Goal: Task Accomplishment & Management: Manage account settings

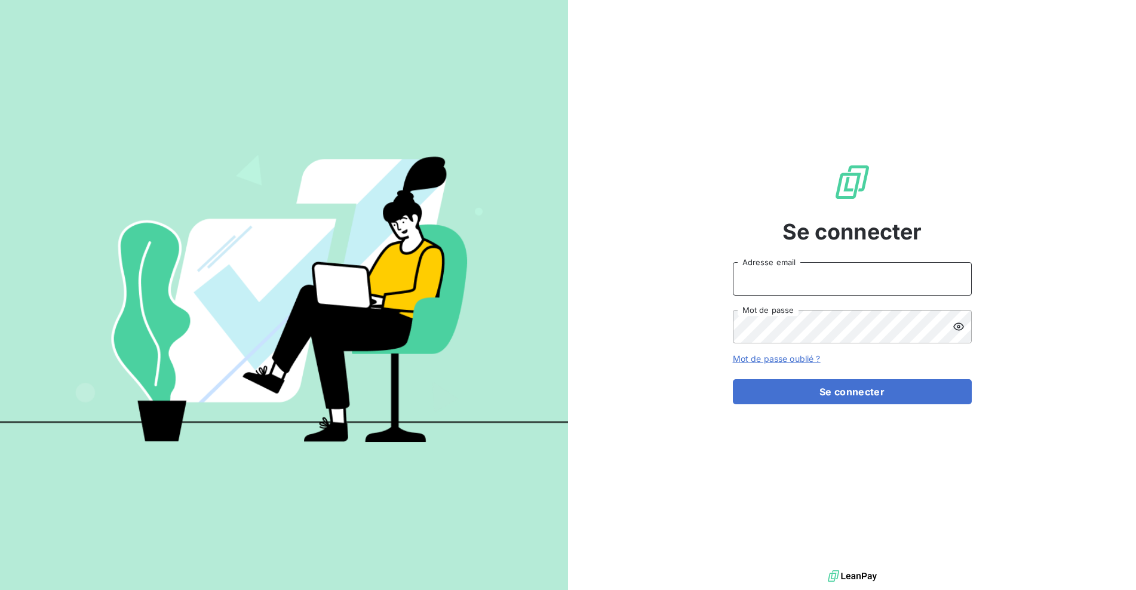
click at [810, 279] on input "Adresse email" at bounding box center [852, 278] width 239 height 33
type input "[EMAIL_ADDRESS][DOMAIN_NAME]"
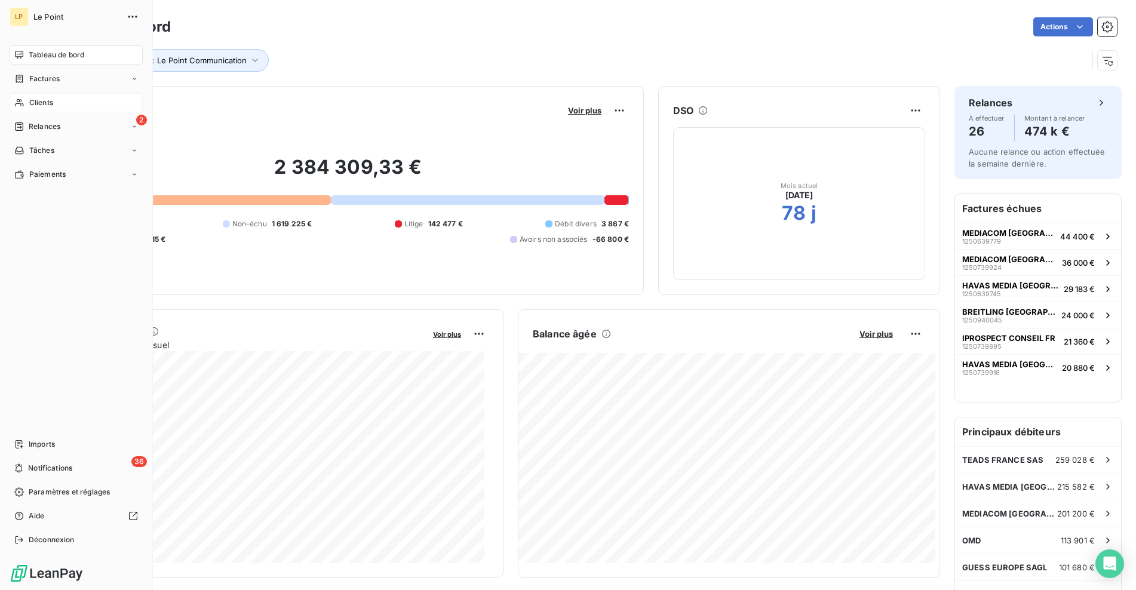
click at [41, 100] on span "Clients" at bounding box center [41, 102] width 24 height 11
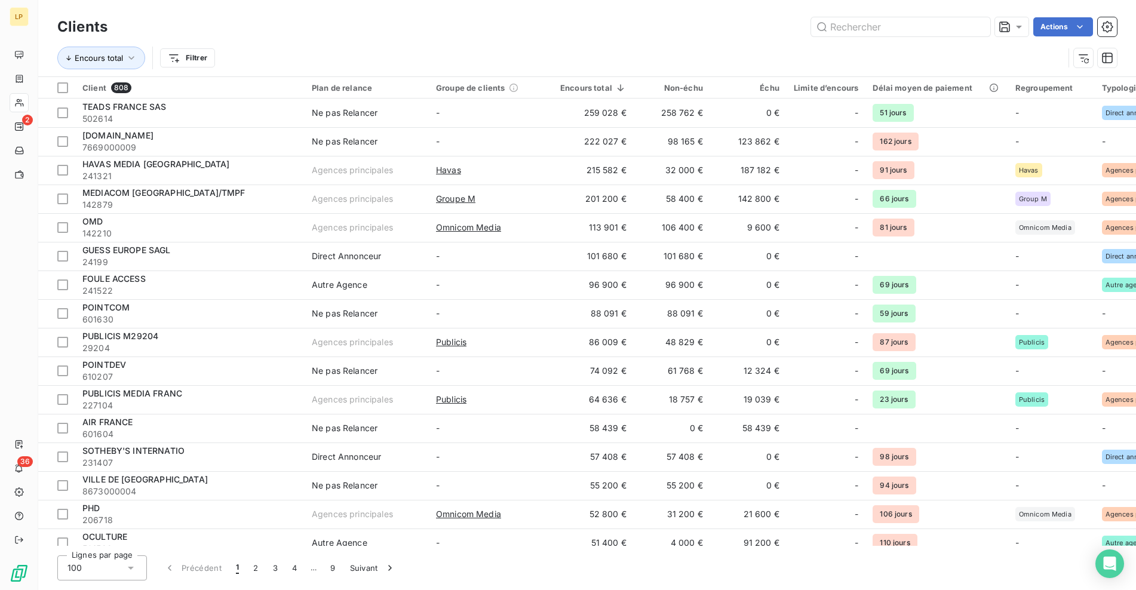
drag, startPoint x: 280, startPoint y: 194, endPoint x: 297, endPoint y: 42, distance: 152.7
click at [297, 42] on div "Encours total Filtrer" at bounding box center [587, 57] width 1060 height 37
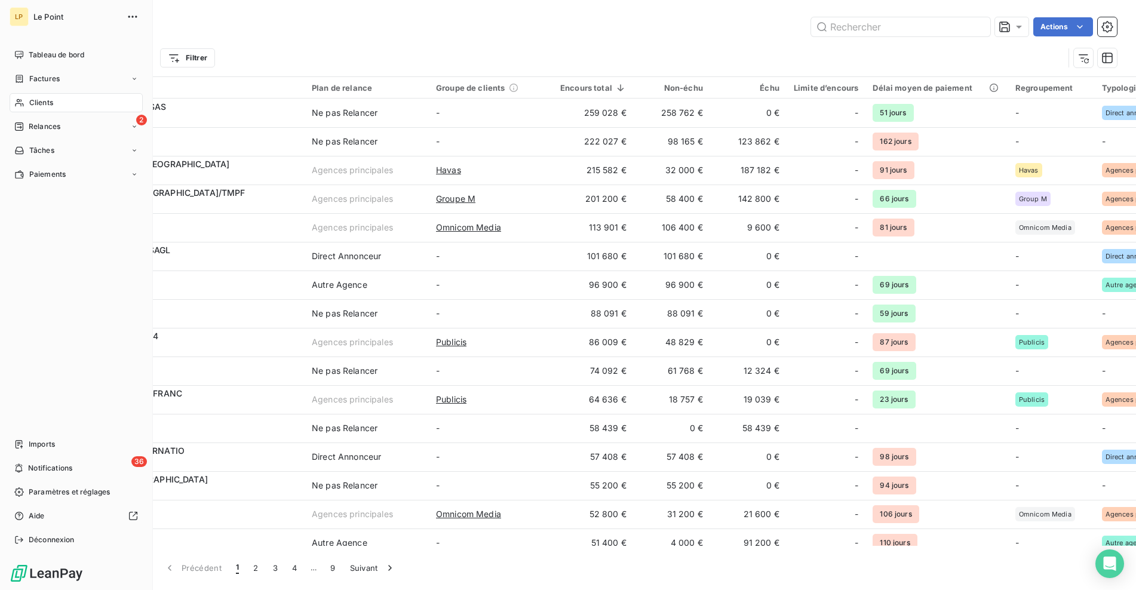
click at [60, 99] on div "Clients" at bounding box center [76, 102] width 133 height 19
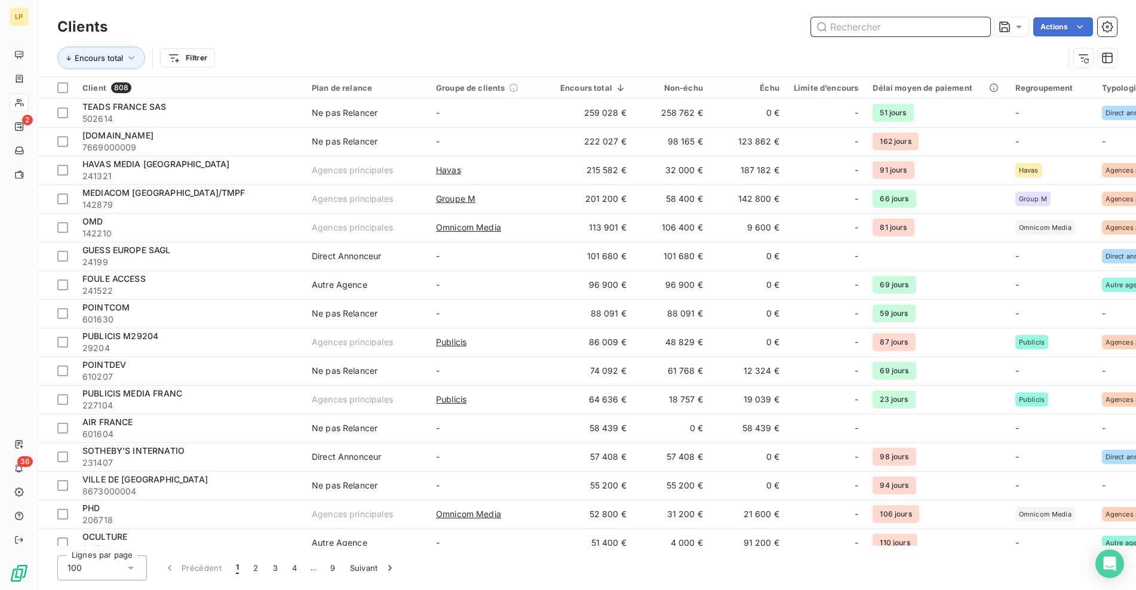
click at [876, 28] on input "text" at bounding box center [900, 26] width 179 height 19
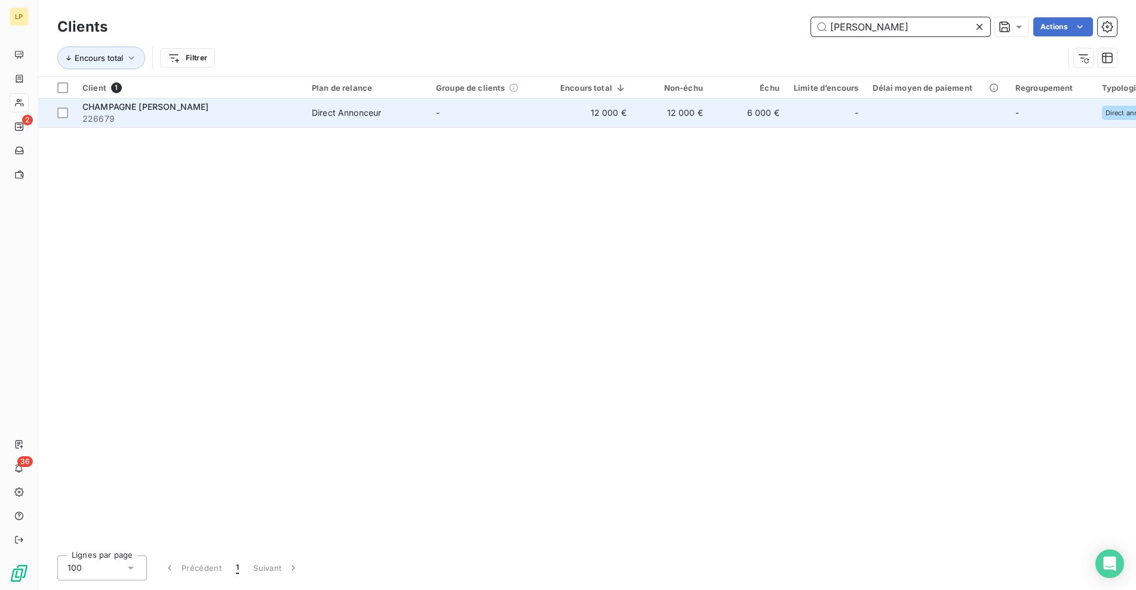
type input "[PERSON_NAME]"
click at [551, 104] on td "-" at bounding box center [491, 113] width 124 height 29
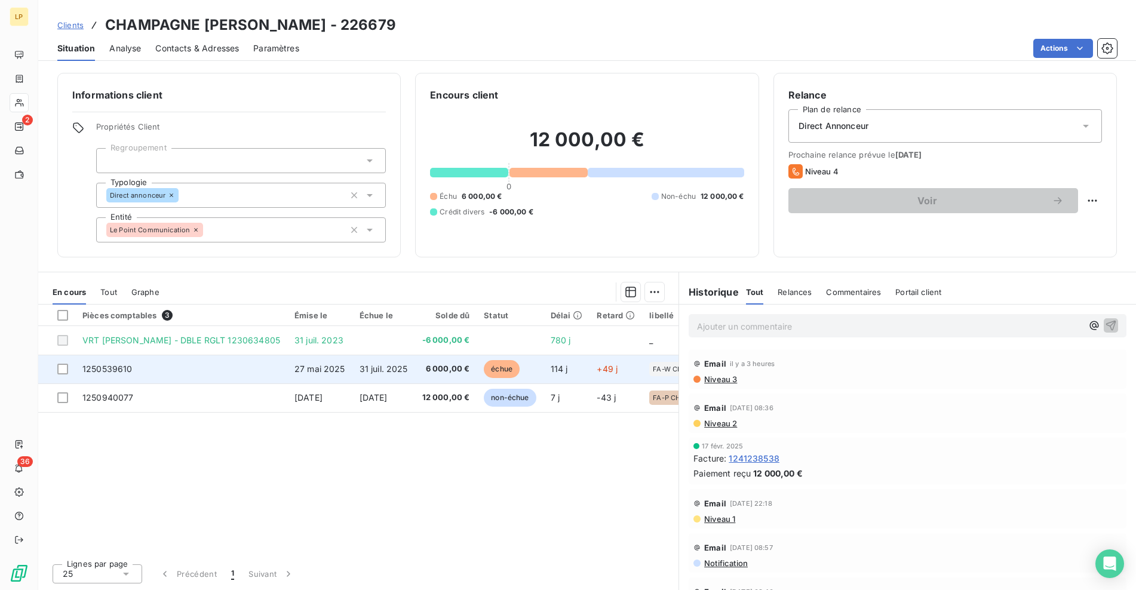
click at [415, 372] on td "6 000,00 €" at bounding box center [446, 369] width 62 height 29
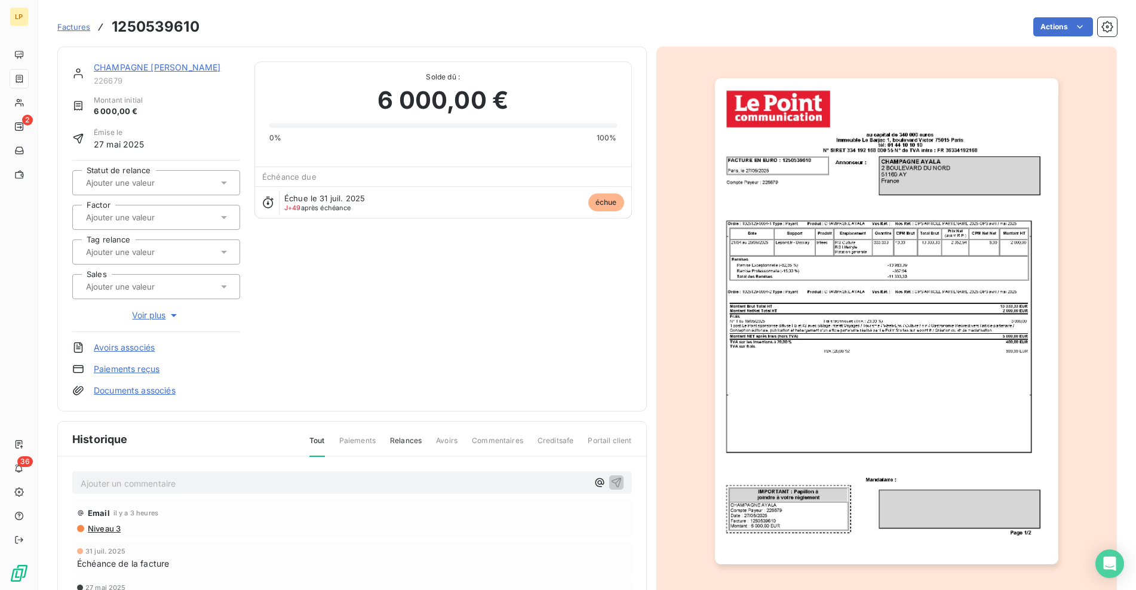
click at [773, 280] on img "button" at bounding box center [887, 321] width 344 height 486
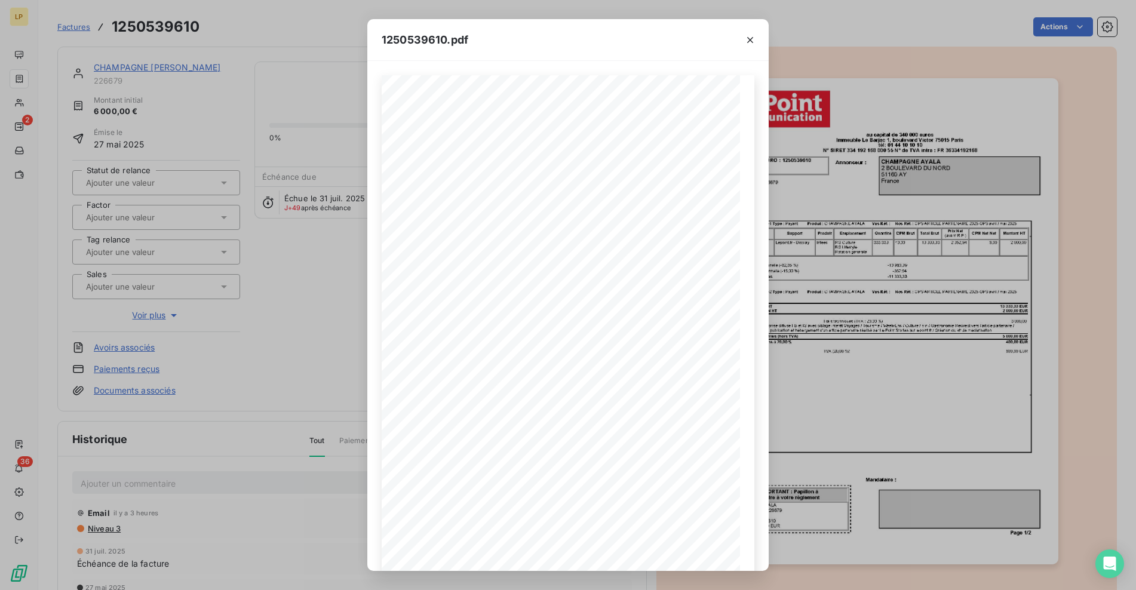
click at [311, 284] on div "1250539610.pdf - - - - au capital de 340 000 euros Immeuble [GEOGRAPHIC_DATA][S…" at bounding box center [568, 295] width 1136 height 590
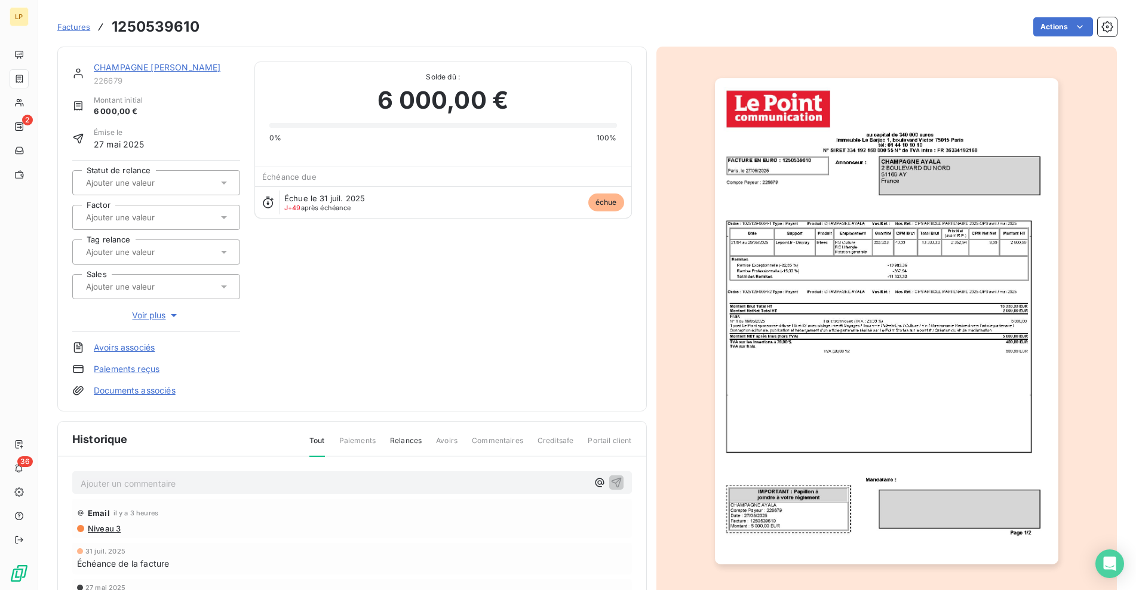
click at [151, 66] on link "CHAMPAGNE [PERSON_NAME]" at bounding box center [157, 67] width 127 height 10
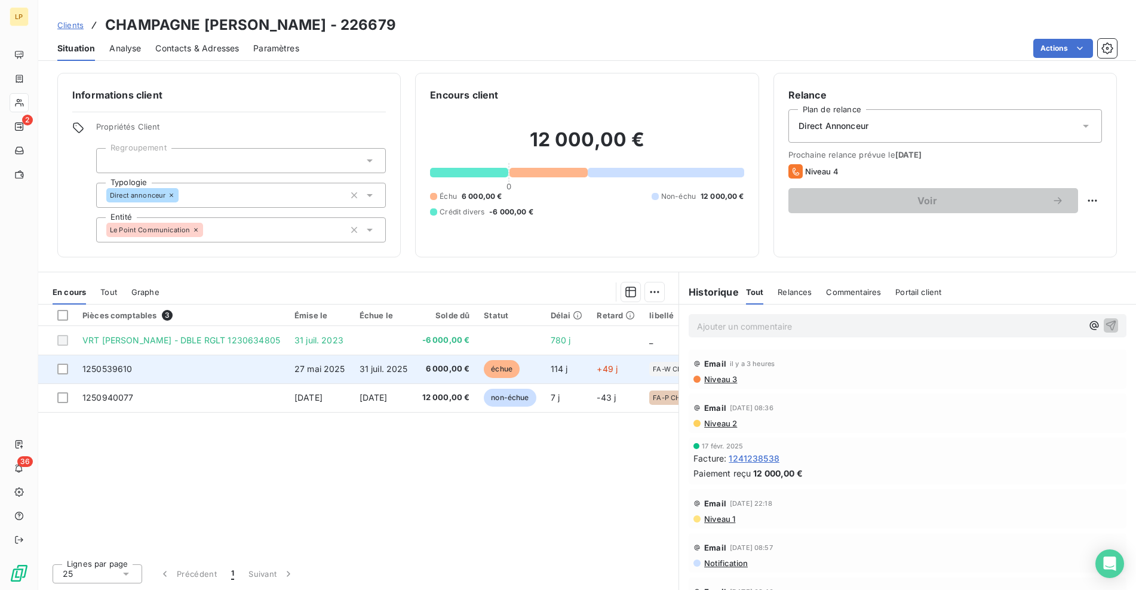
click at [424, 369] on span "6 000,00 €" at bounding box center [446, 369] width 48 height 12
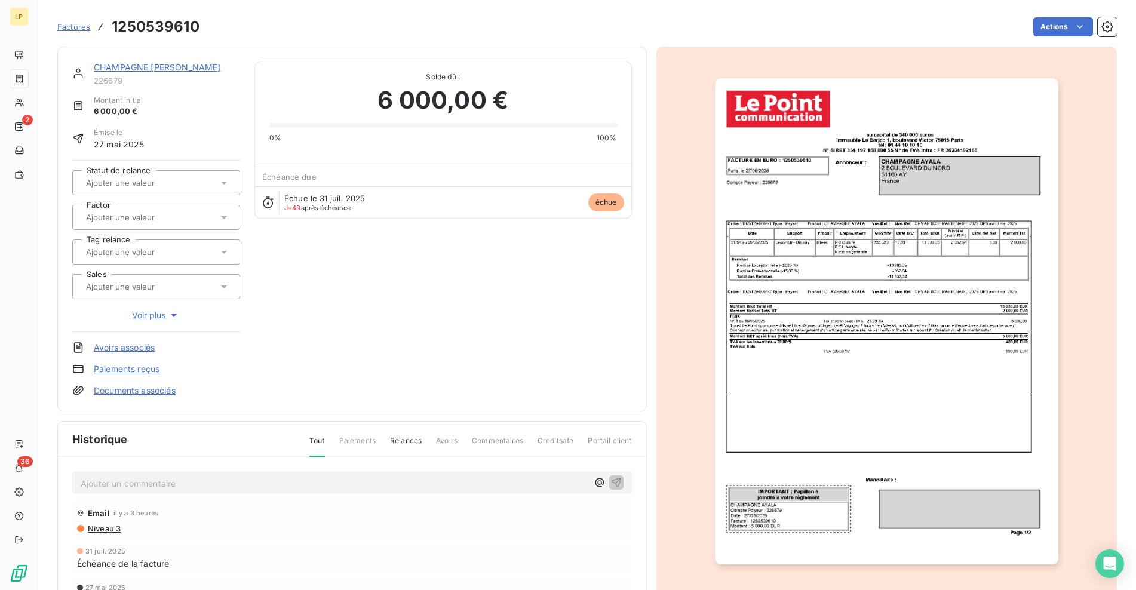
click at [867, 401] on img "button" at bounding box center [887, 321] width 344 height 486
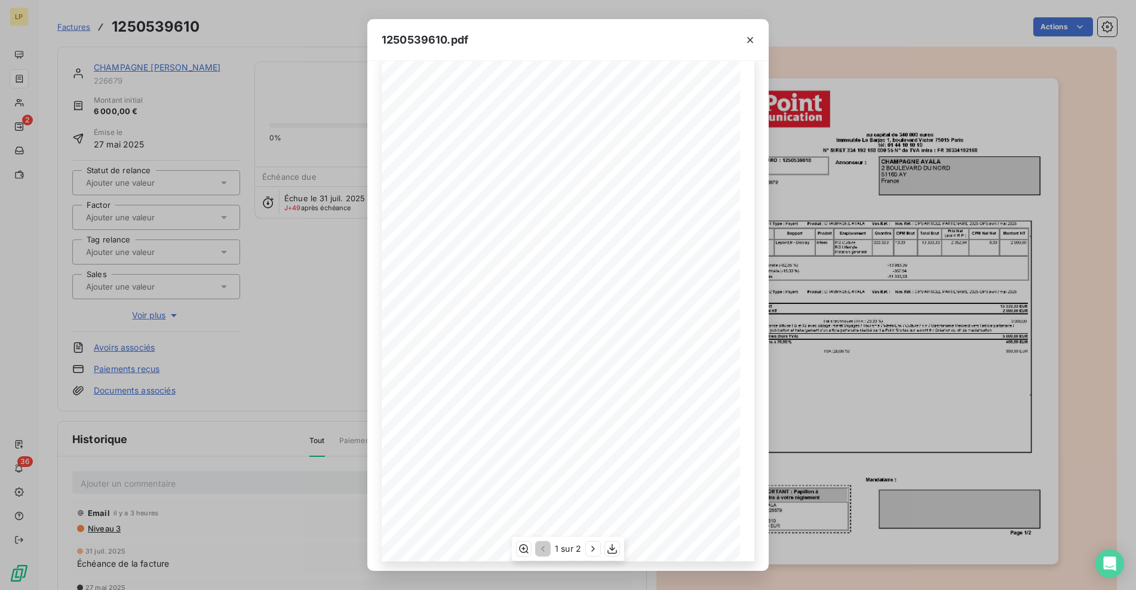
scroll to position [26, 0]
click at [591, 546] on icon "button" at bounding box center [593, 549] width 12 height 12
click at [544, 550] on icon "button" at bounding box center [542, 549] width 12 height 12
click at [617, 551] on icon "button" at bounding box center [613, 549] width 10 height 10
click at [326, 247] on div "1250539610.pdf - - - - au capital de 340 000 euros Immeuble [GEOGRAPHIC_DATA][S…" at bounding box center [568, 295] width 1136 height 590
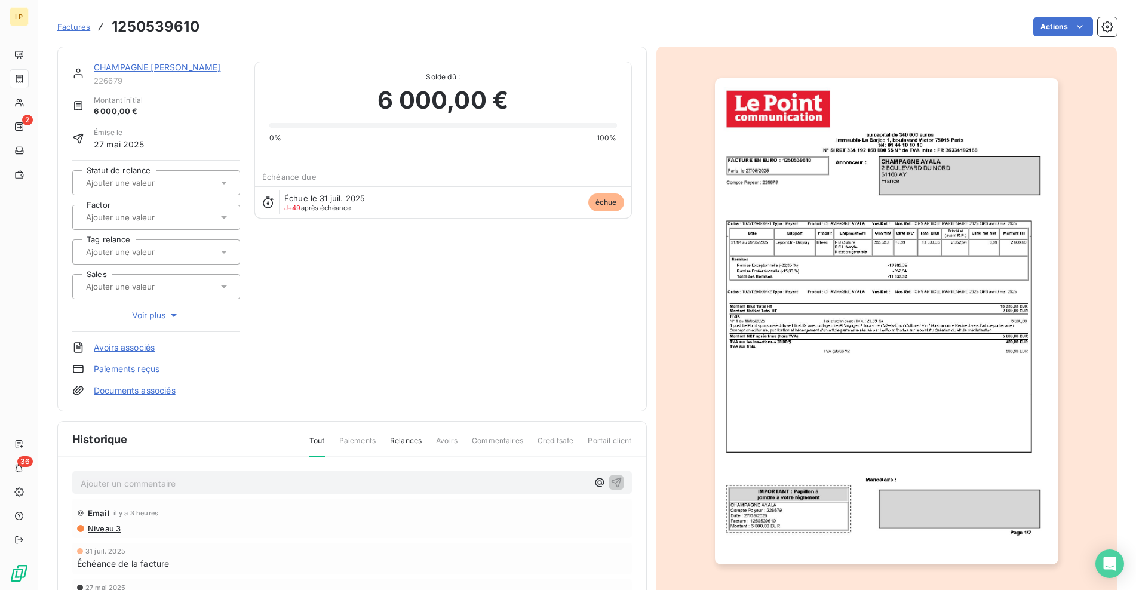
click at [158, 68] on link "CHAMPAGNE [PERSON_NAME]" at bounding box center [157, 67] width 127 height 10
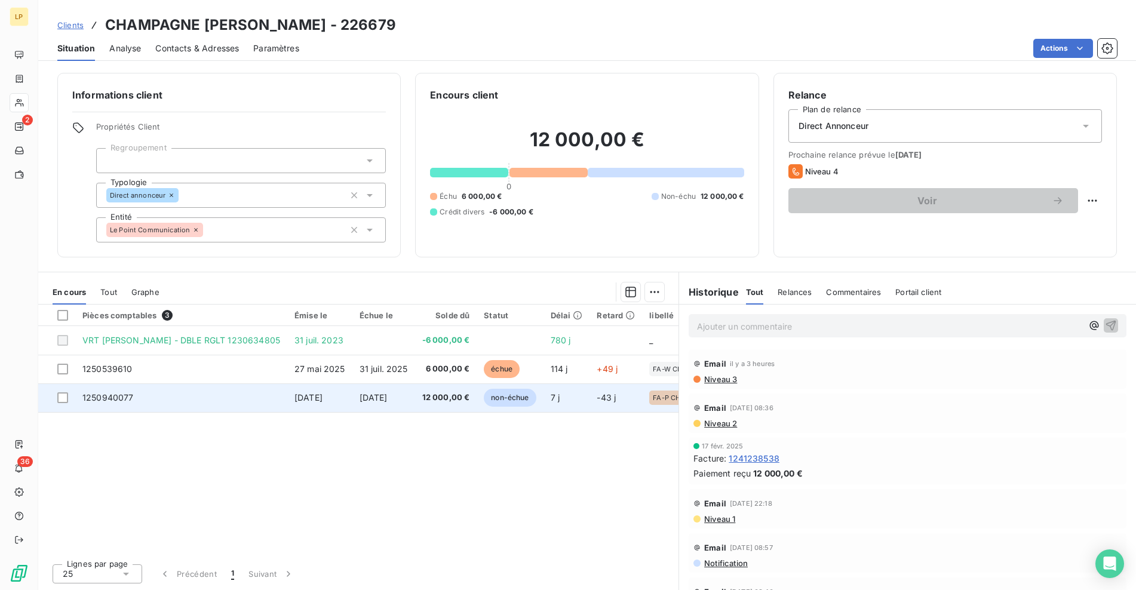
click at [422, 403] on span "12 000,00 €" at bounding box center [446, 398] width 48 height 12
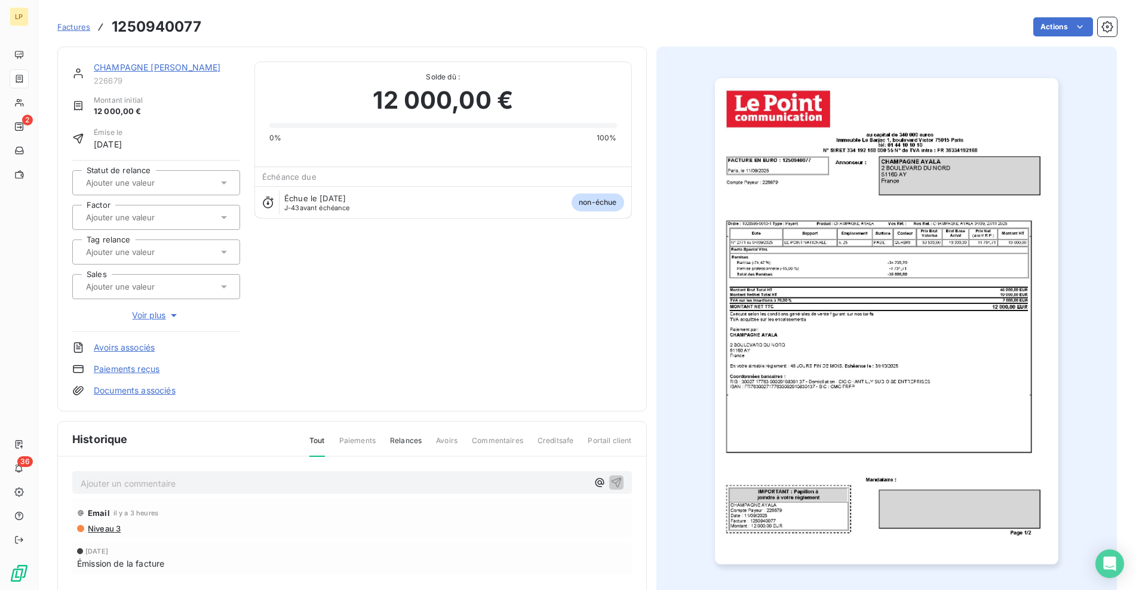
click at [848, 349] on img "button" at bounding box center [887, 321] width 344 height 486
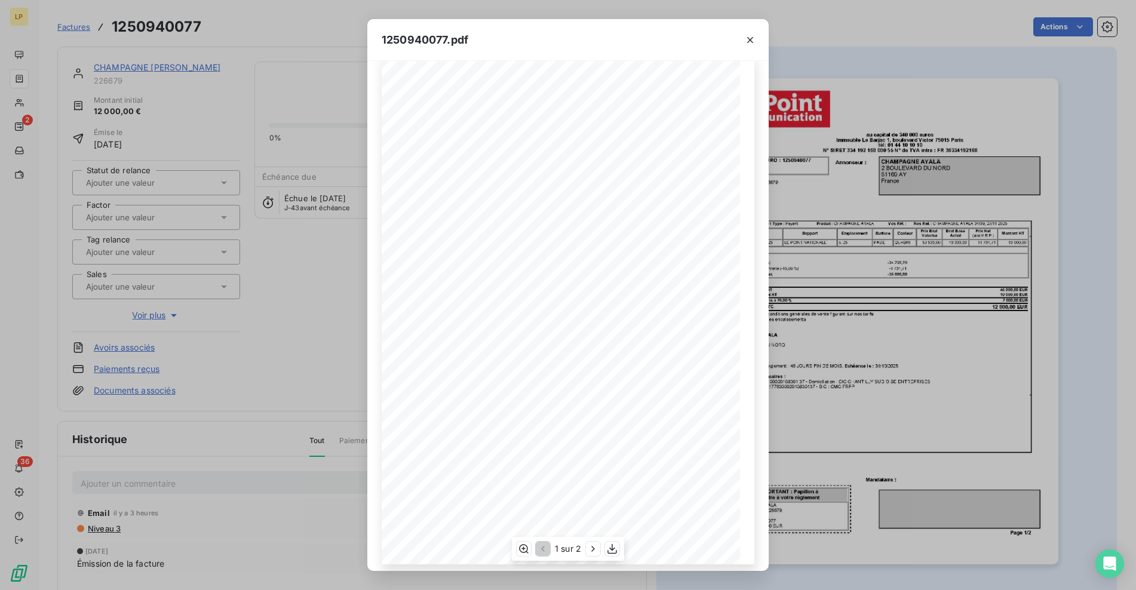
scroll to position [26, 0]
click at [607, 552] on icon "button" at bounding box center [612, 549] width 12 height 12
click at [265, 365] on div "1250940077.pdf - - - - au capital de 340 000 euros Immeuble [GEOGRAPHIC_DATA][S…" at bounding box center [568, 295] width 1136 height 590
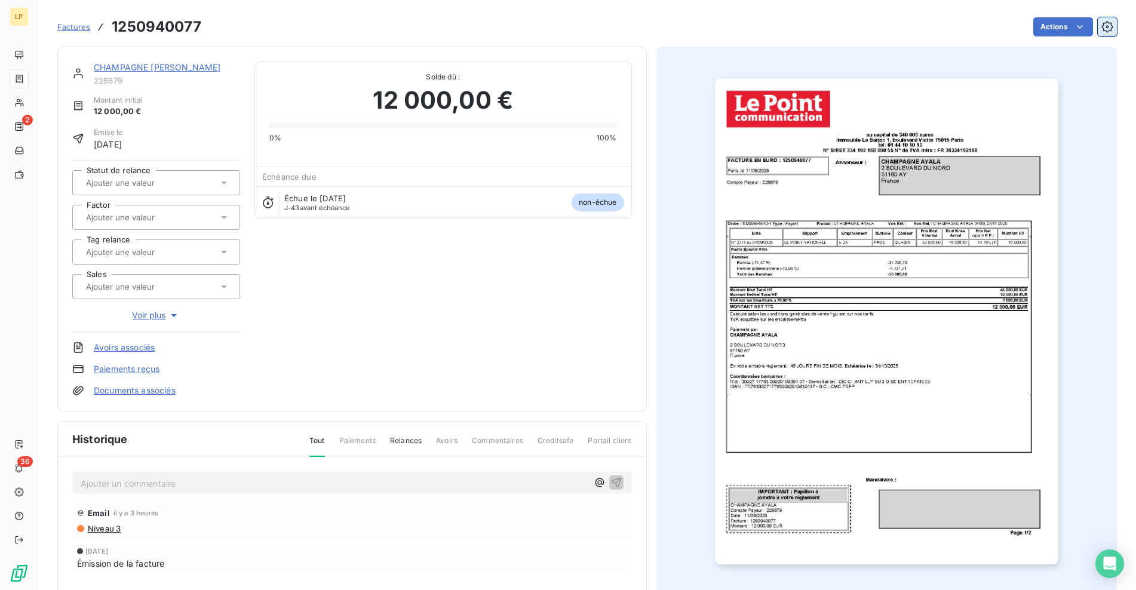
click at [1102, 25] on icon "button" at bounding box center [1108, 27] width 12 height 12
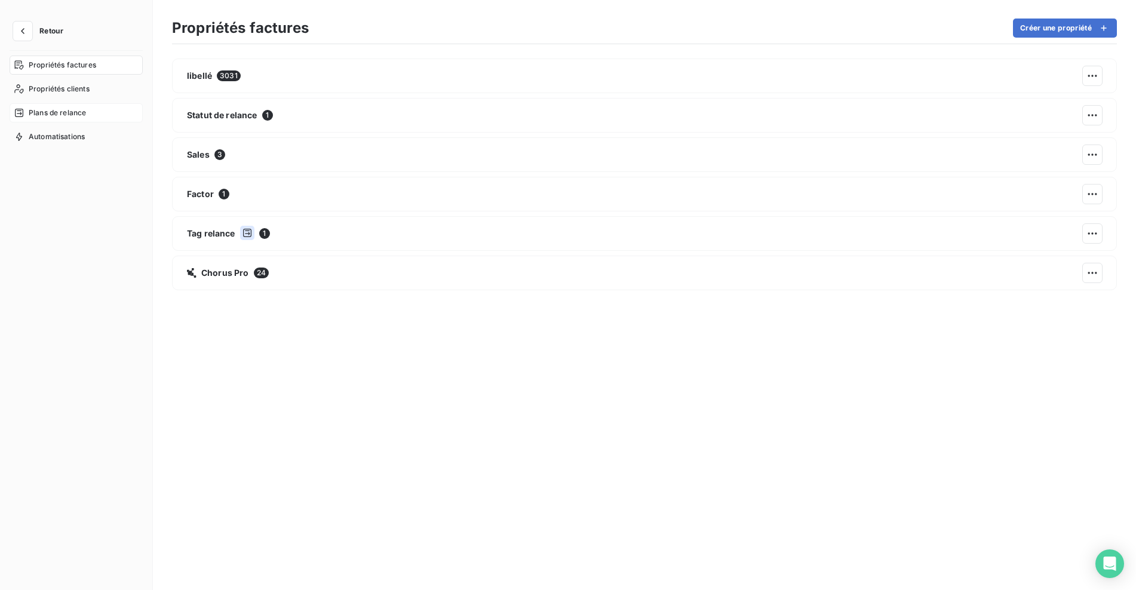
click at [73, 114] on span "Plans de relance" at bounding box center [57, 113] width 57 height 11
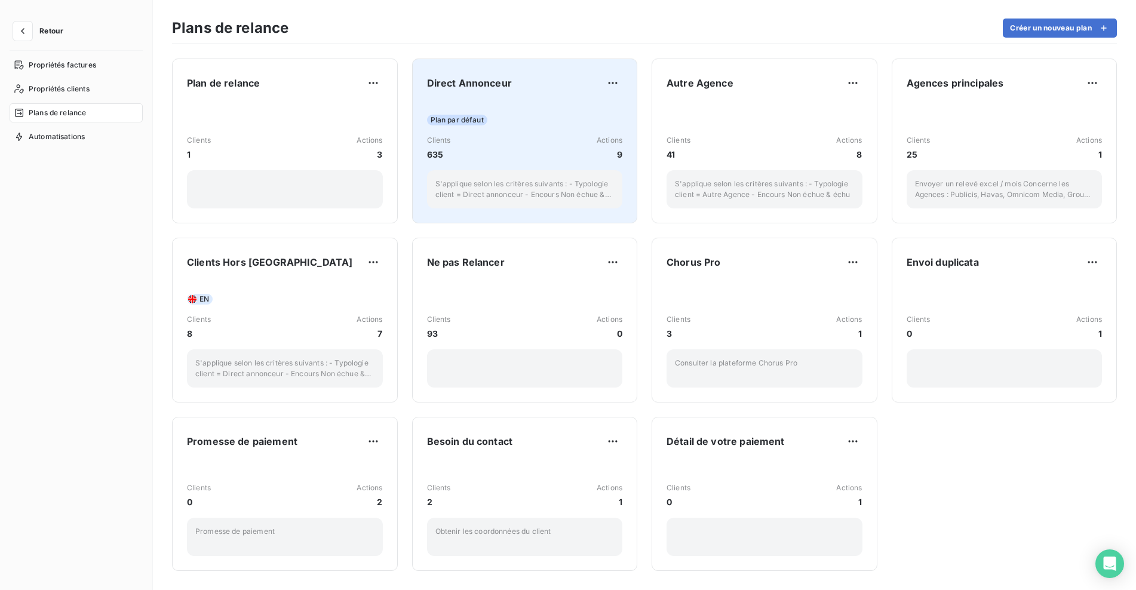
click at [522, 160] on div "Clients 635 Actions 9" at bounding box center [525, 148] width 196 height 26
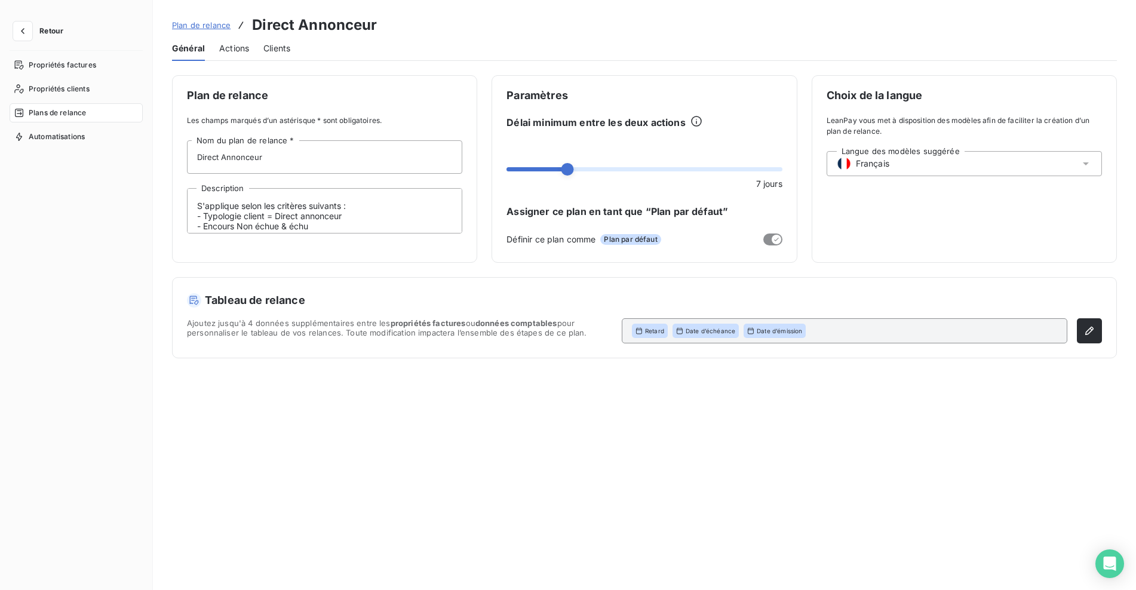
click at [226, 51] on span "Actions" at bounding box center [234, 48] width 30 height 12
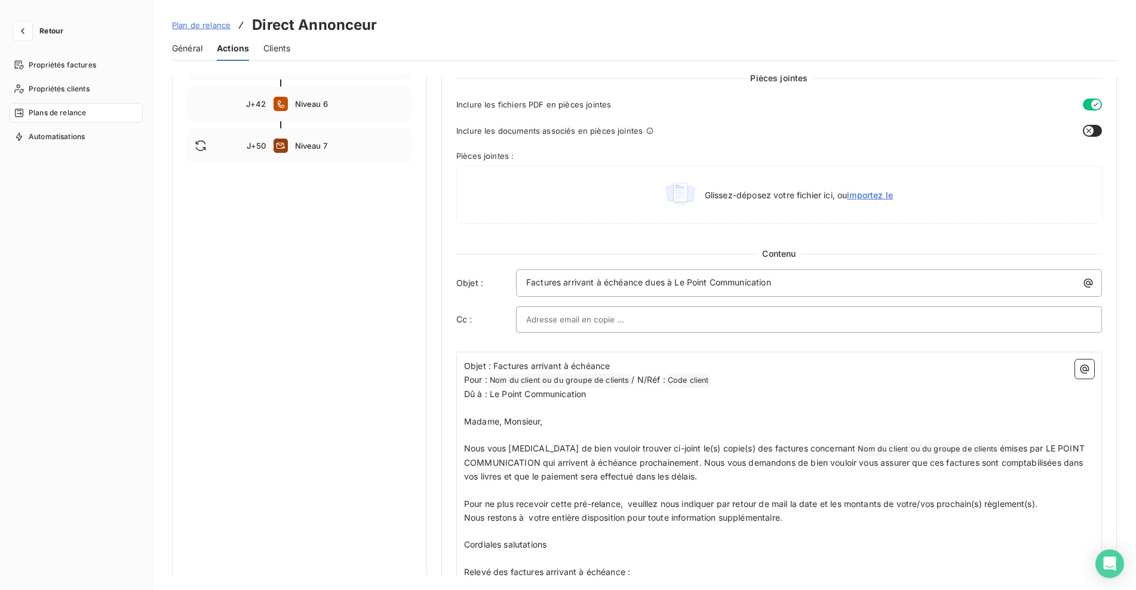
scroll to position [418, 0]
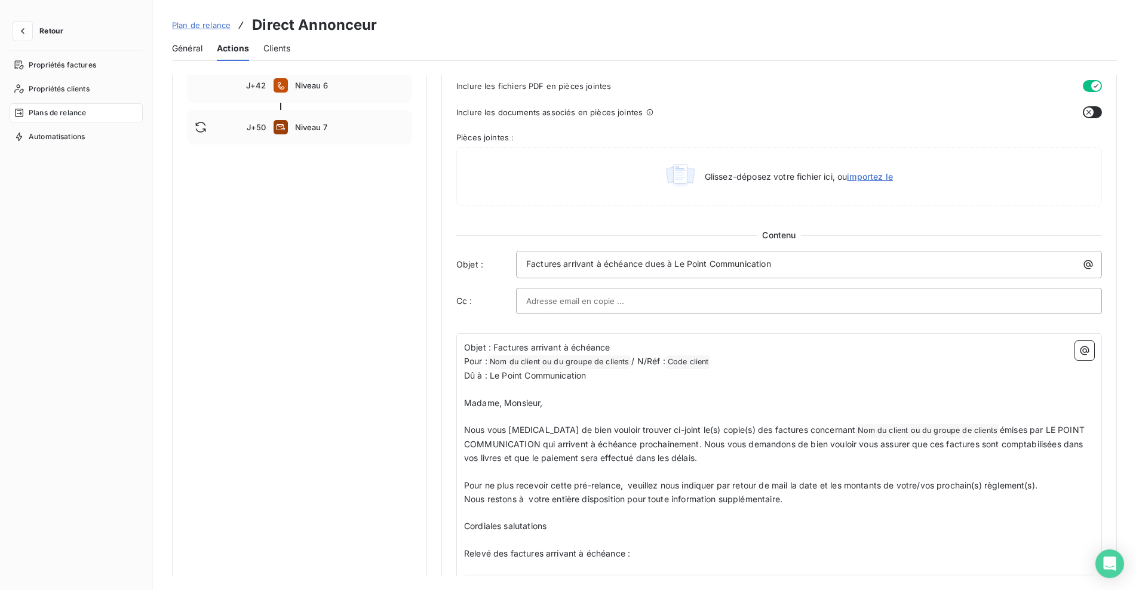
click at [68, 112] on span "Plans de relance" at bounding box center [57, 113] width 57 height 11
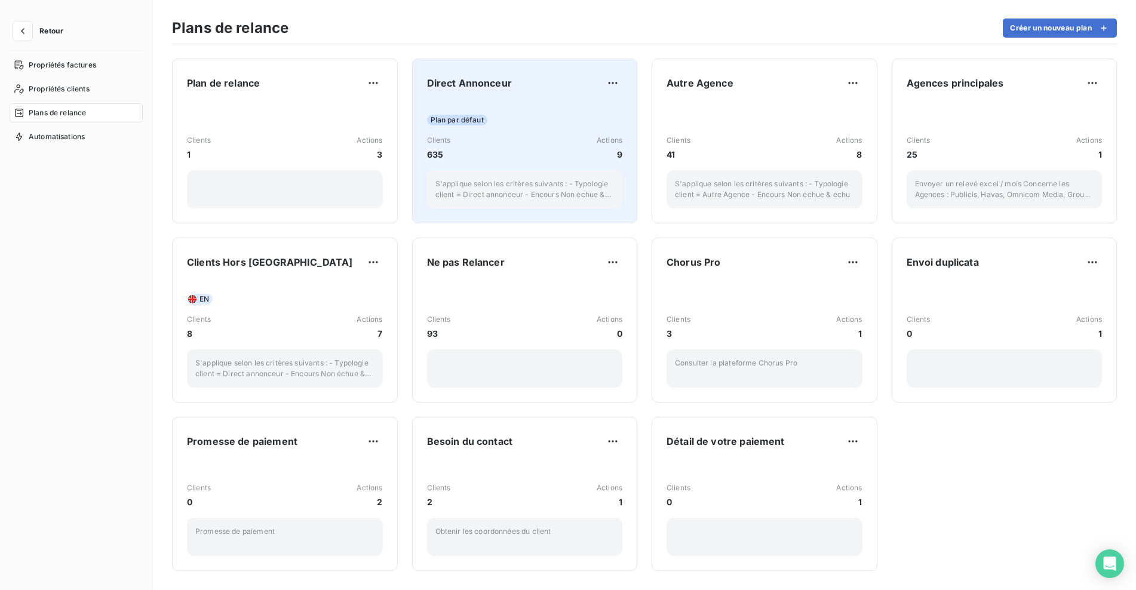
click at [510, 140] on div "Clients 635 Actions 9" at bounding box center [525, 148] width 196 height 26
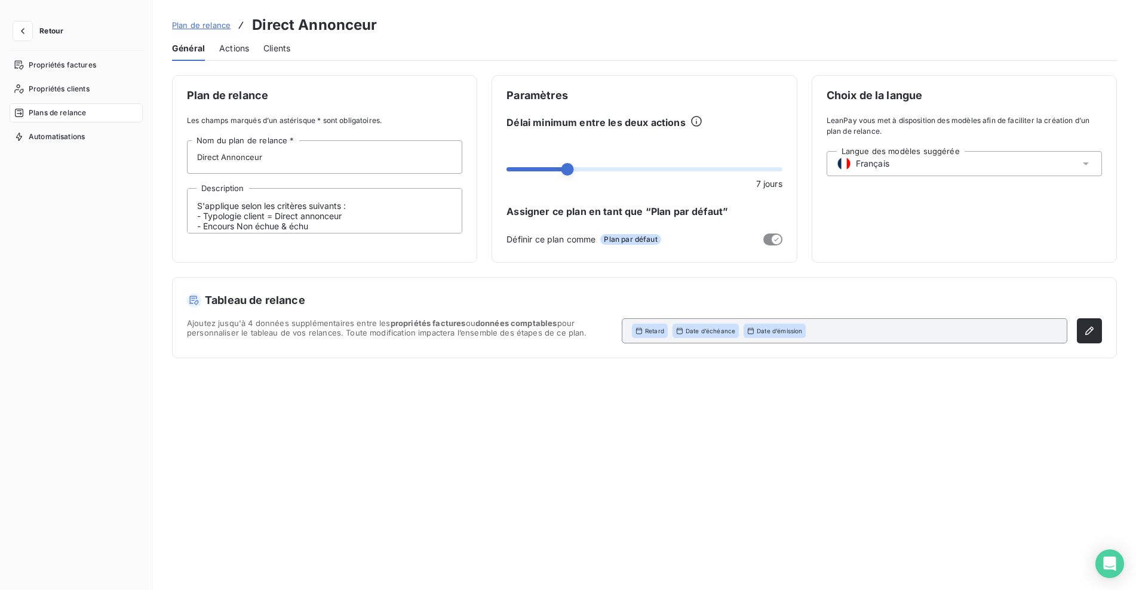
click at [241, 42] on span "Actions" at bounding box center [234, 48] width 30 height 12
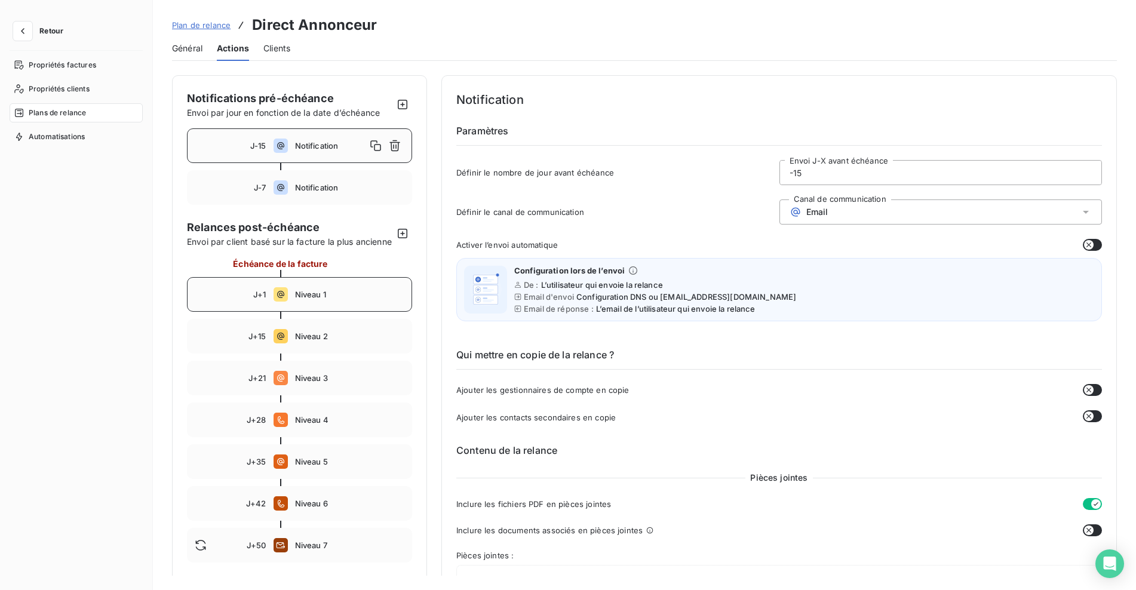
click at [315, 312] on div "J+1 Niveau 1" at bounding box center [299, 294] width 225 height 35
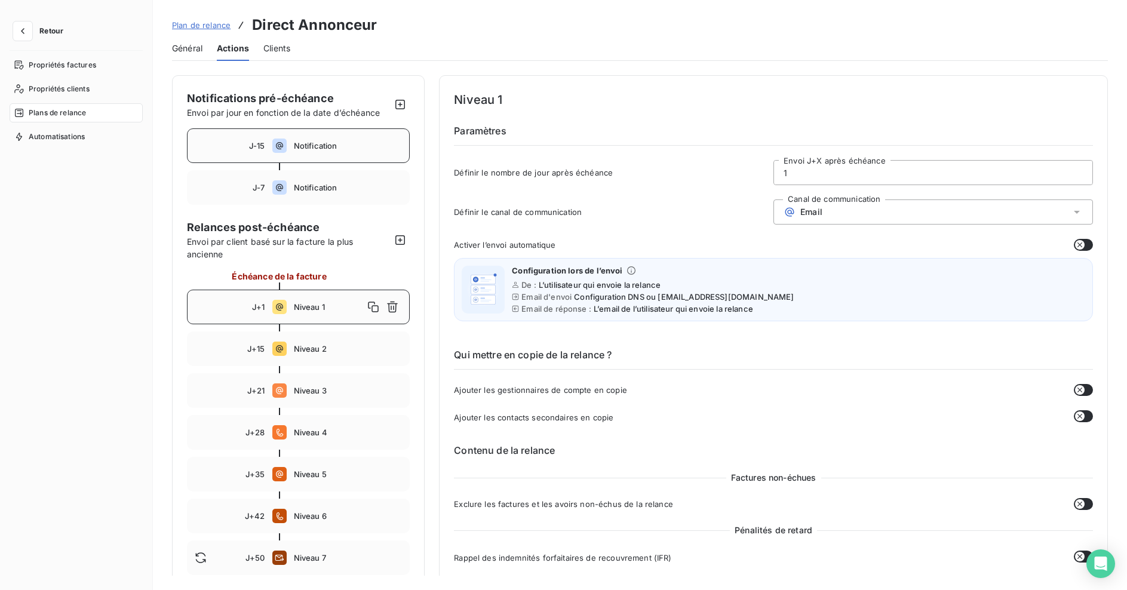
click at [326, 152] on div "J-15 Notification" at bounding box center [298, 145] width 223 height 35
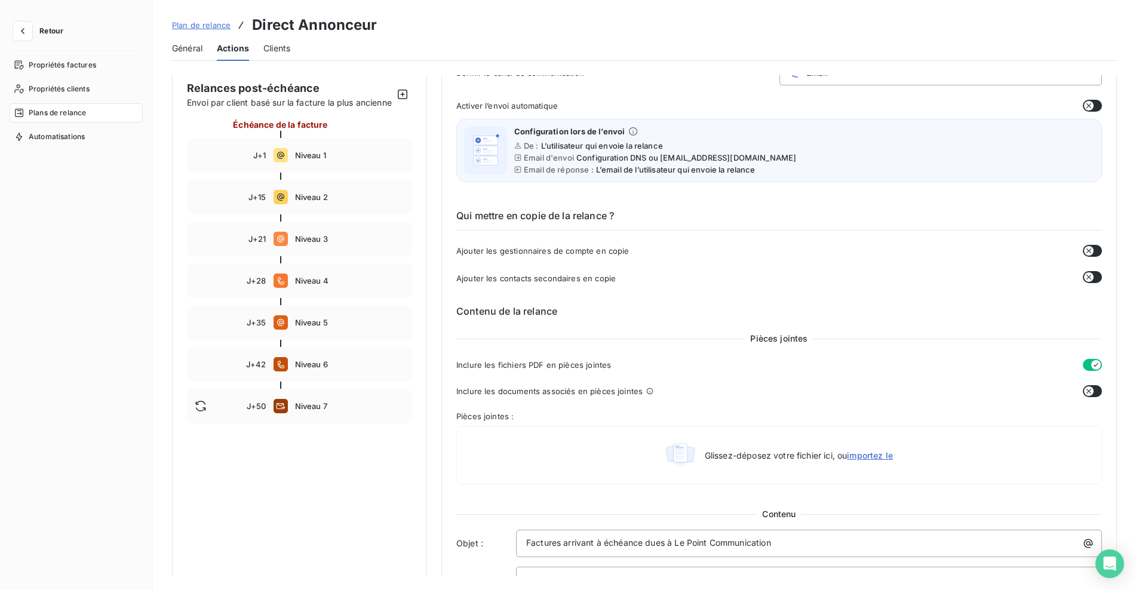
scroll to position [279, 0]
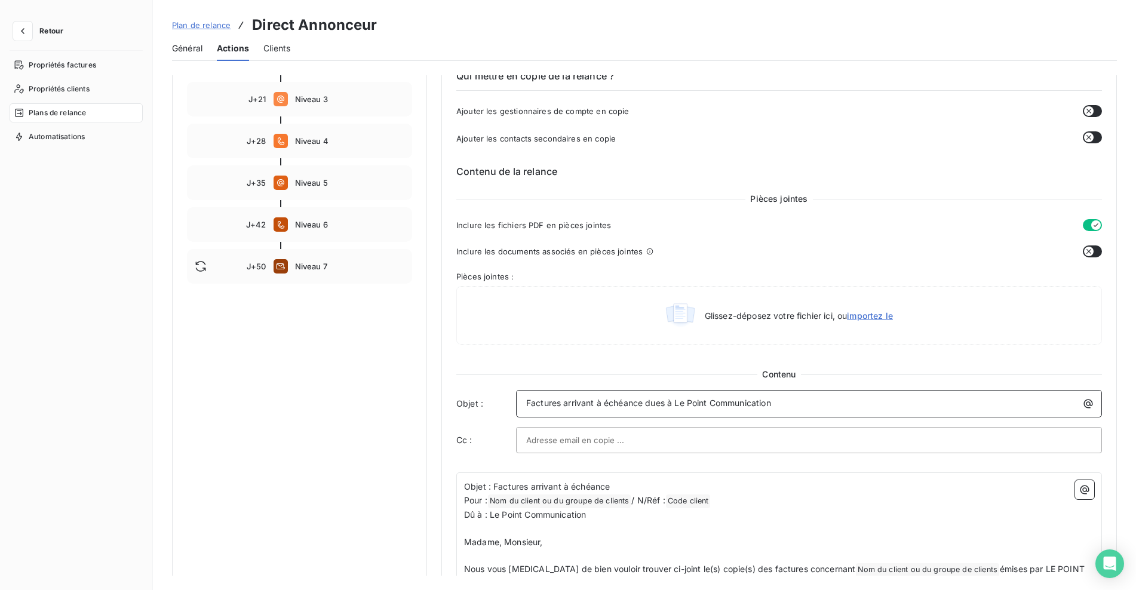
click at [774, 404] on p "Factures arrivant à échéance dues à Le Point Communication" at bounding box center [812, 404] width 572 height 14
drag, startPoint x: 795, startPoint y: 405, endPoint x: 694, endPoint y: 410, distance: 100.5
click at [694, 410] on p "Factures arrivant à échéance dues à Le Point Communication" at bounding box center [812, 404] width 572 height 14
click at [786, 402] on p "Factures arrivant à échéance dues à Le Point Communication" at bounding box center [812, 404] width 572 height 14
click at [795, 404] on p "Factures arrivant à échéance dues à Le Point Communication" at bounding box center [812, 404] width 572 height 14
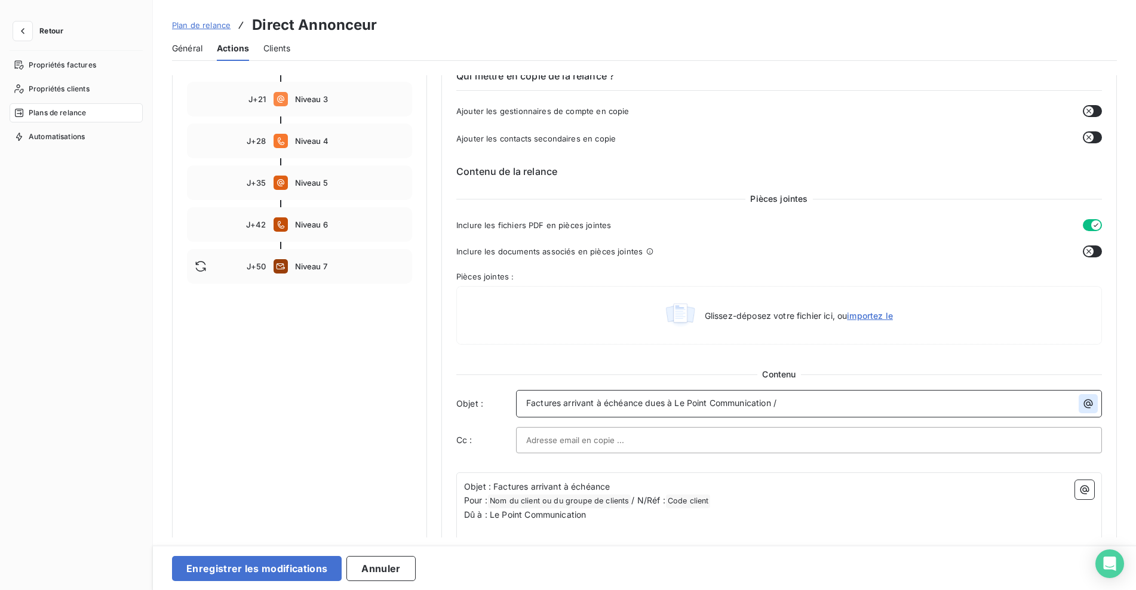
click at [1084, 410] on icon "button" at bounding box center [1088, 404] width 12 height 12
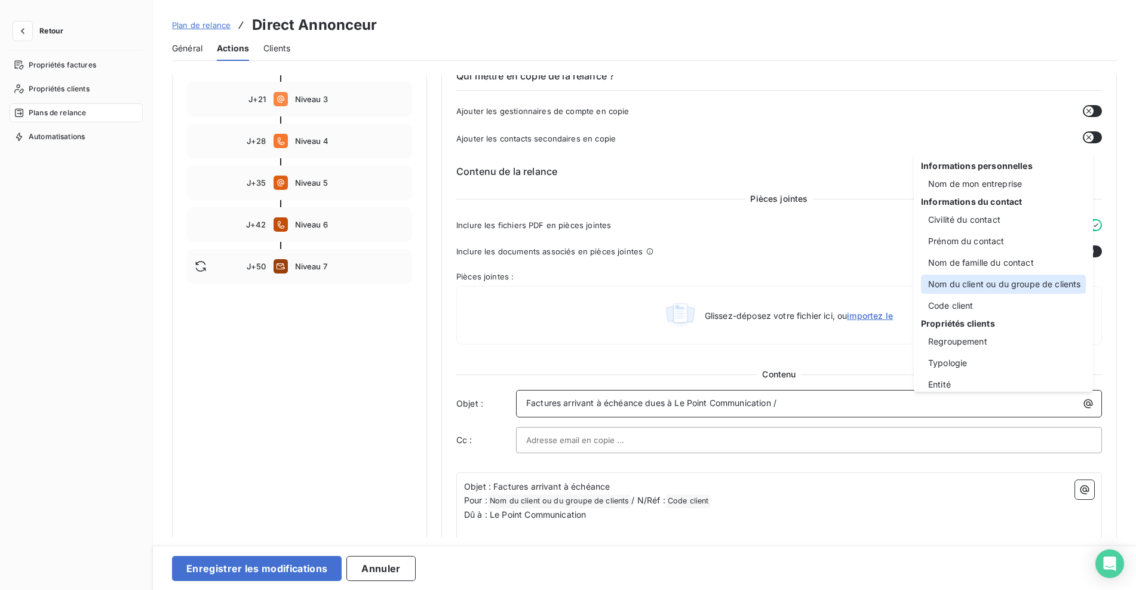
click at [1017, 285] on div "Nom du client ou du groupe de clients" at bounding box center [1003, 284] width 165 height 19
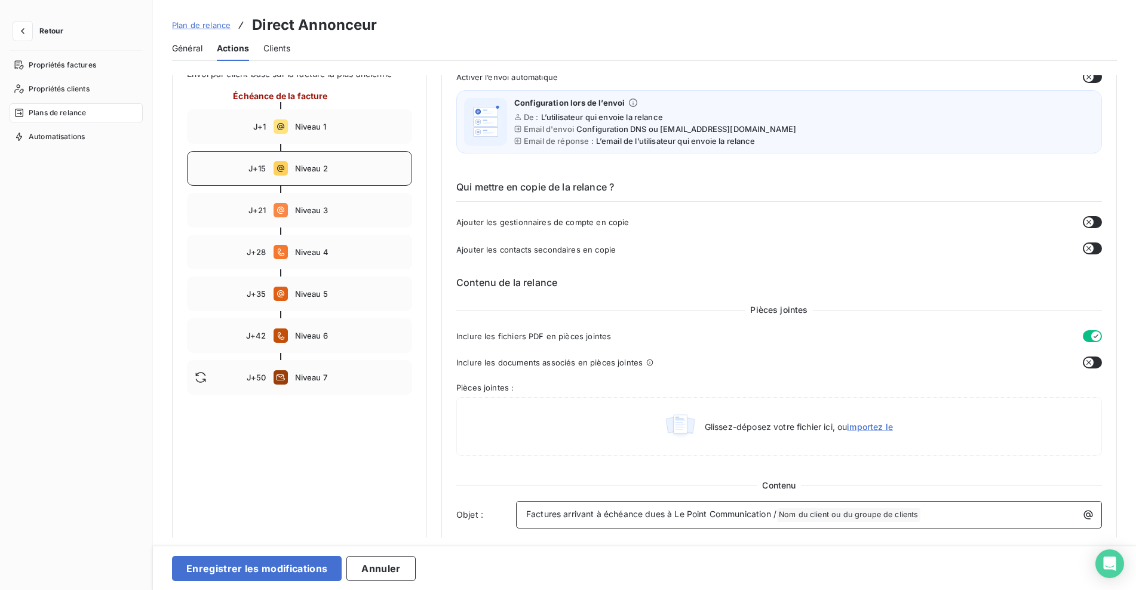
scroll to position [0, 0]
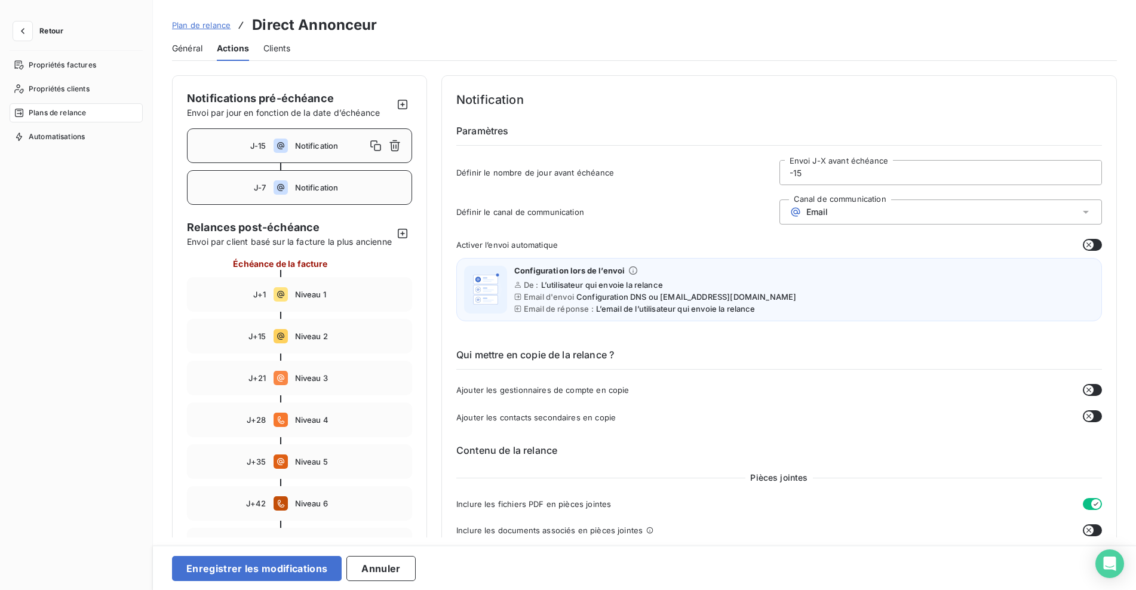
click at [362, 194] on div "J-7 Notification" at bounding box center [299, 187] width 225 height 35
type input "-7"
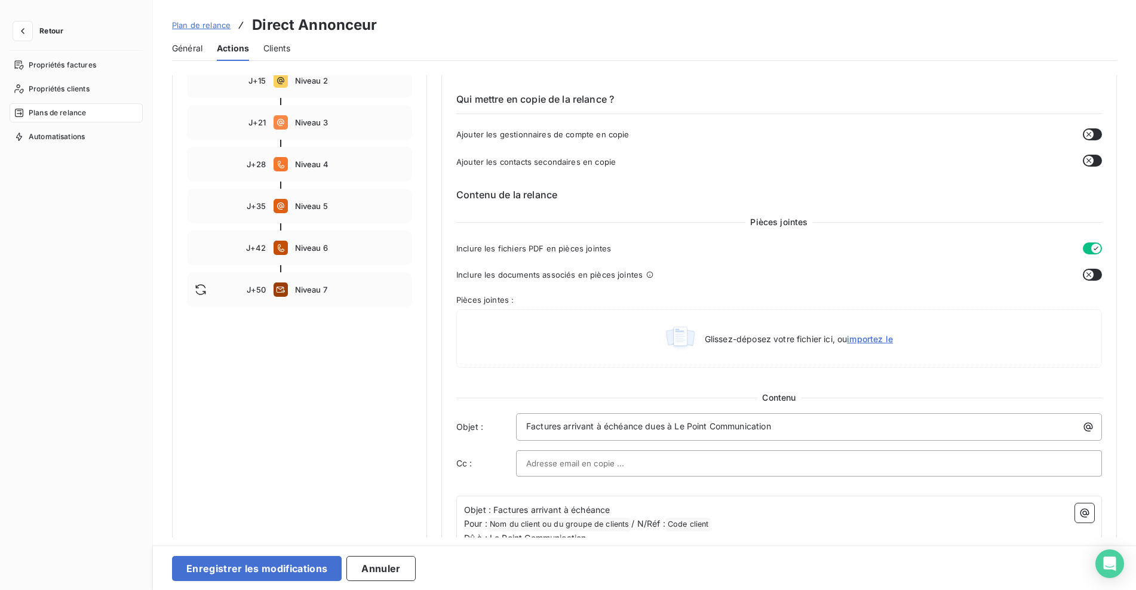
scroll to position [279, 0]
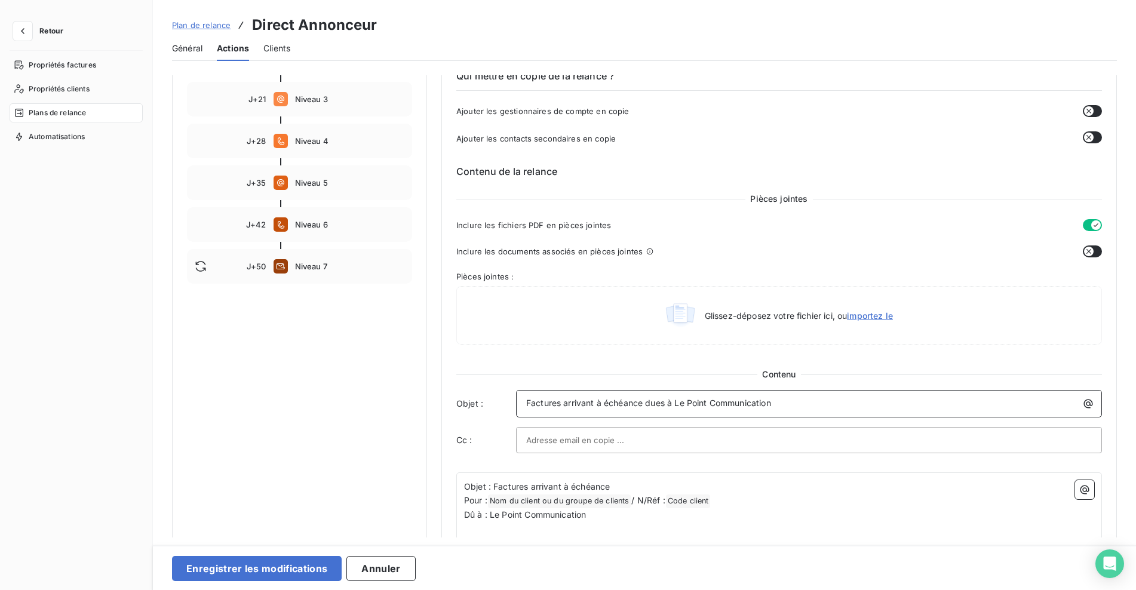
click at [812, 401] on p "Factures arrivant à échéance dues à Le Point Communication" at bounding box center [812, 404] width 572 height 14
click at [1082, 402] on icon "button" at bounding box center [1088, 404] width 12 height 12
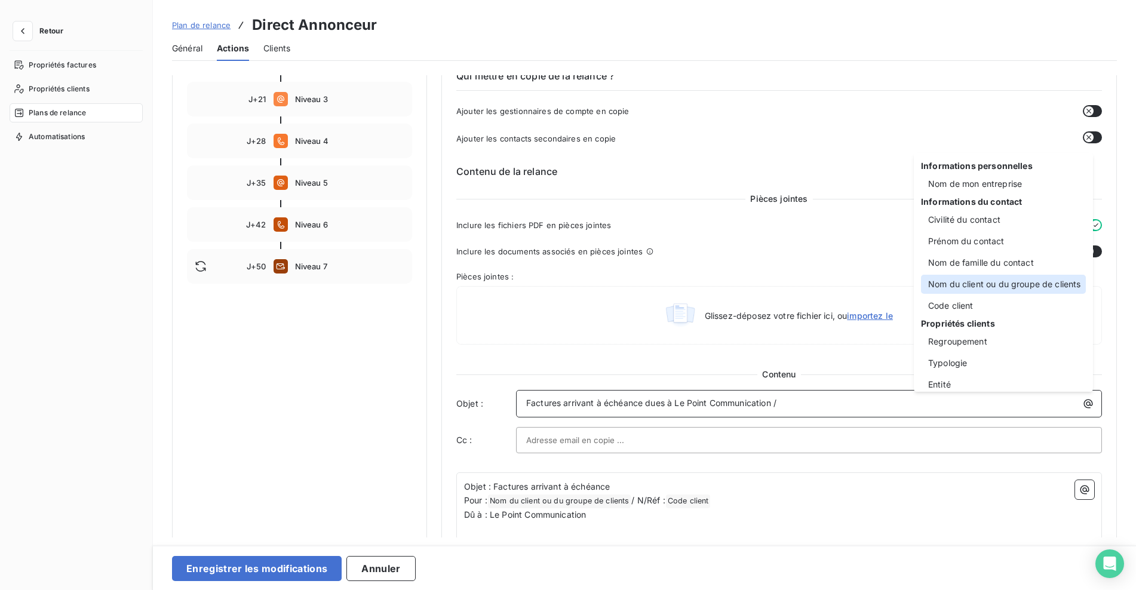
click at [987, 284] on div "Nom du client ou du groupe de clients" at bounding box center [1003, 284] width 165 height 19
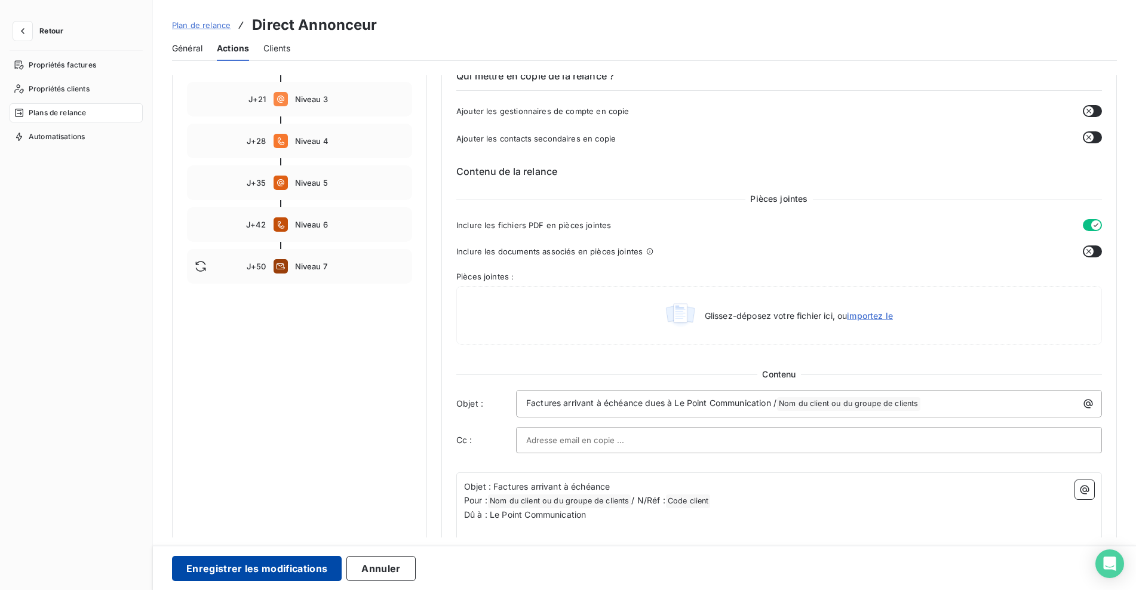
click at [286, 571] on button "Enregistrer les modifications" at bounding box center [257, 568] width 170 height 25
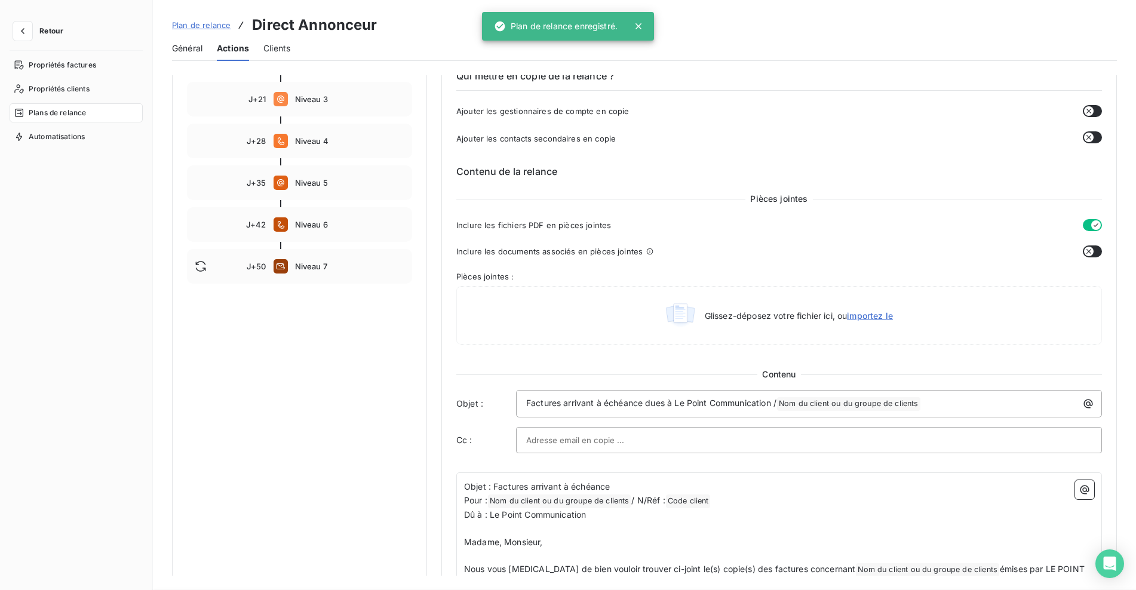
scroll to position [0, 0]
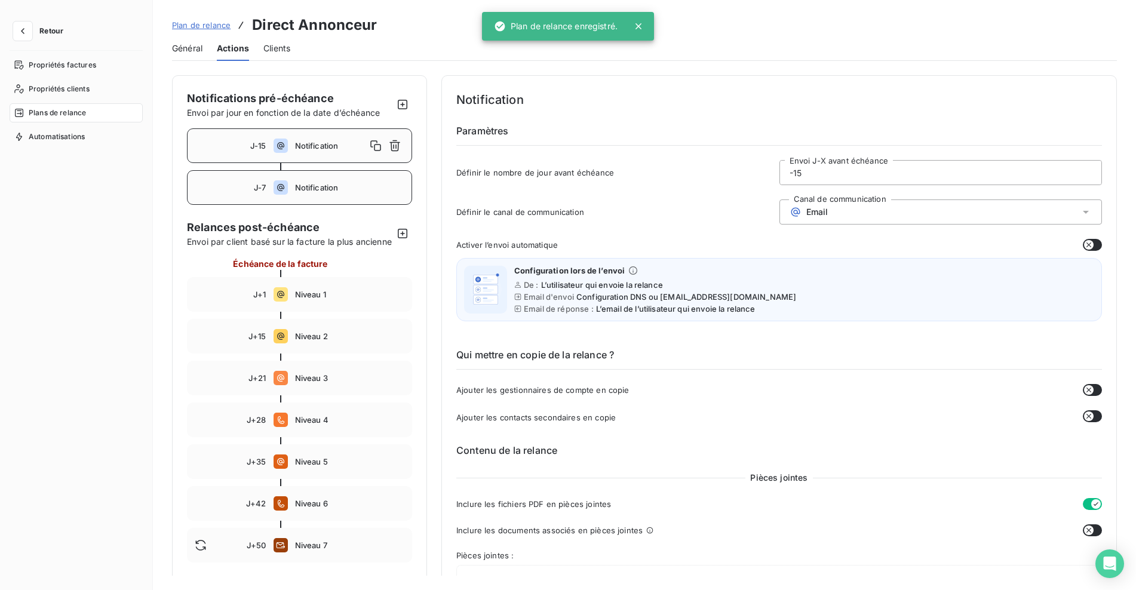
click at [320, 187] on span "Notification" at bounding box center [350, 188] width 110 height 10
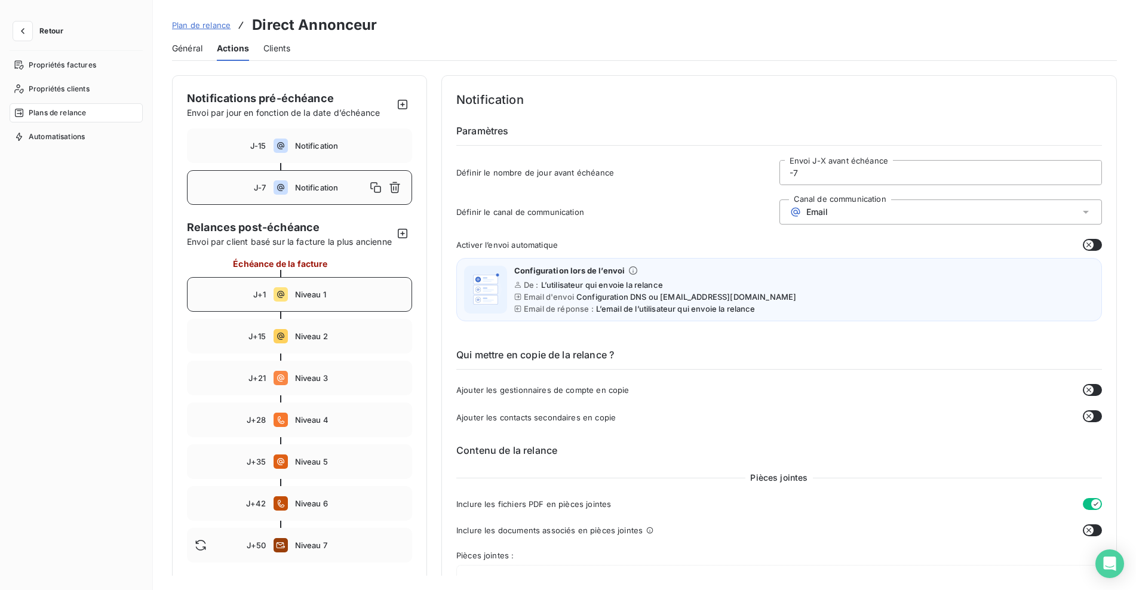
click at [337, 299] on span "Niveau 1" at bounding box center [350, 295] width 110 height 10
type input "1"
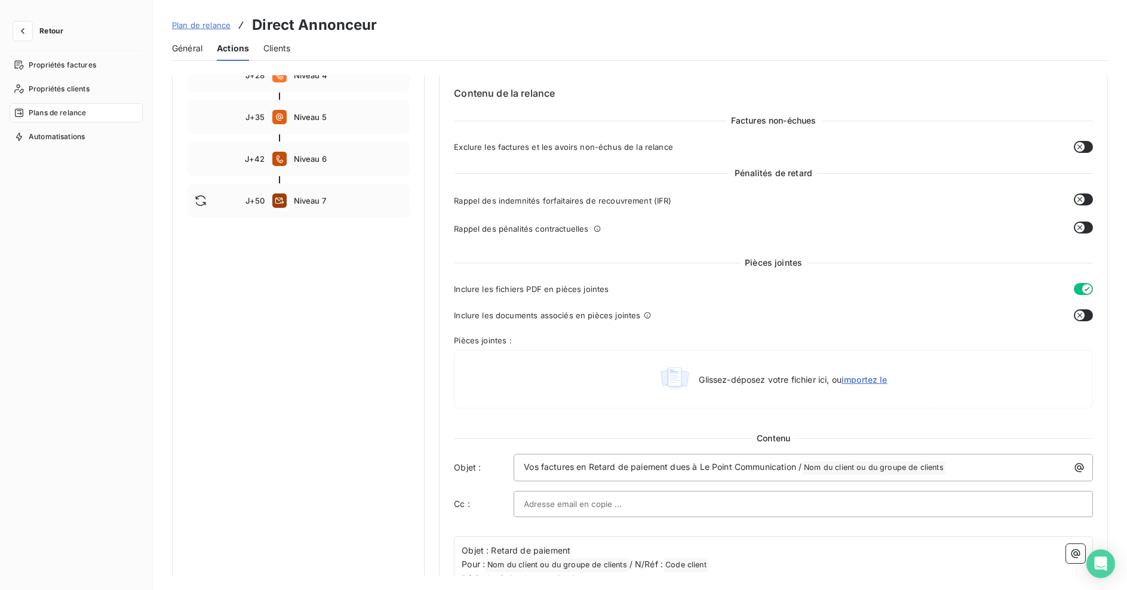
scroll to position [418, 0]
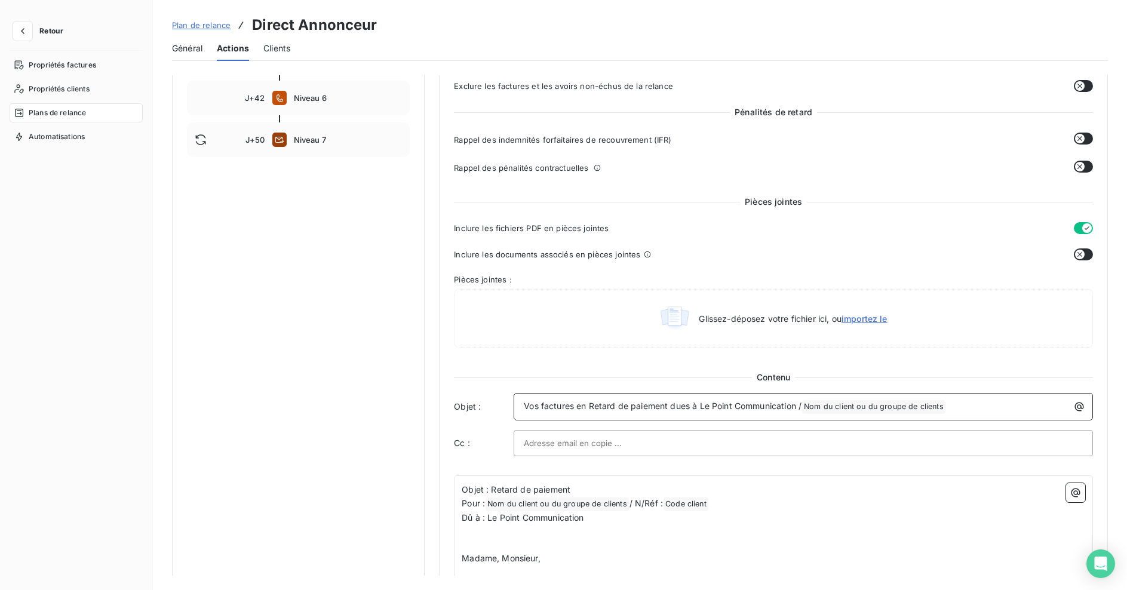
click at [796, 405] on span "Vos factures en Retard de paiement dues à Le Point Communication /" at bounding box center [663, 406] width 278 height 10
click at [589, 406] on span "Vos factures en Retard de paiement dues à Le Point Communication /" at bounding box center [663, 406] width 278 height 10
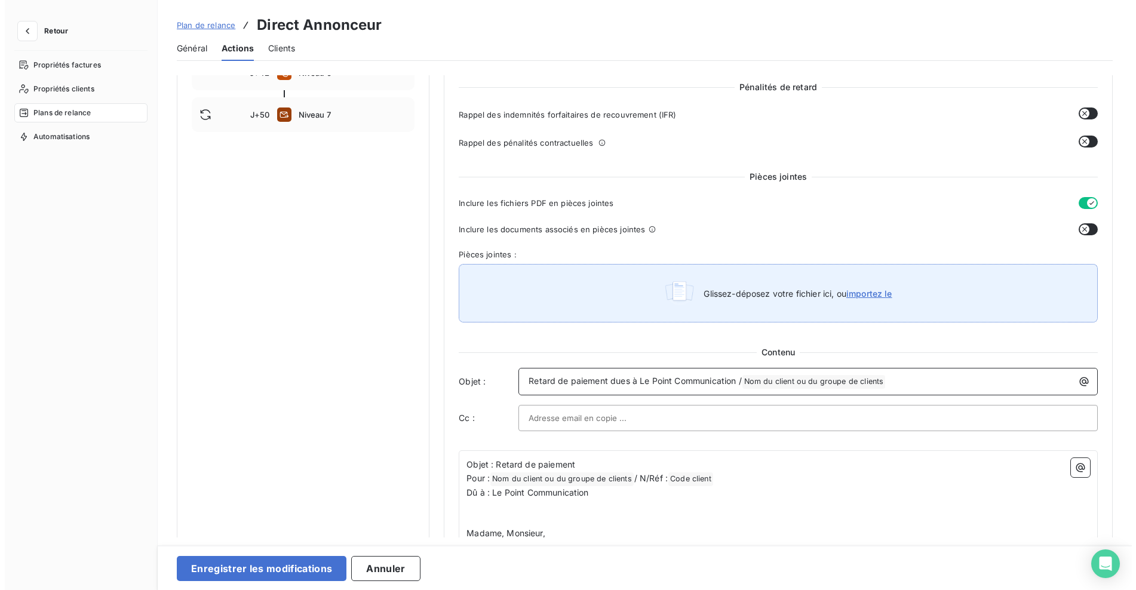
scroll to position [557, 0]
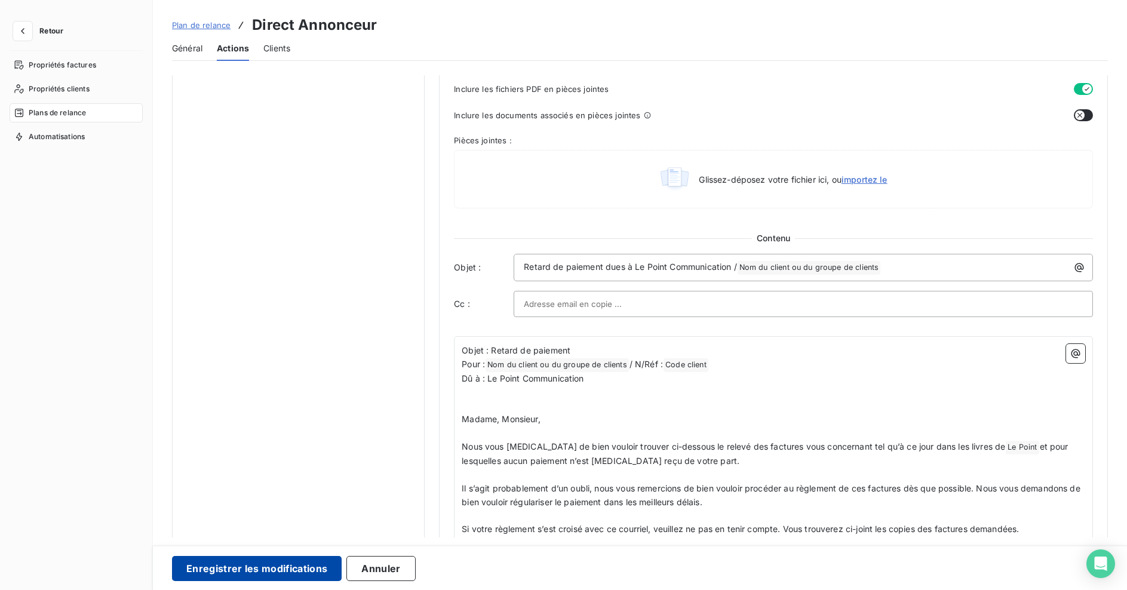
click at [298, 567] on button "Enregistrer les modifications" at bounding box center [257, 568] width 170 height 25
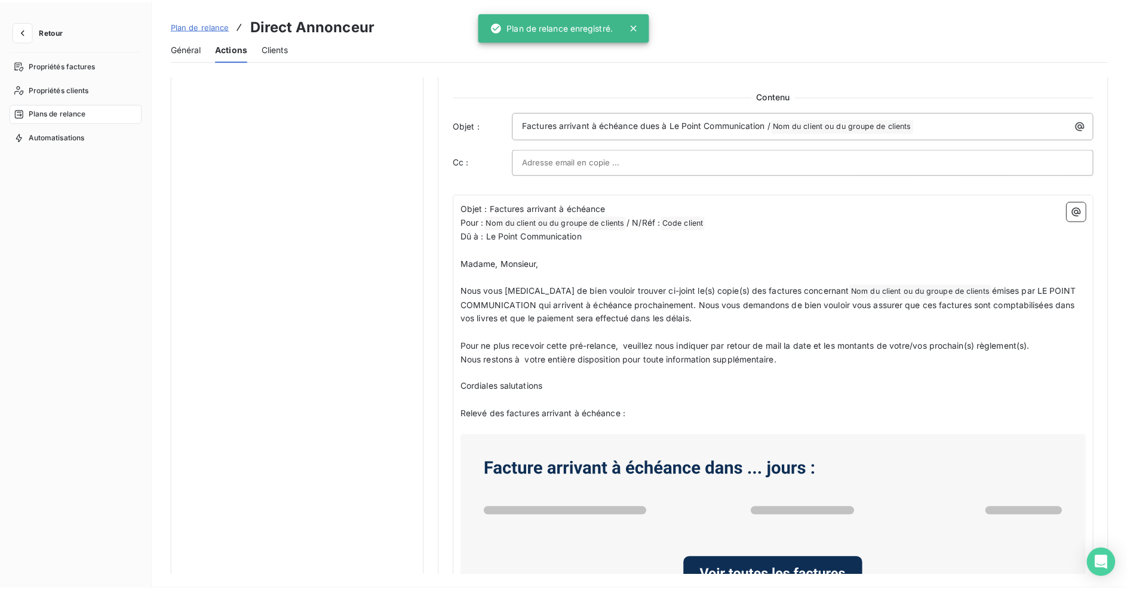
scroll to position [53, 0]
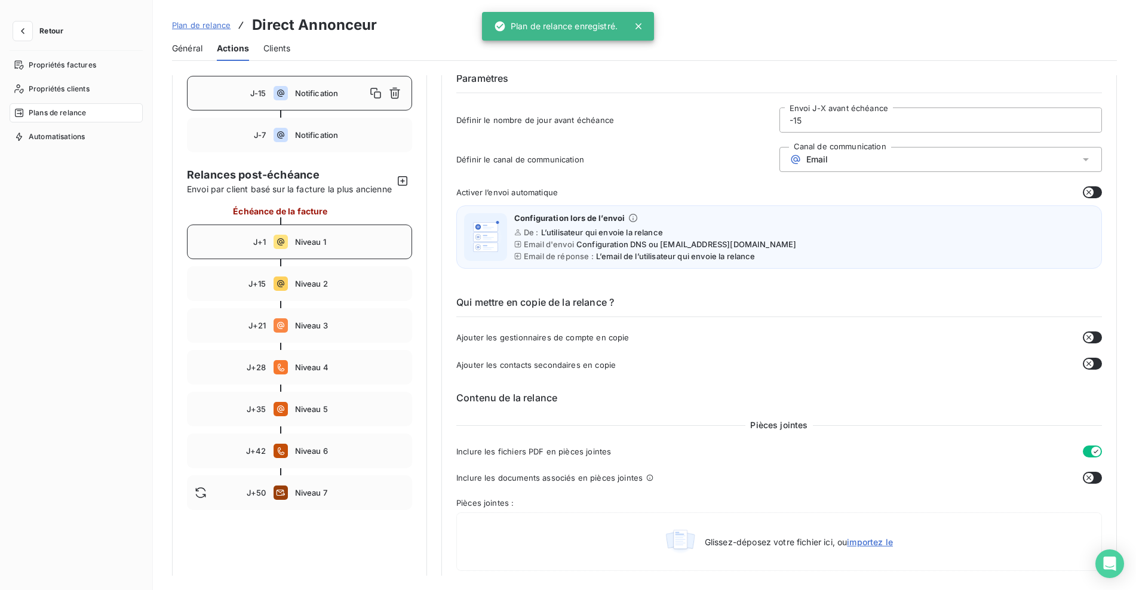
click at [328, 247] on span "Niveau 1" at bounding box center [350, 242] width 110 height 10
type input "1"
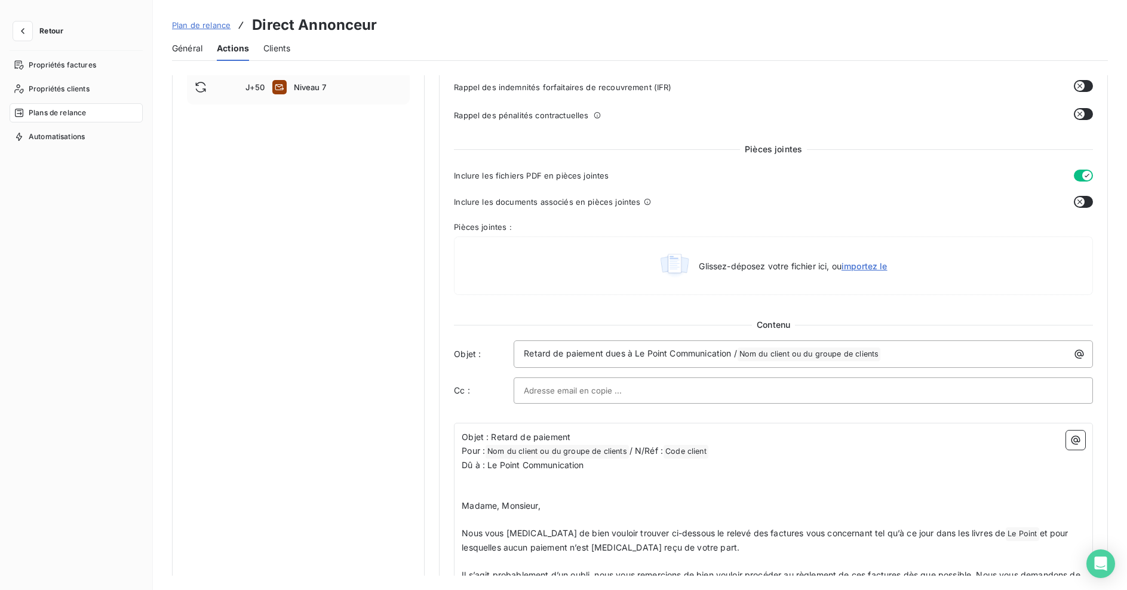
scroll to position [750, 0]
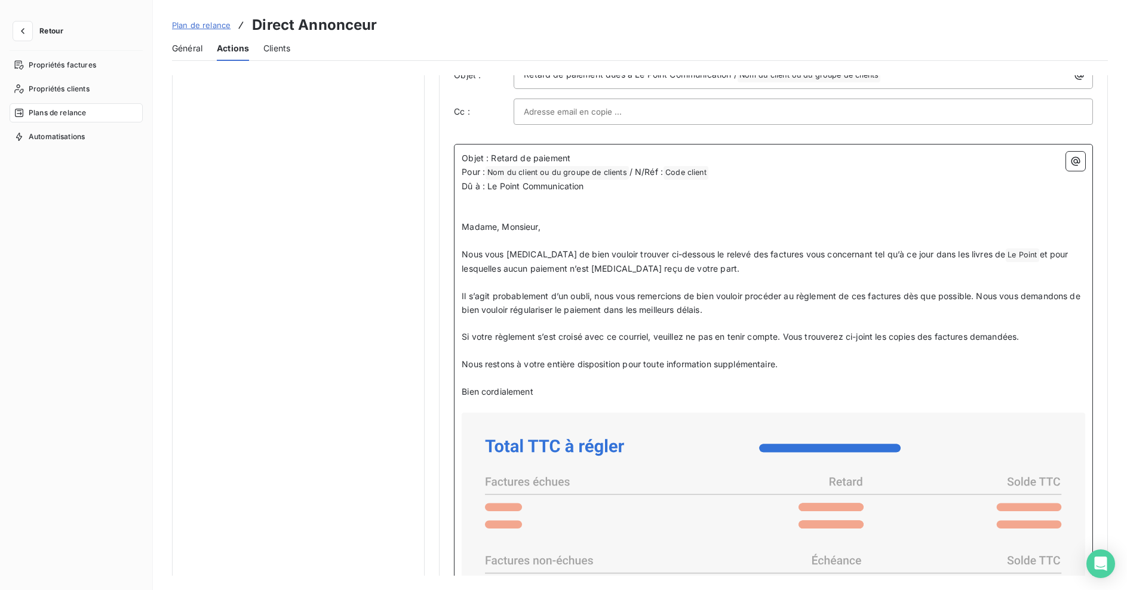
click at [983, 296] on span "Il s’agit probablement d’un oubli, nous vous remercions de bien vouloir procéde…" at bounding box center [772, 303] width 621 height 24
click at [750, 309] on p "Il s’agit probablement d’un oubli, nous vous remercions de bien vouloir procéde…" at bounding box center [774, 303] width 624 height 27
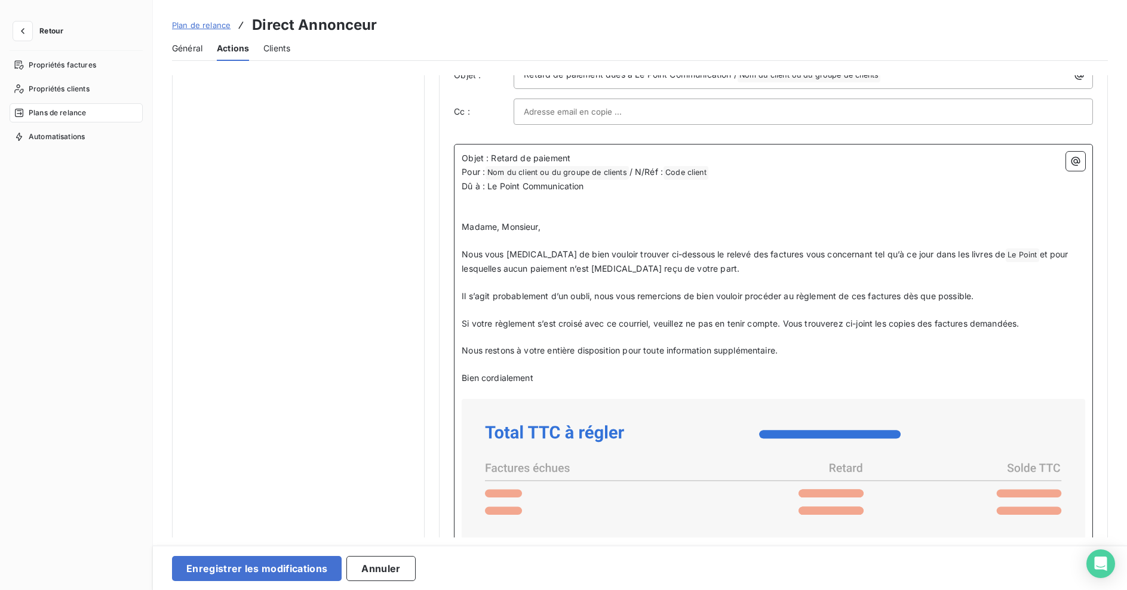
click at [974, 296] on span "Il s’agit probablement d’un oubli, nous vous remercions de bien vouloir procéde…" at bounding box center [718, 296] width 512 height 10
click at [1019, 324] on span "Si votre règlement s’est croisé avec ce courriel, veuillez ne pas en tenir comp…" at bounding box center [740, 323] width 557 height 10
click at [743, 349] on span "Nous restons à votre entière disposition pour toute information supplémentaire." at bounding box center [620, 350] width 316 height 10
click at [719, 352] on span "Nous restons à votre entière disposition pour toute information supplémentaire." at bounding box center [620, 350] width 316 height 10
click at [729, 351] on span "Nous restons à votre entière disposition pour toute information supplémentaire." at bounding box center [620, 350] width 316 height 10
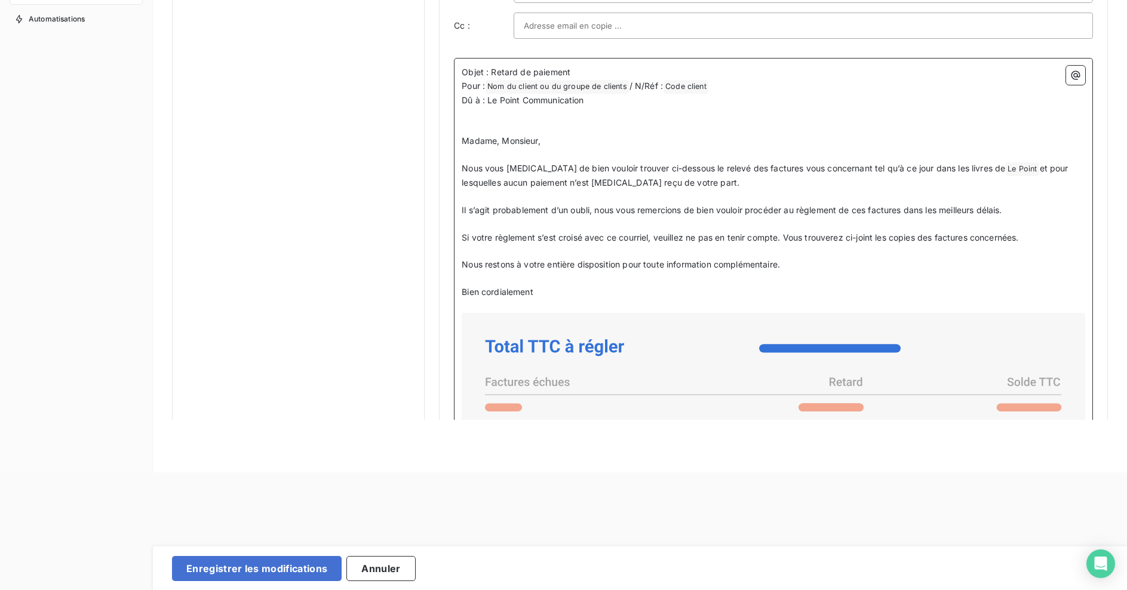
scroll to position [636, 0]
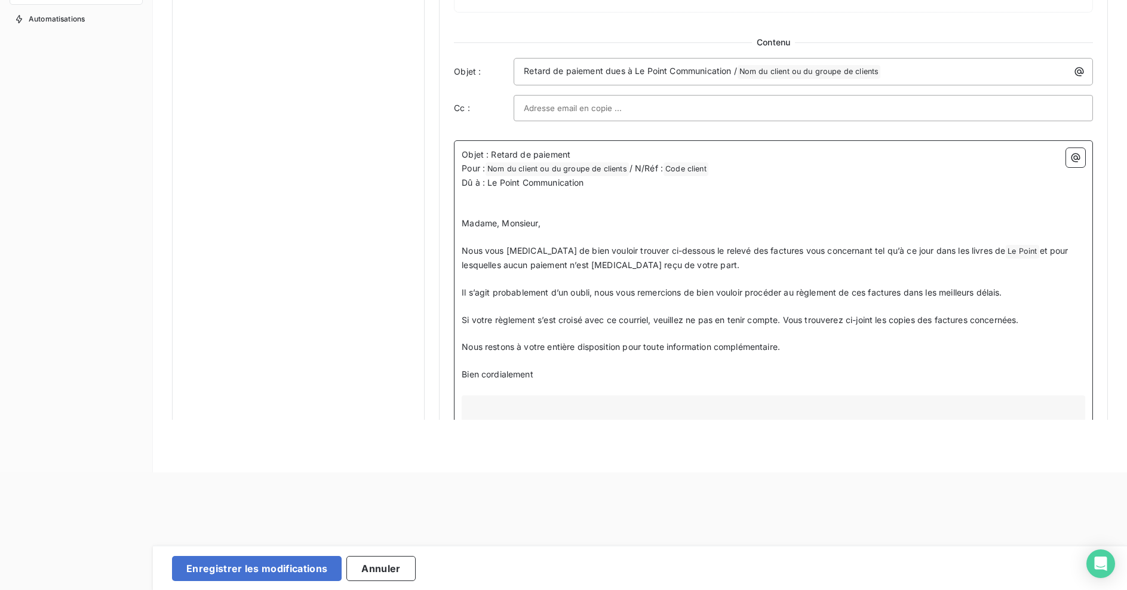
click at [486, 375] on span "Bien cordialement" at bounding box center [498, 374] width 72 height 10
click at [227, 571] on button "Enregistrer les modifications" at bounding box center [257, 568] width 170 height 25
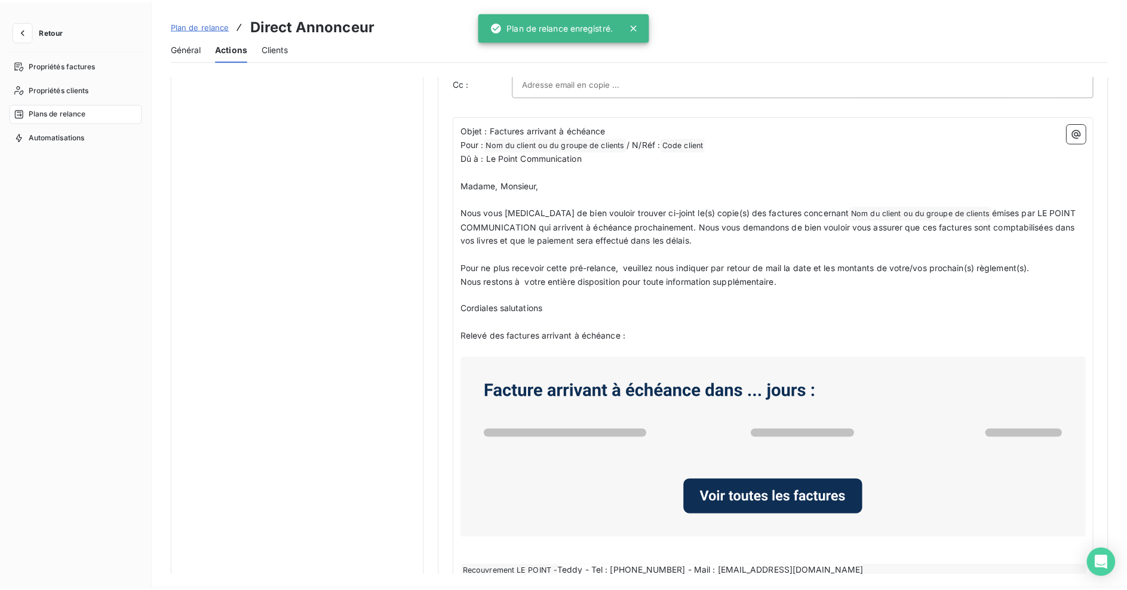
scroll to position [53, 0]
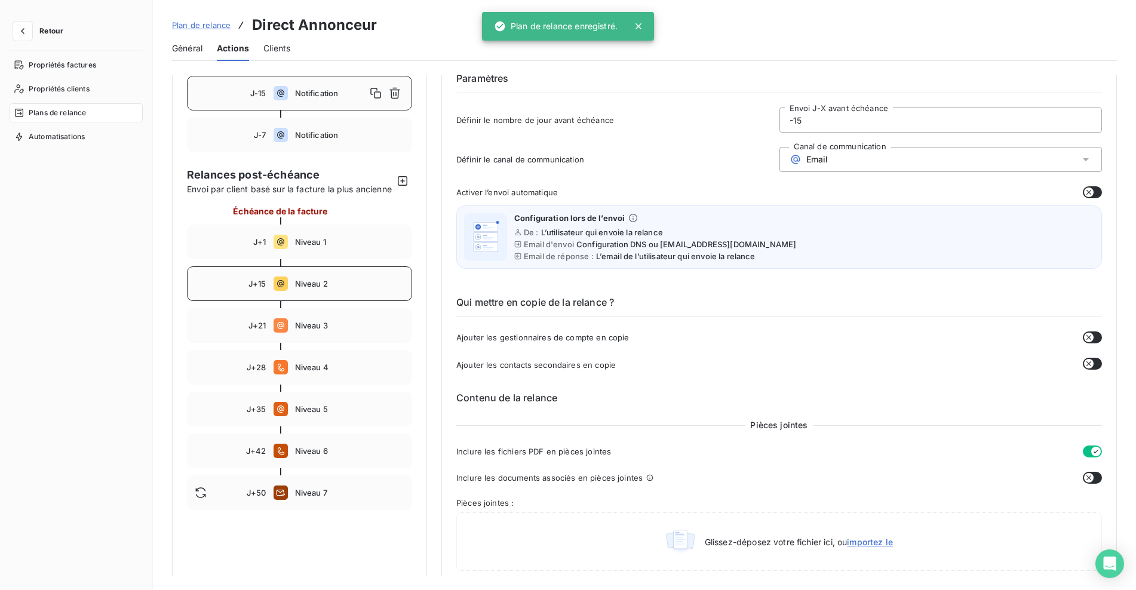
click at [286, 290] on icon at bounding box center [281, 284] width 14 height 14
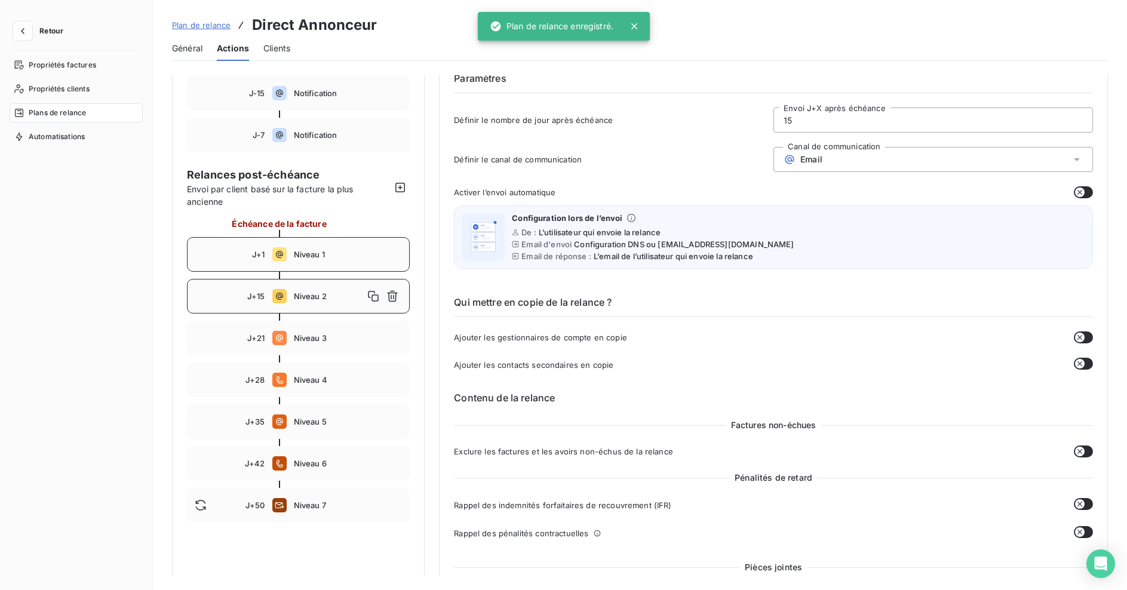
click at [292, 262] on div "J+1 Niveau 1" at bounding box center [298, 254] width 223 height 35
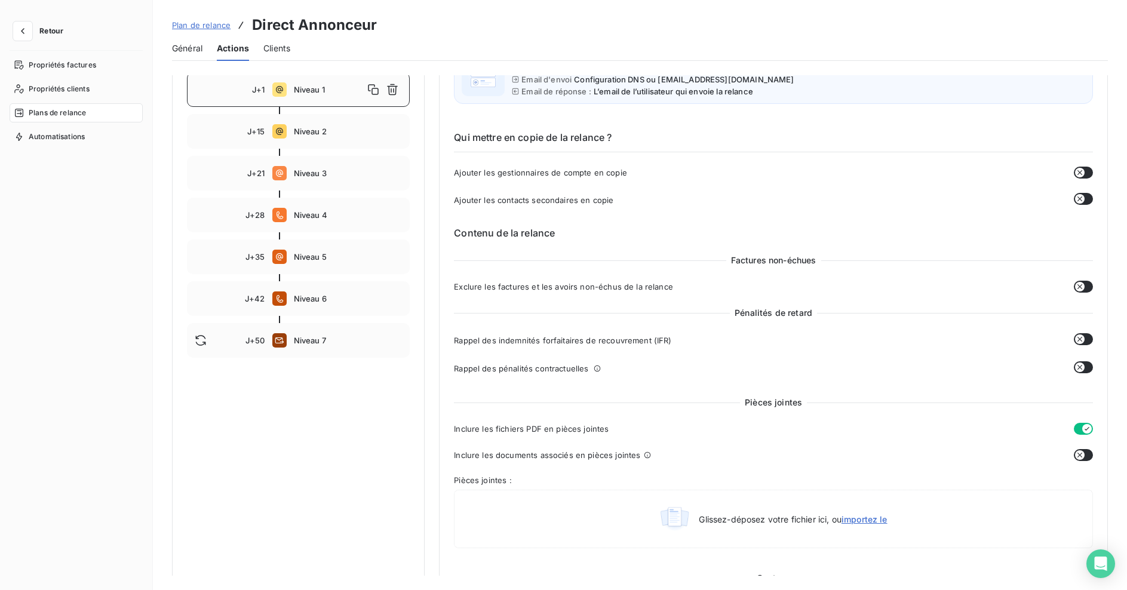
scroll to position [192, 0]
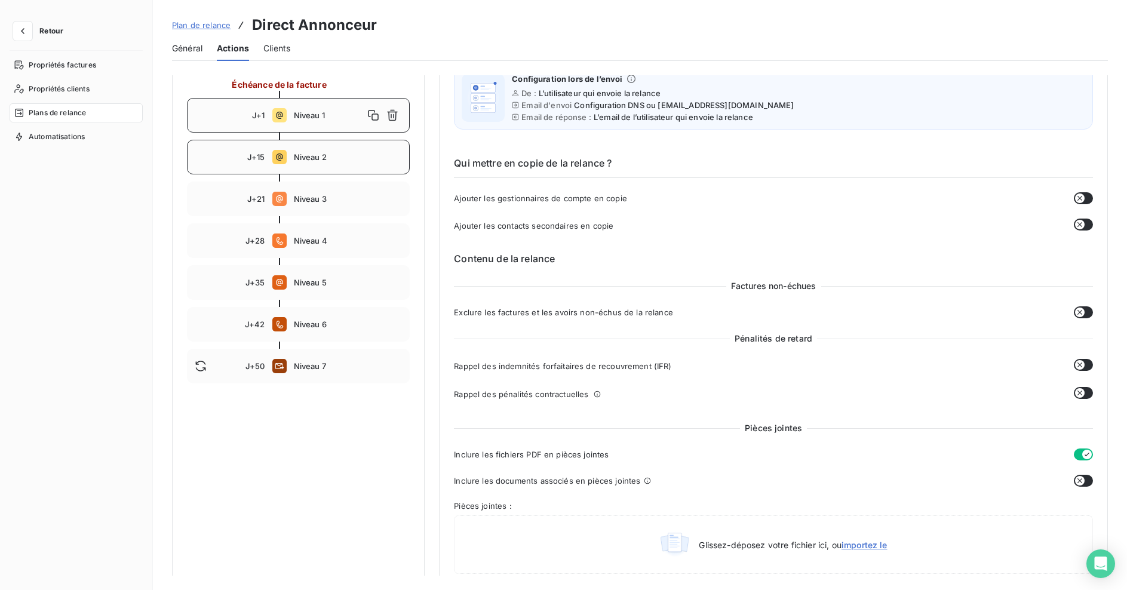
click at [326, 159] on span "Niveau 2" at bounding box center [348, 157] width 109 height 10
type input "15"
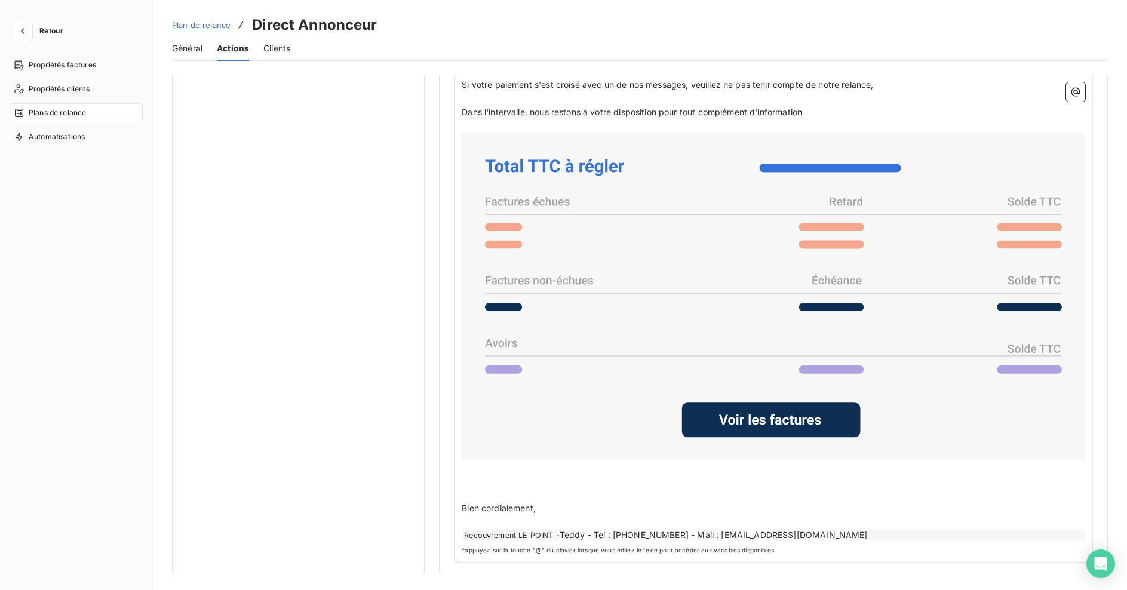
scroll to position [668, 0]
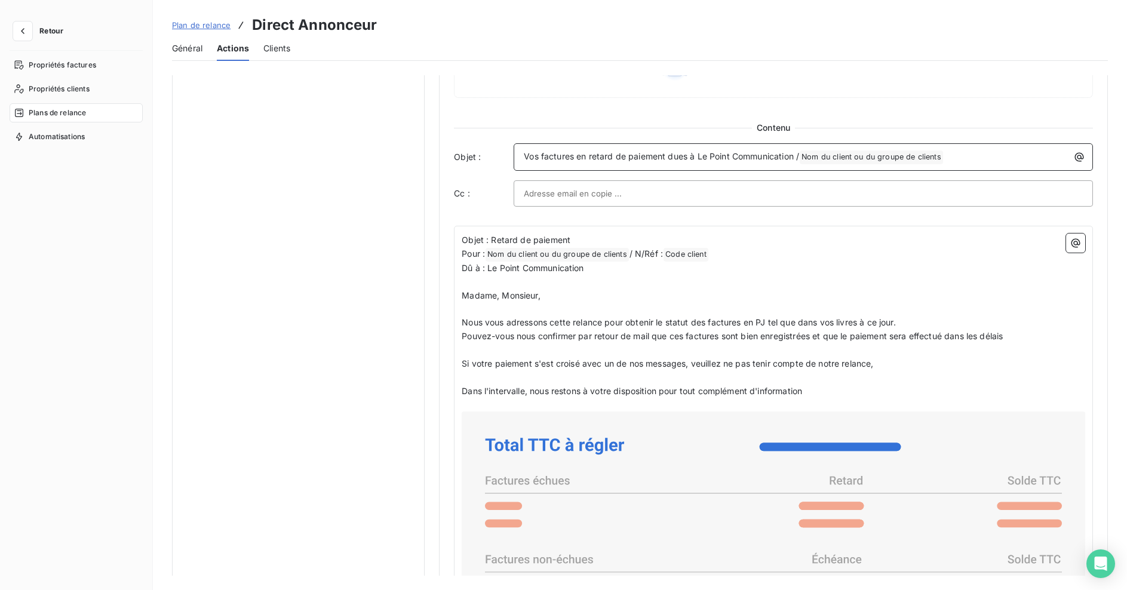
click at [589, 157] on span "Vos factures en retard de paiement dues à Le Point Communication /" at bounding box center [661, 156] width 275 height 10
click at [592, 157] on span "Vos factures en retard de paiement dues à Le Point Communication /" at bounding box center [661, 156] width 275 height 10
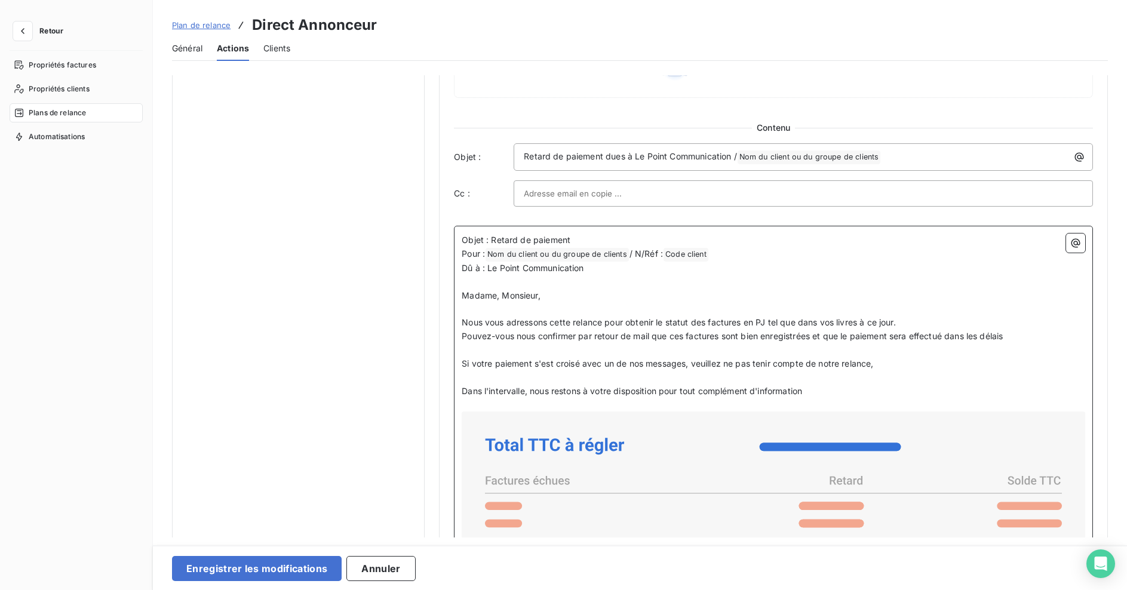
click at [986, 339] on span "Pouvez-vous nous confirmer par retour de mail que ces factures sont bien enregi…" at bounding box center [732, 336] width 541 height 10
click at [1054, 334] on p "Pouvez-vous nous confirmer par retour de mail que ces factures sont bien enregi…" at bounding box center [774, 337] width 624 height 14
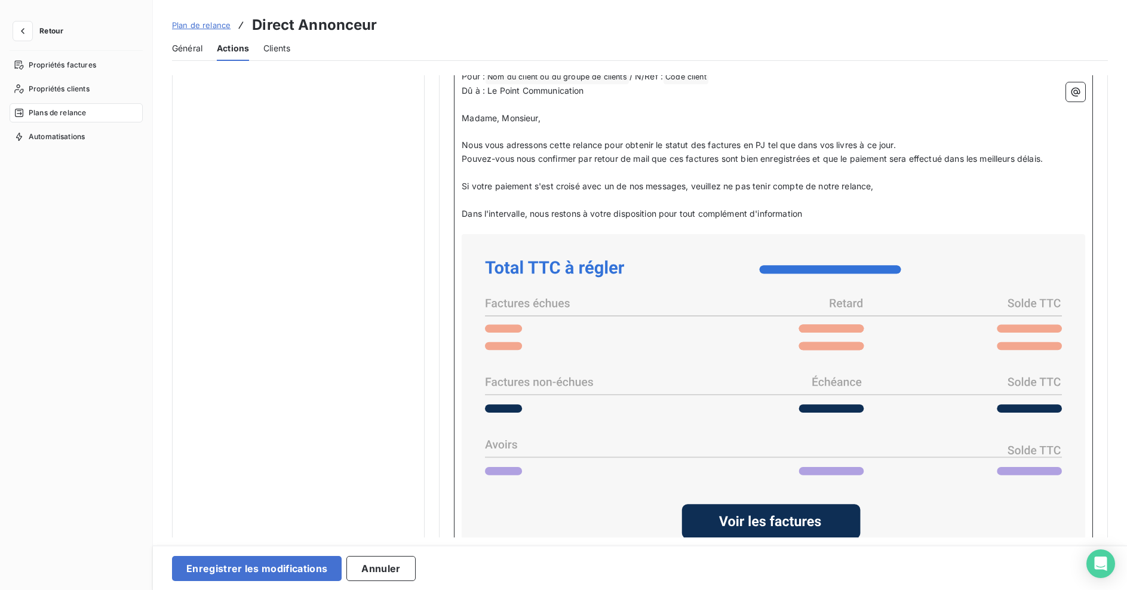
scroll to position [846, 0]
click at [824, 214] on p "Dans l'intervalle, nous restons à votre disposition pour tout complément d'info…" at bounding box center [774, 214] width 624 height 14
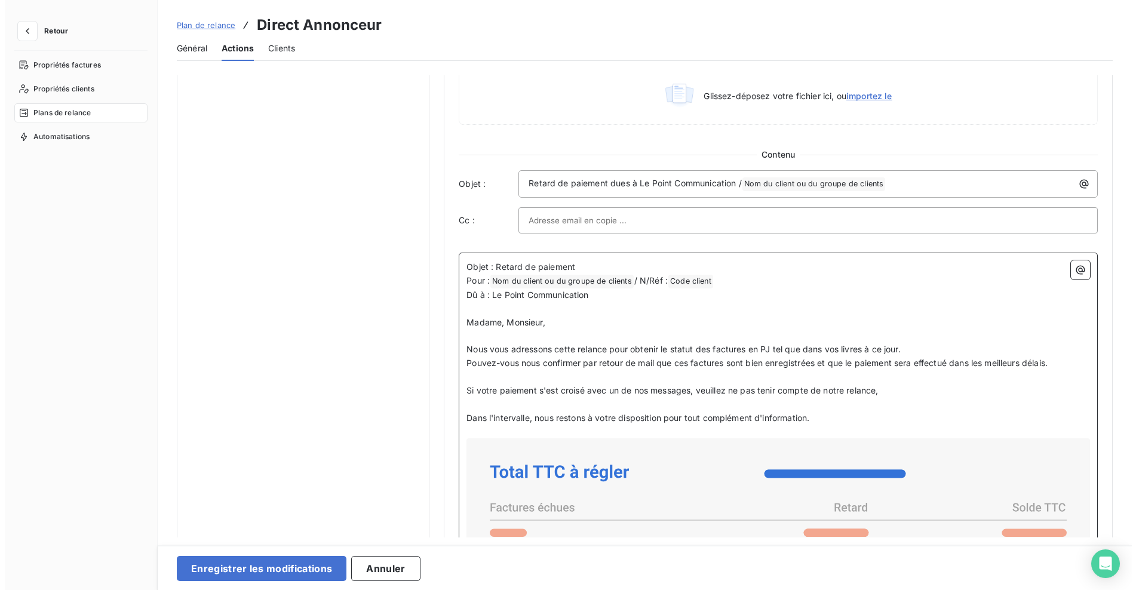
scroll to position [567, 0]
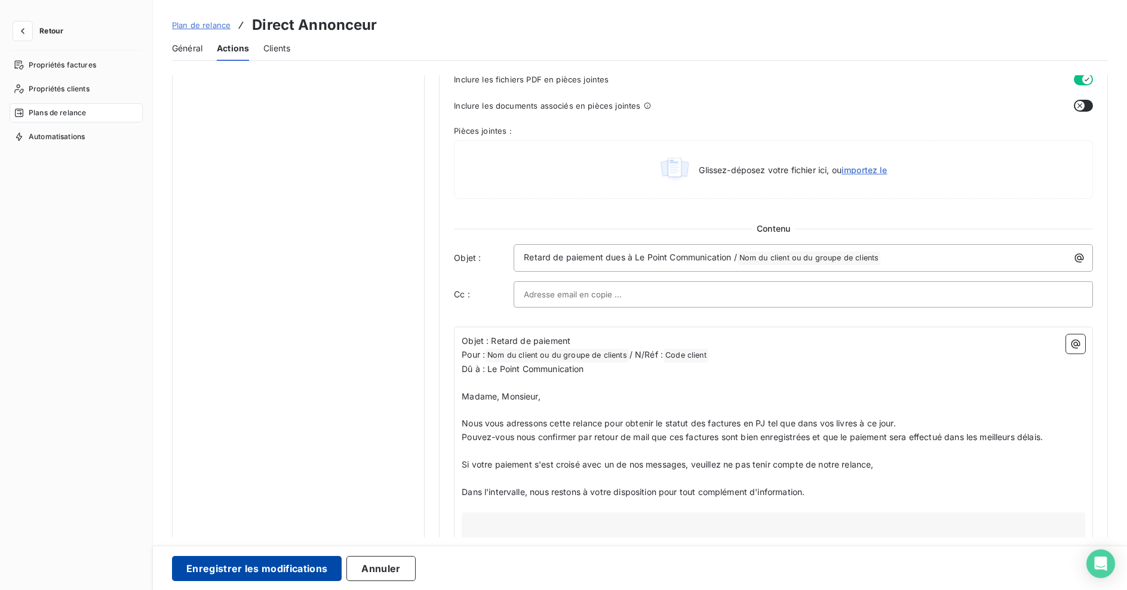
click at [272, 565] on button "Enregistrer les modifications" at bounding box center [257, 568] width 170 height 25
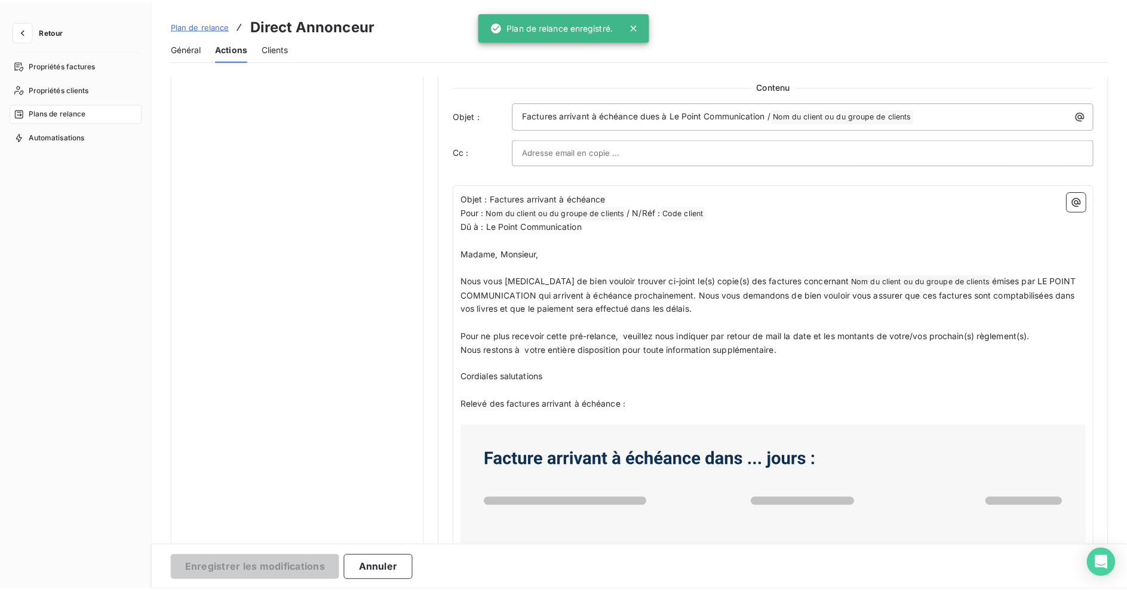
scroll to position [53, 0]
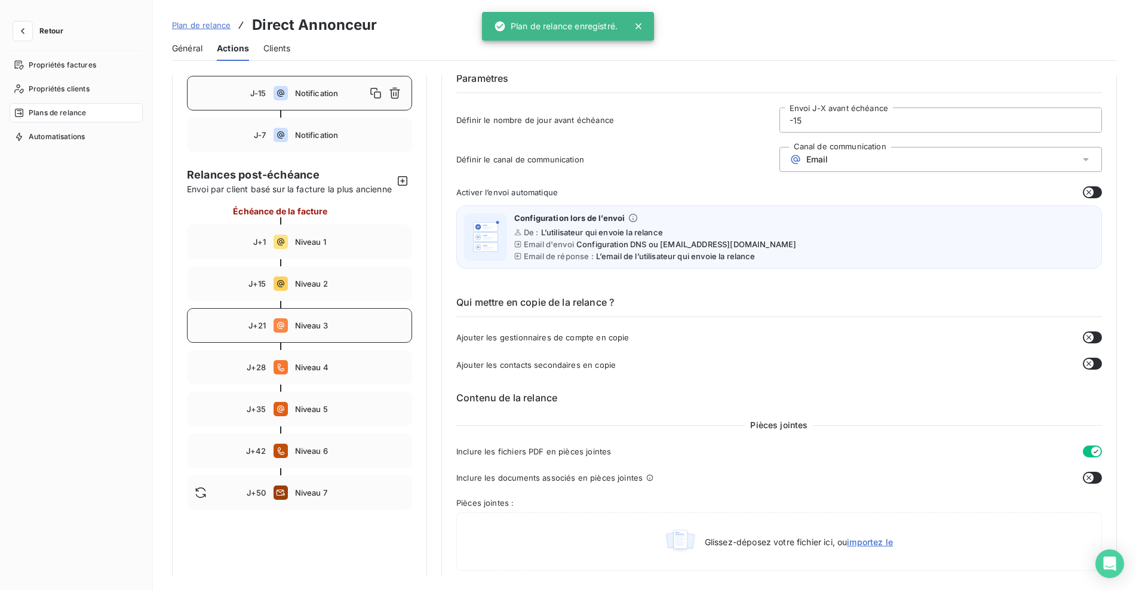
click at [309, 330] on span "Niveau 3" at bounding box center [350, 326] width 110 height 10
type input "21"
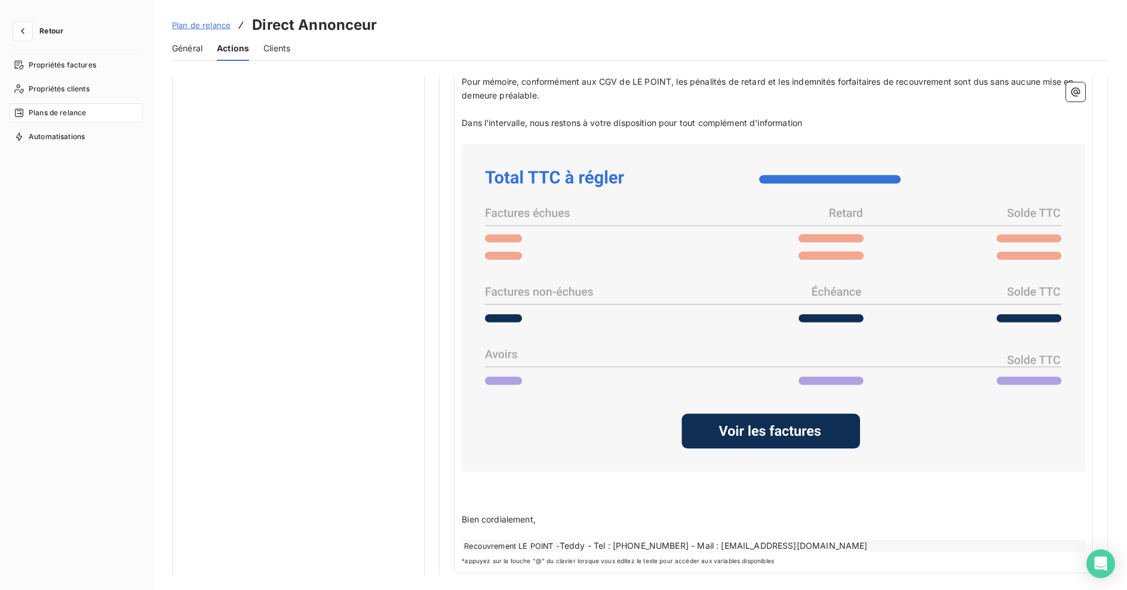
scroll to position [1061, 0]
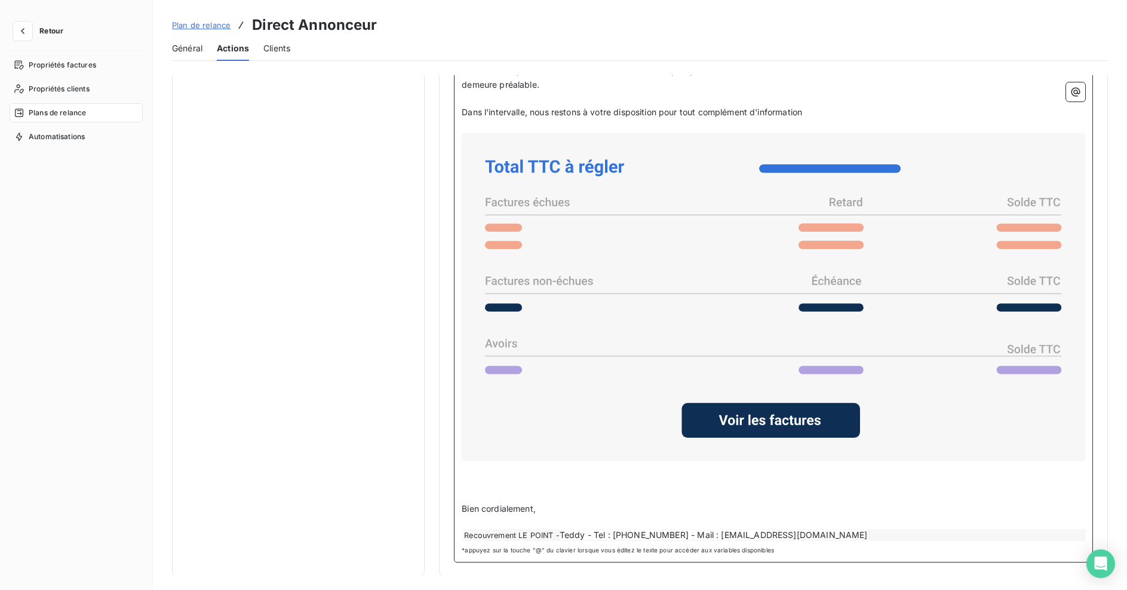
click at [487, 504] on span "Bien cordialement," at bounding box center [499, 509] width 74 height 10
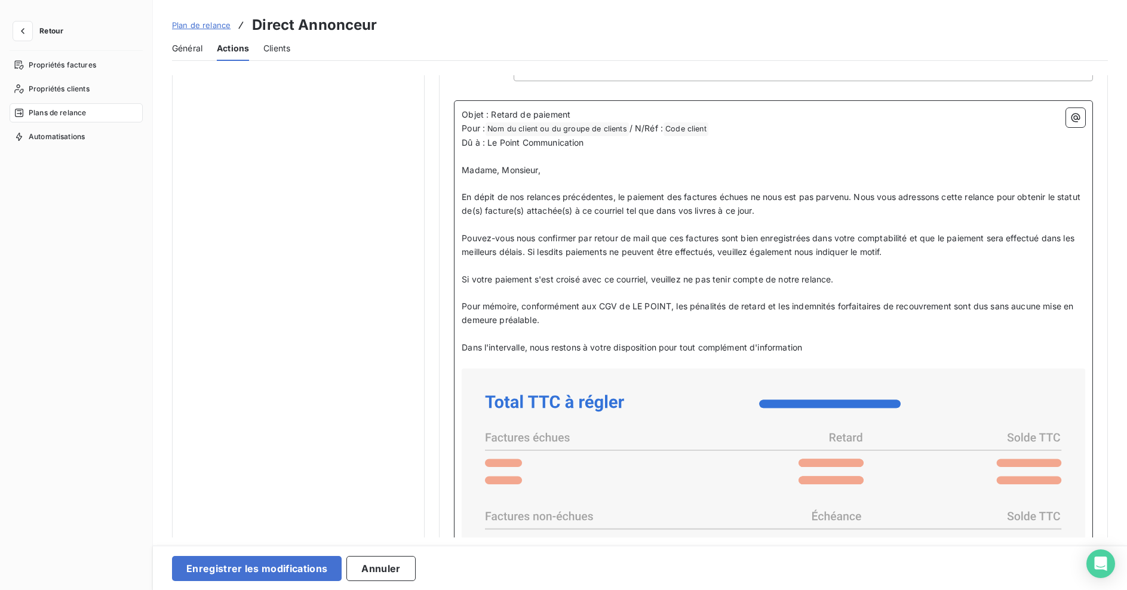
scroll to position [782, 0]
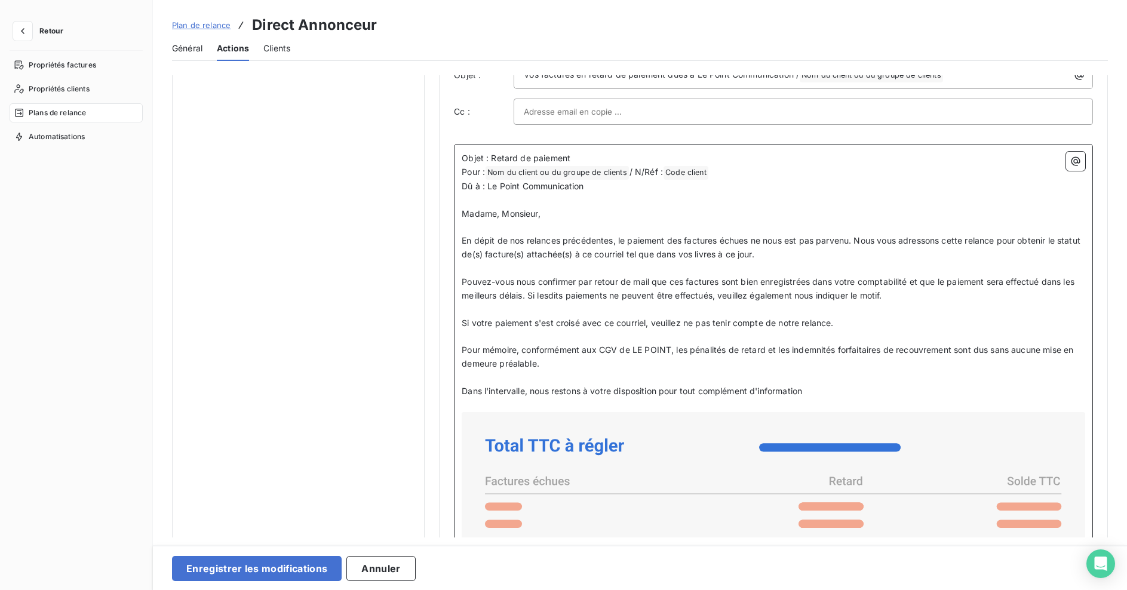
click at [829, 391] on p "Dans l'intervalle, nous restons à votre disposition pour tout complément d'info…" at bounding box center [774, 392] width 624 height 14
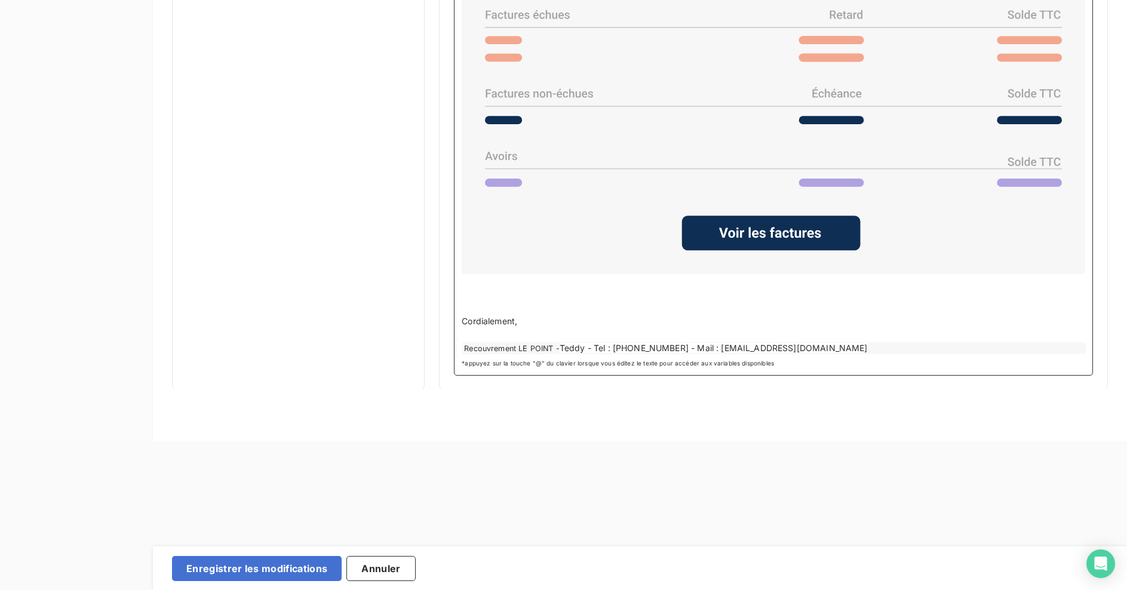
scroll to position [150, 0]
click at [528, 318] on p "Cordialement," at bounding box center [774, 321] width 624 height 14
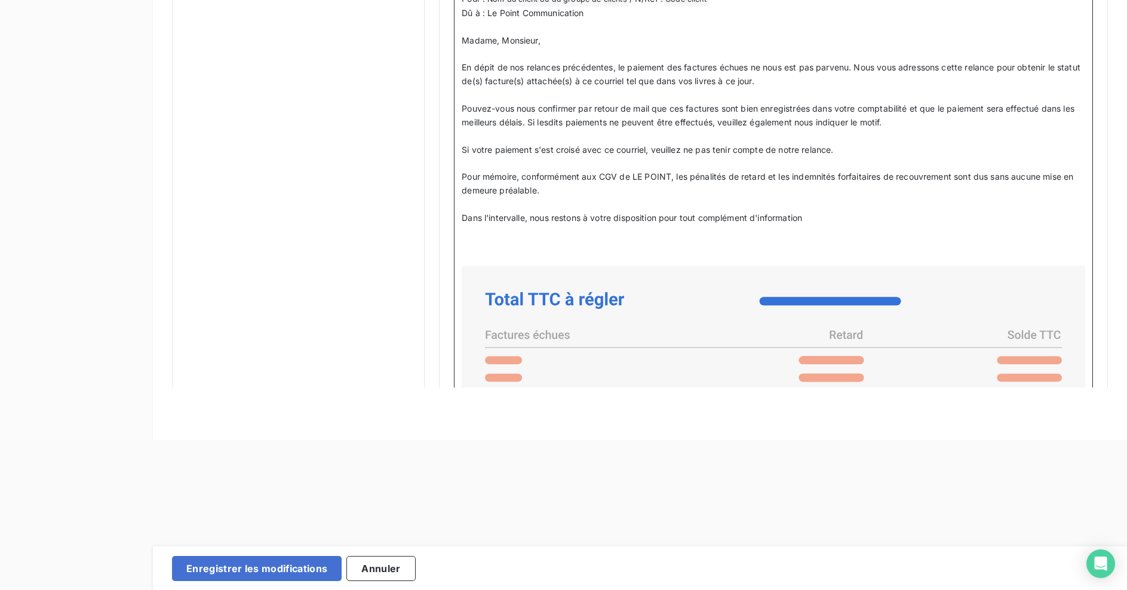
scroll to position [848, 0]
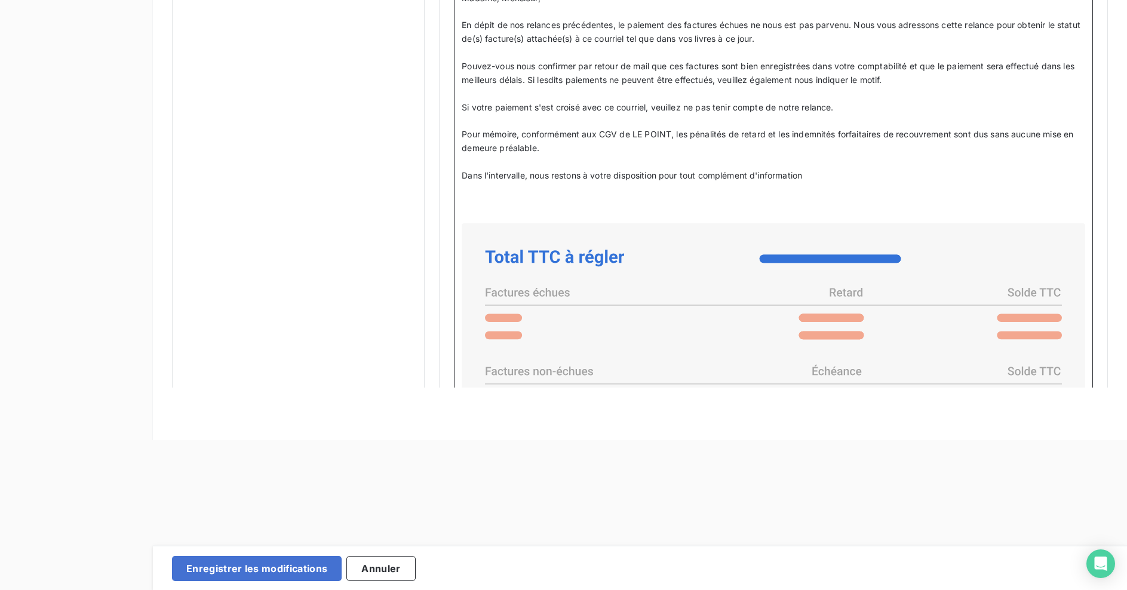
click at [608, 207] on p "﻿" at bounding box center [774, 204] width 624 height 14
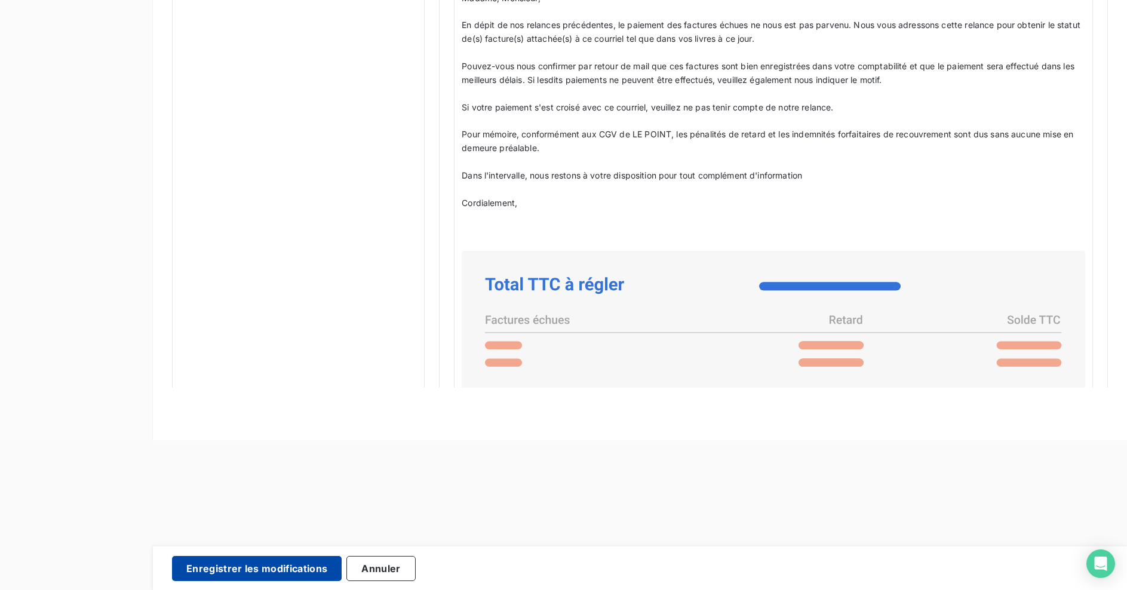
click at [272, 571] on button "Enregistrer les modifications" at bounding box center [257, 568] width 170 height 25
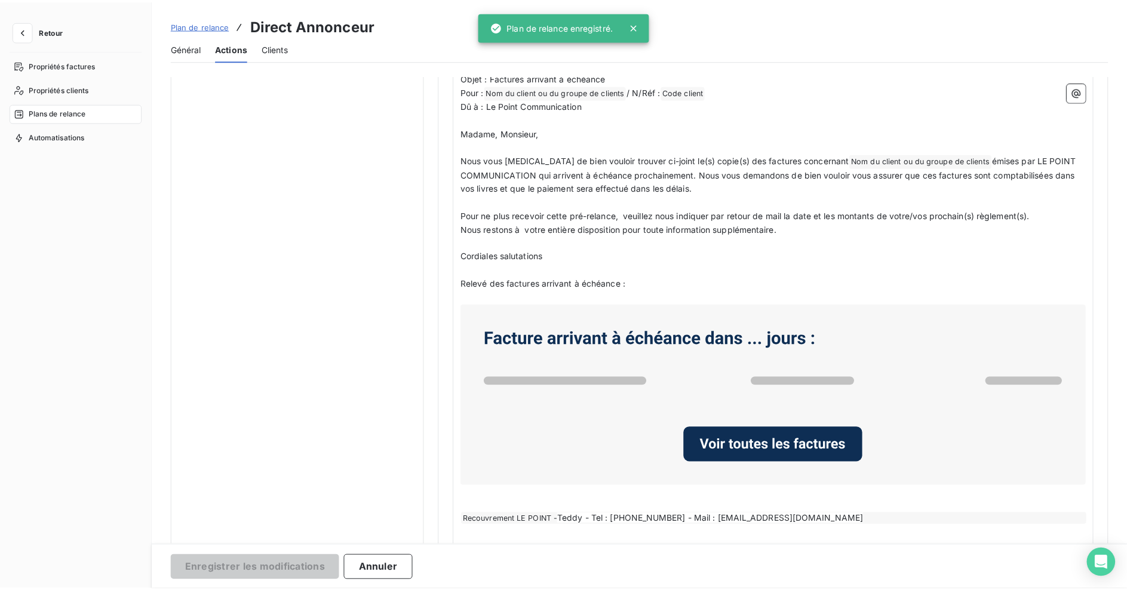
scroll to position [53, 0]
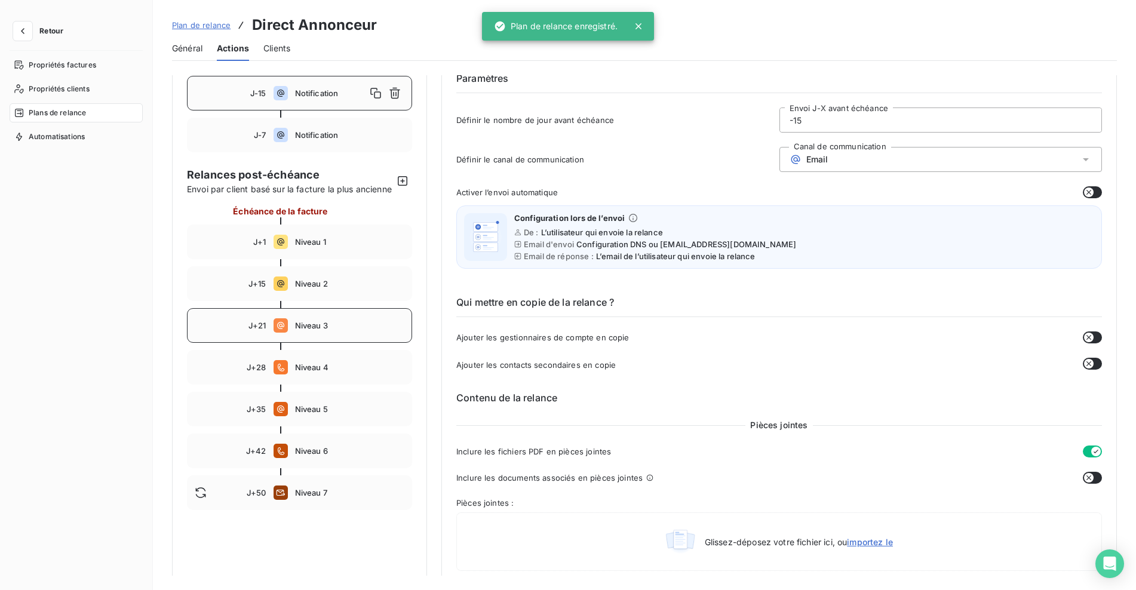
click at [300, 343] on div "J+21 Niveau 3" at bounding box center [299, 325] width 225 height 35
type input "21"
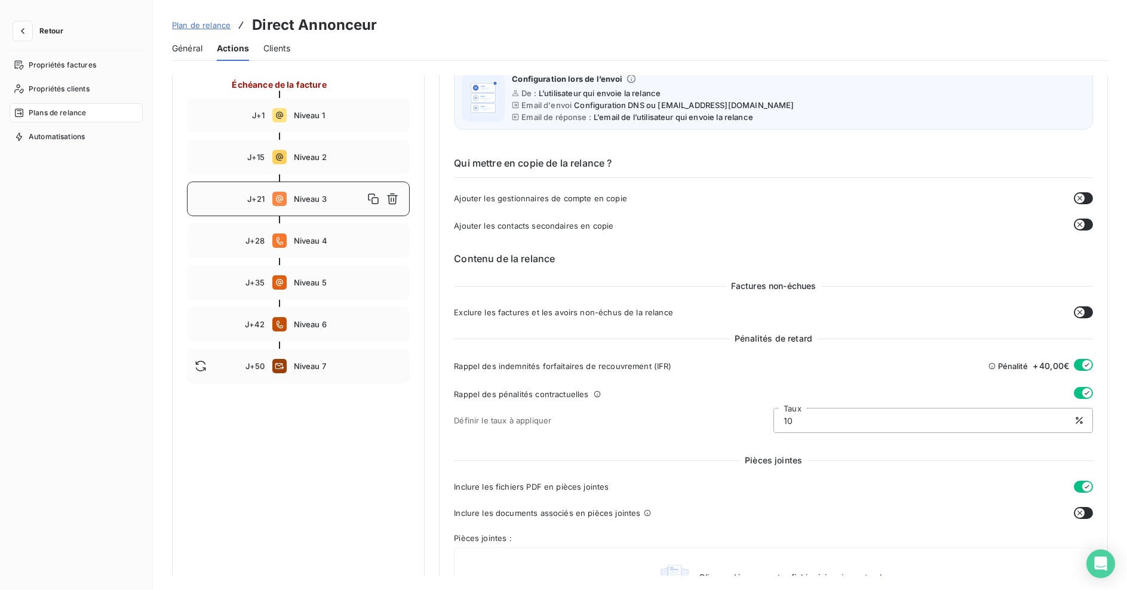
scroll to position [471, 0]
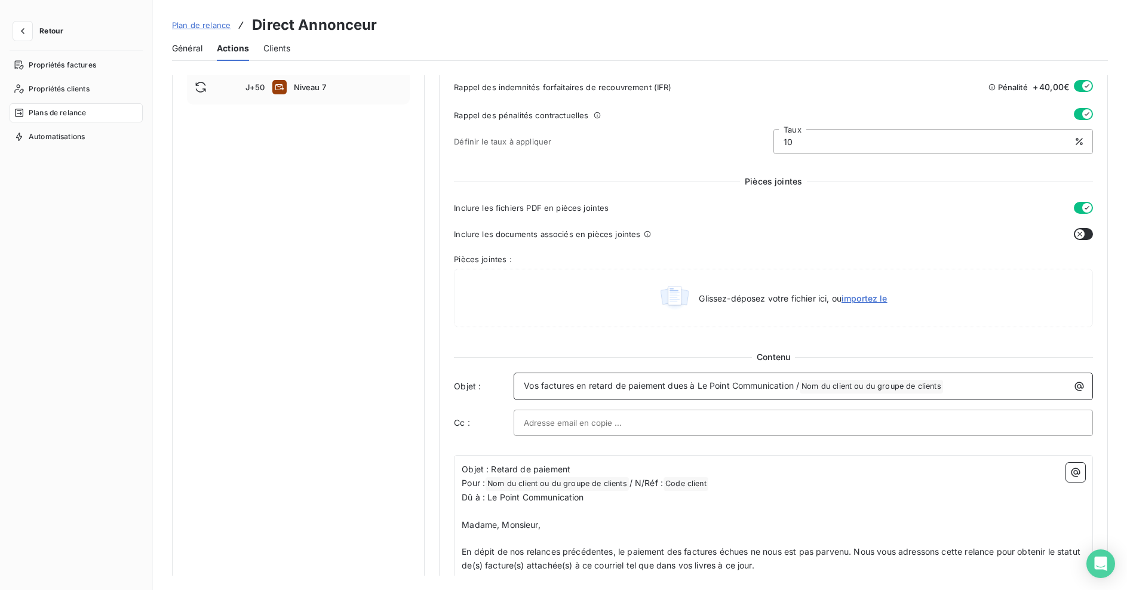
click at [592, 387] on span "Vos factures en retard de paiement dues à Le Point Communication /" at bounding box center [661, 386] width 275 height 10
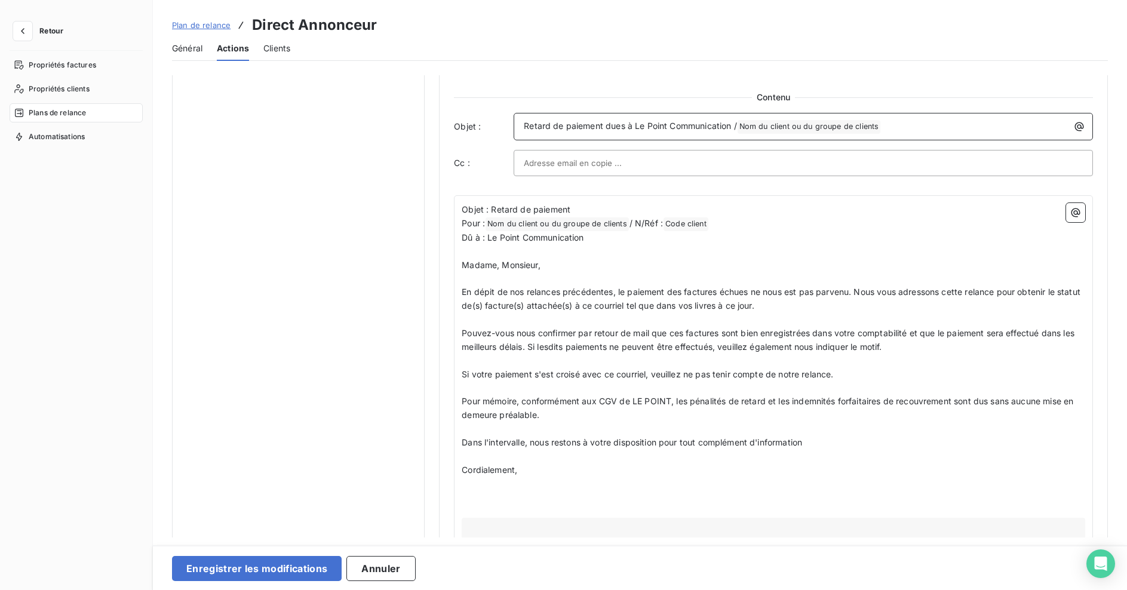
scroll to position [750, 0]
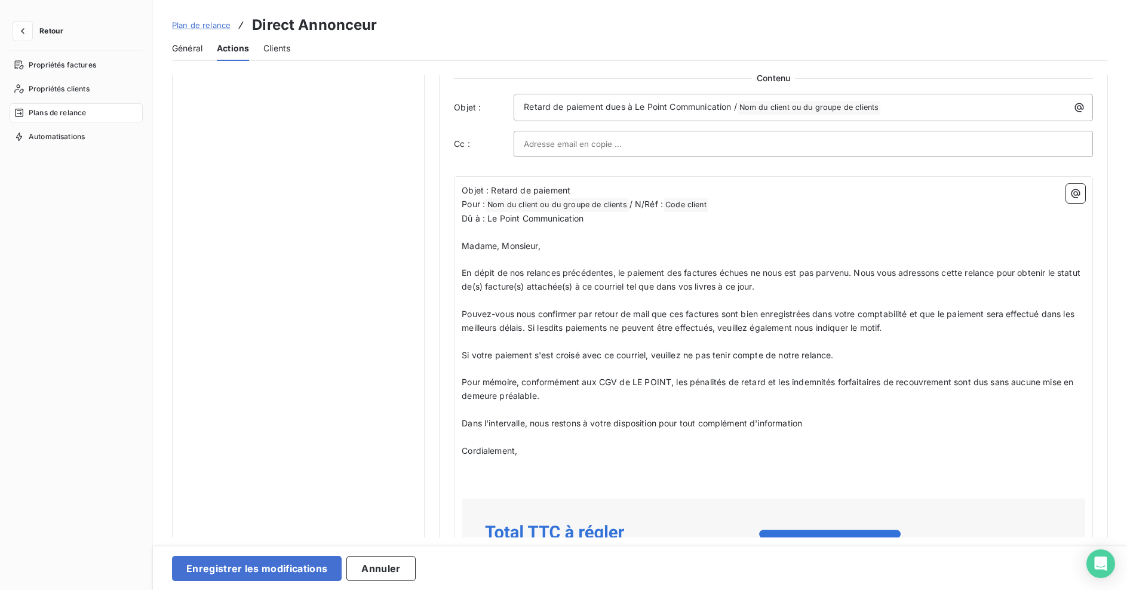
click at [460, 313] on div "Objet : Retard de paiement Pour : Nom du client ou du groupe de clients ﻿ / N/R…" at bounding box center [773, 552] width 639 height 753
click at [518, 315] on span "Pouvez-vous nous confirmer par retour de mail que ces factures sont bien enregi…" at bounding box center [769, 321] width 615 height 24
click at [459, 315] on div "Objet : Retard de paiement Pour : Nom du client ou du groupe de clients ﻿ / N/R…" at bounding box center [773, 552] width 639 height 753
click at [462, 315] on span "Pouvez-vous nous confirmer par retour de mail que ces factures sont bien enregi…" at bounding box center [769, 321] width 615 height 24
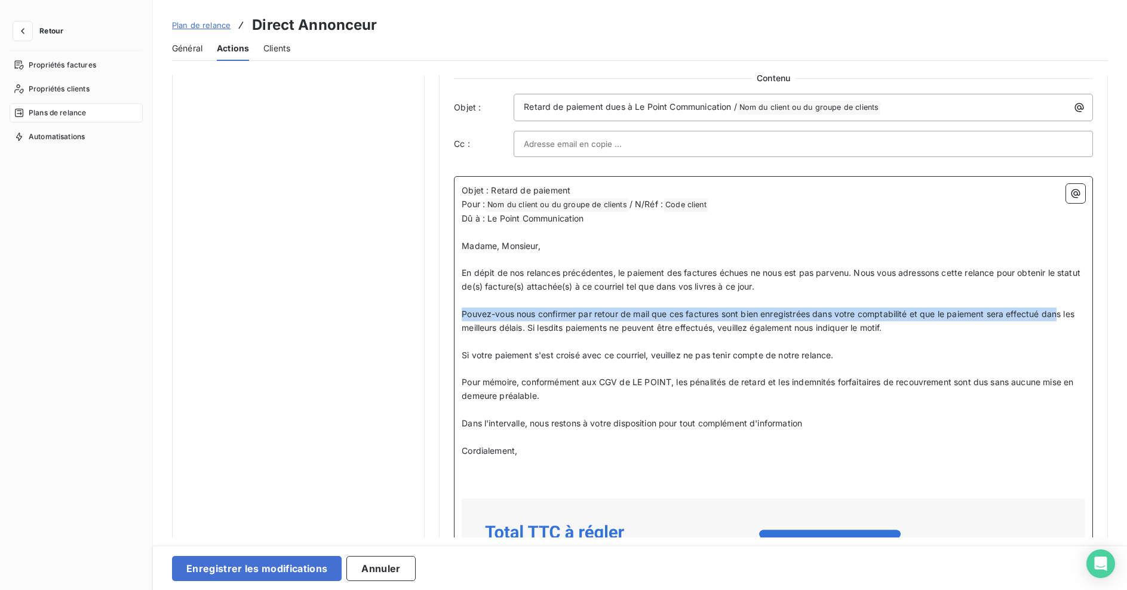
click at [1062, 314] on span "Pouvez-vous nous confirmer par retour de mail que ces factures sont bien enregi…" at bounding box center [769, 321] width 615 height 24
click at [1066, 314] on span "Pouvez-vous nous confirmer par retour de mail que ces factures sont bien enregi…" at bounding box center [769, 321] width 615 height 24
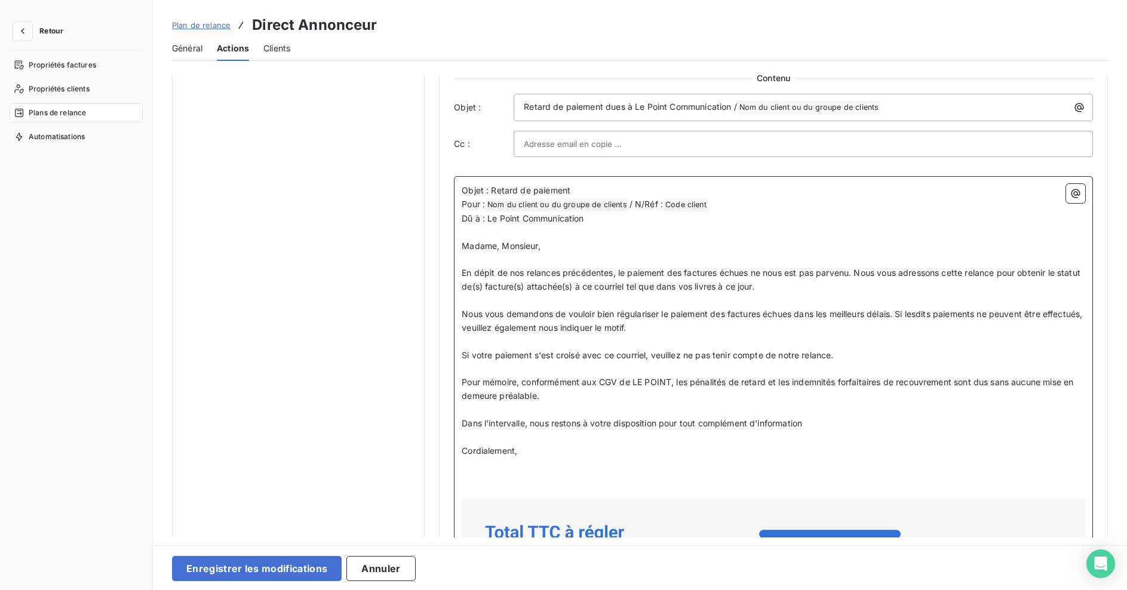
click at [618, 312] on span "Nous vous demandons de vouloir bien régulariser le paiement des factures échues…" at bounding box center [773, 321] width 623 height 24
click at [607, 314] on span "Nous vous demandons de vouloir bien régulariser le paiement des factures échues…" at bounding box center [773, 321] width 623 height 24
click at [619, 316] on span "Nous vous demandons de vouloir bien régulariser le paiement des factures échues…" at bounding box center [773, 321] width 623 height 24
click at [634, 327] on p "Nous vous demandons de régulariser le paiement des factures échues dans les mei…" at bounding box center [774, 321] width 624 height 27
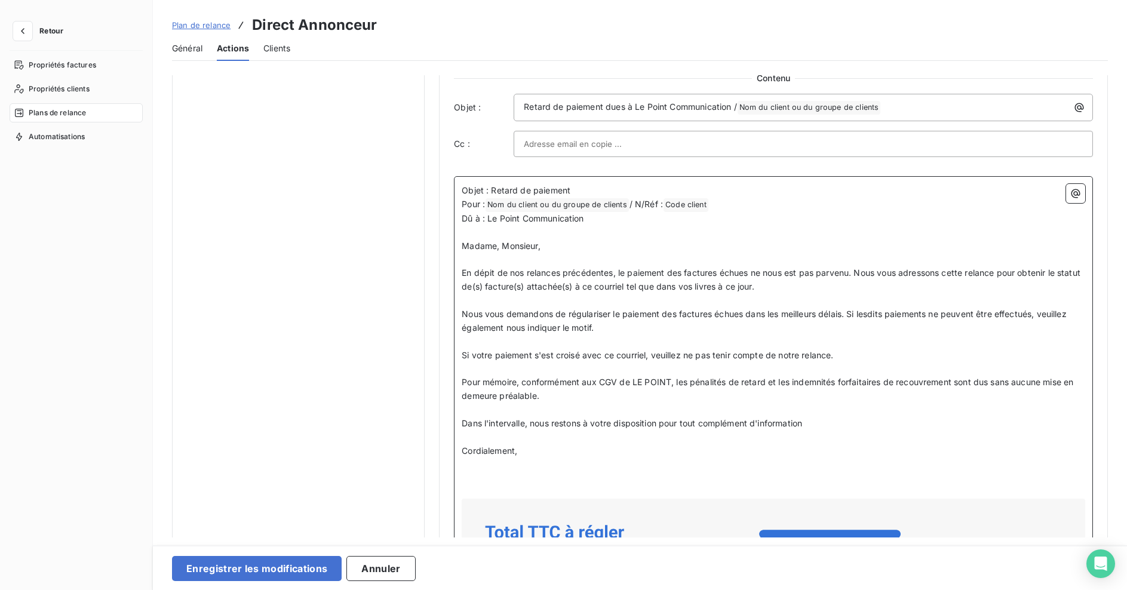
click at [501, 329] on span "Nous vous demandons de régulariser le paiement des factures échues dans les mei…" at bounding box center [766, 321] width 608 height 24
click at [504, 328] on span "Nous vous demandons de régulariser le paiement des factures échues dans les mei…" at bounding box center [766, 321] width 608 height 24
click at [480, 331] on span "Nous vous demandons de régulariser le paiement des factures échues dans les mei…" at bounding box center [767, 321] width 610 height 24
click at [572, 332] on p "Nous vous demandons de régulariser le paiement des factures échues dans les mei…" at bounding box center [774, 321] width 624 height 27
click at [670, 383] on span "Pour mémoire, conformément aux CGV de LE POINT, les pénalités de retard et les …" at bounding box center [769, 389] width 614 height 24
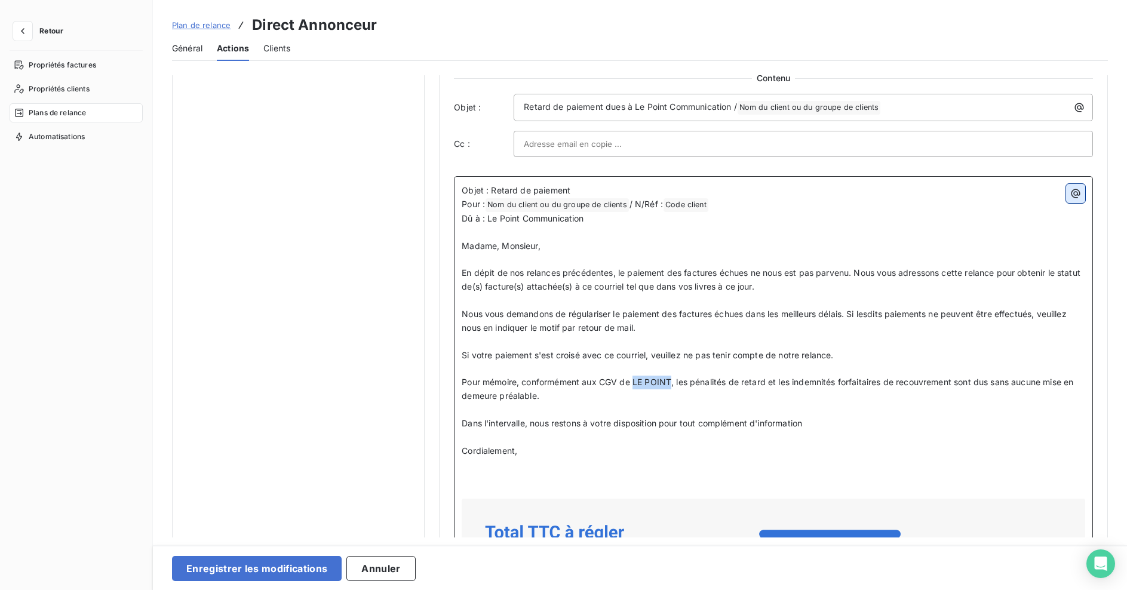
click at [1074, 195] on icon "button" at bounding box center [1076, 193] width 9 height 9
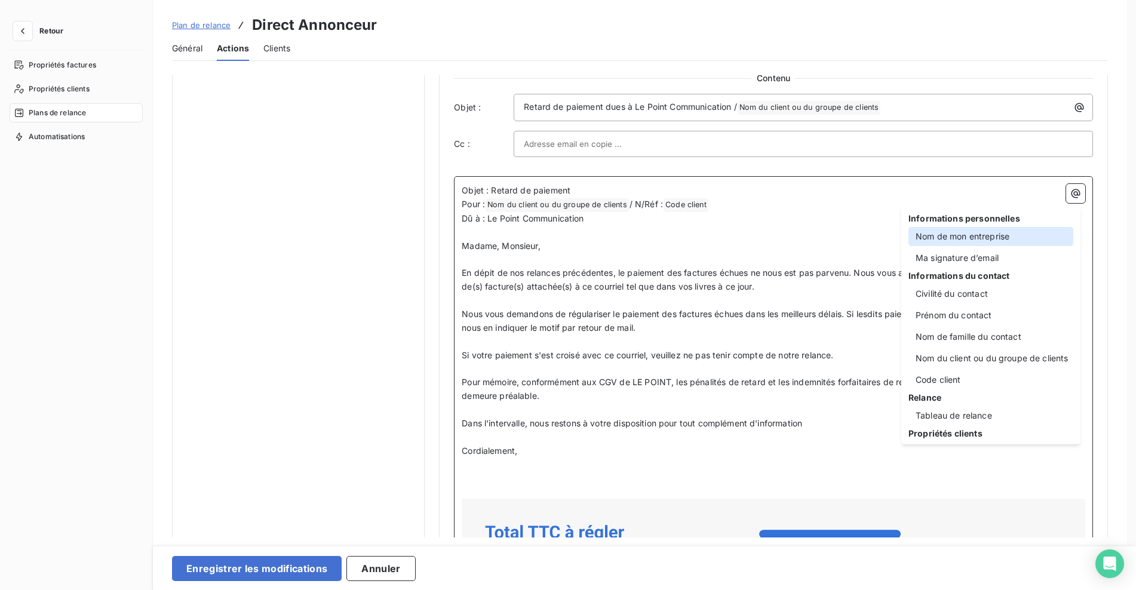
click at [995, 234] on div "Nom de mon entreprise" at bounding box center [991, 236] width 165 height 19
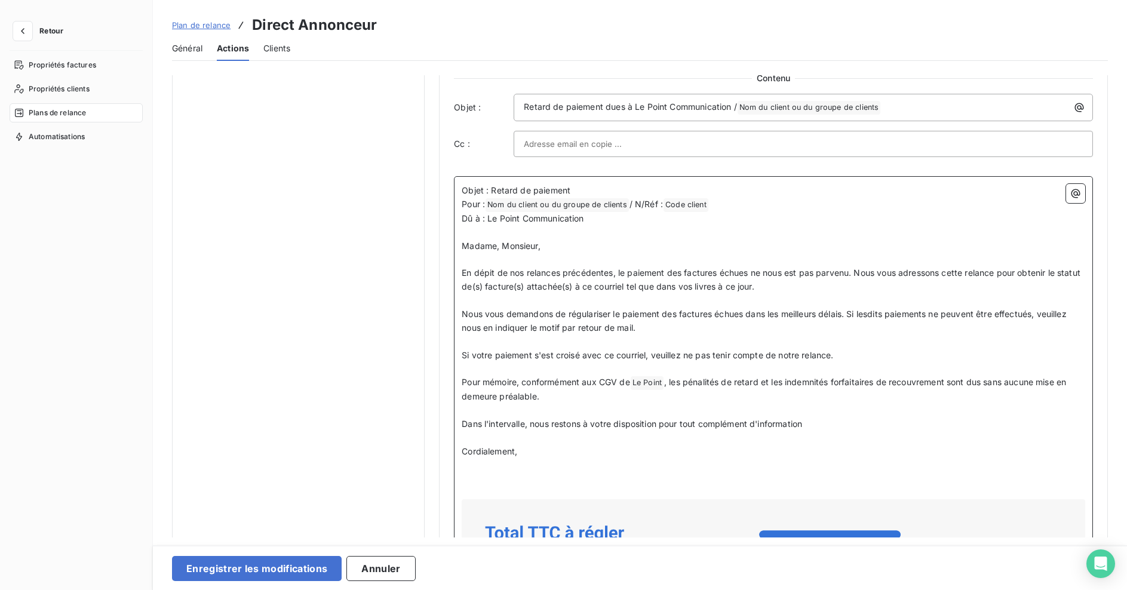
click at [782, 441] on p "﻿" at bounding box center [774, 438] width 624 height 14
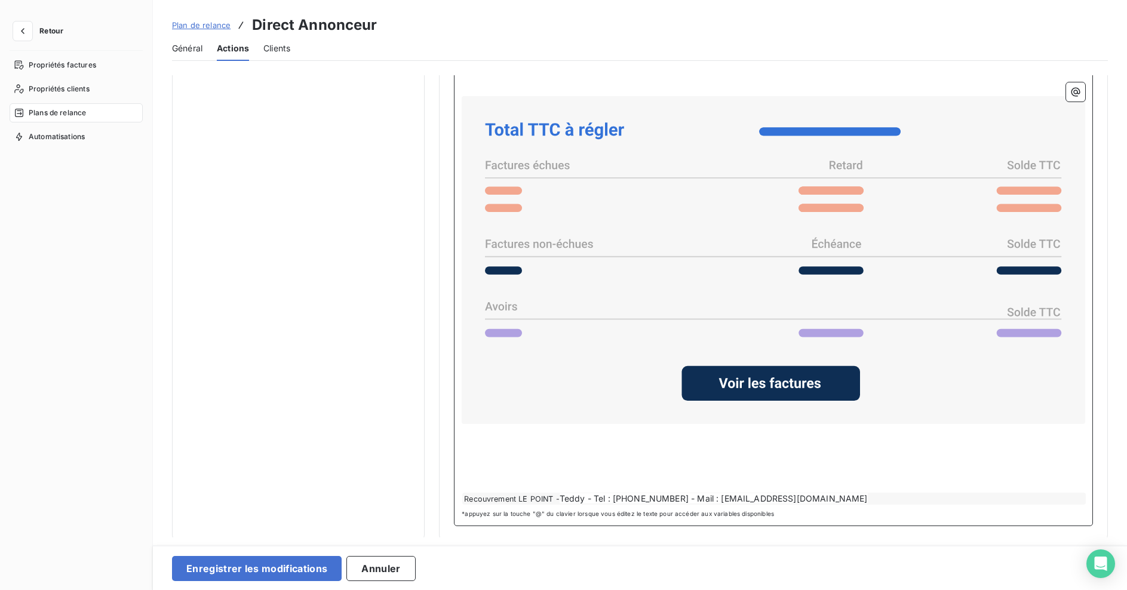
scroll to position [1169, 0]
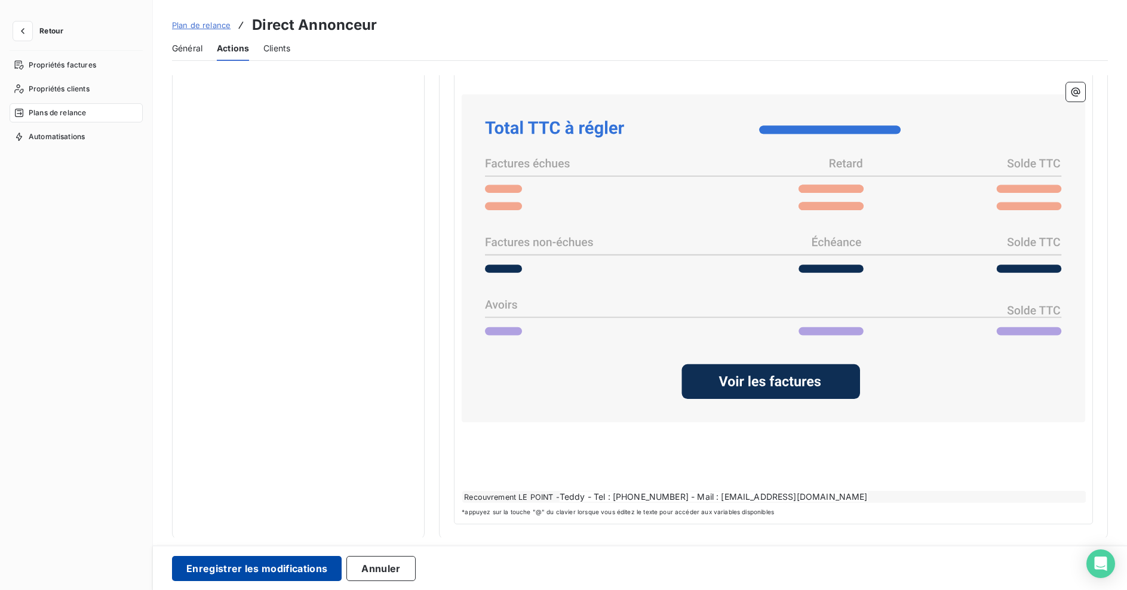
click at [216, 571] on button "Enregistrer les modifications" at bounding box center [257, 568] width 170 height 25
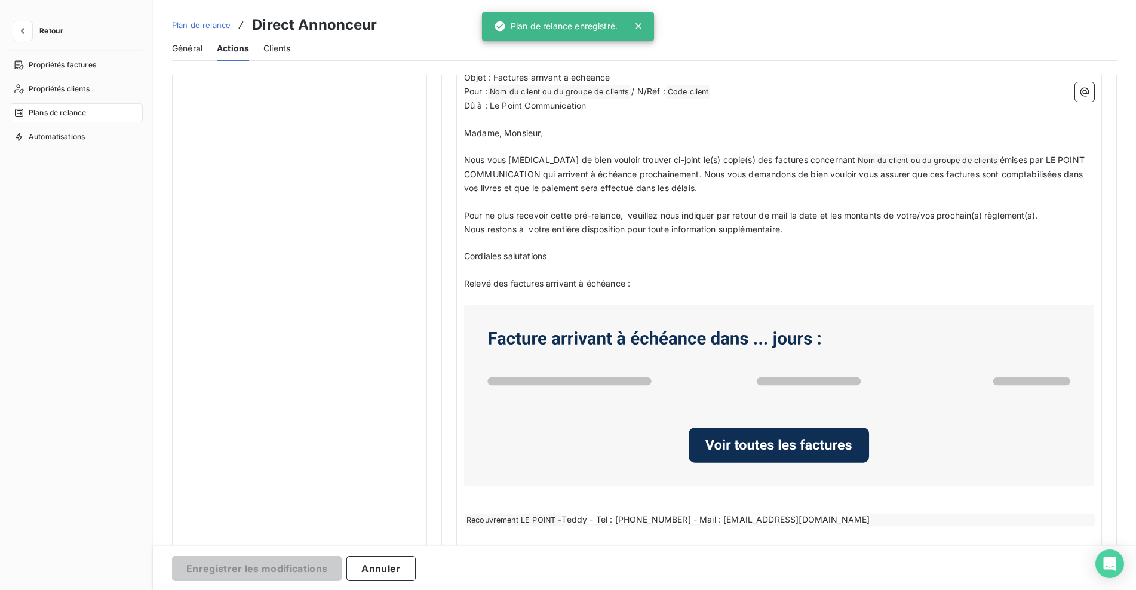
scroll to position [53, 0]
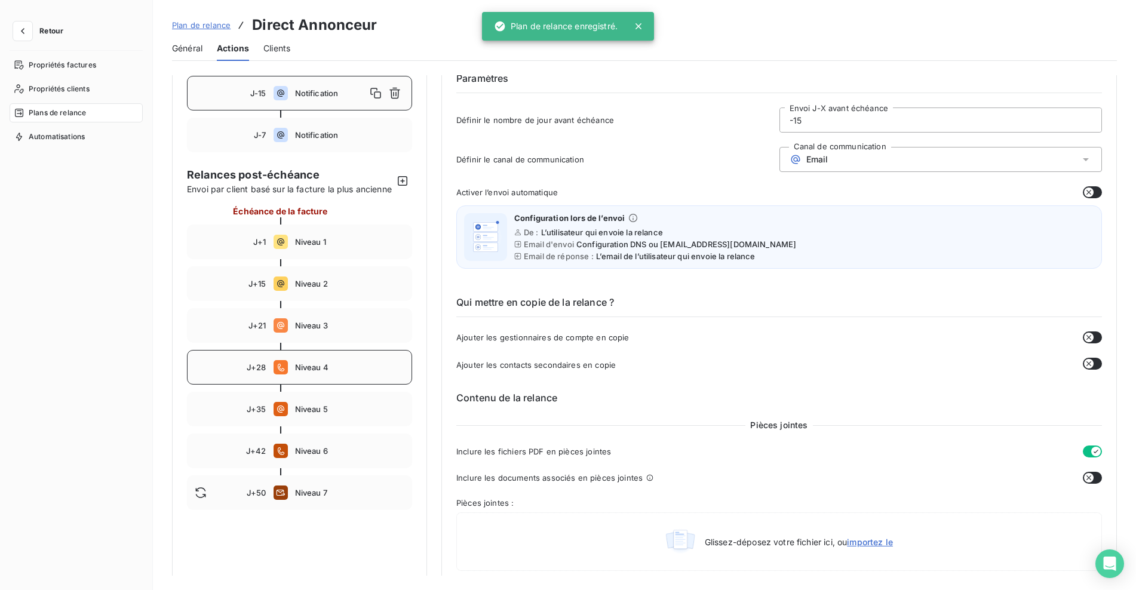
click at [330, 372] on span "Niveau 4" at bounding box center [350, 368] width 110 height 10
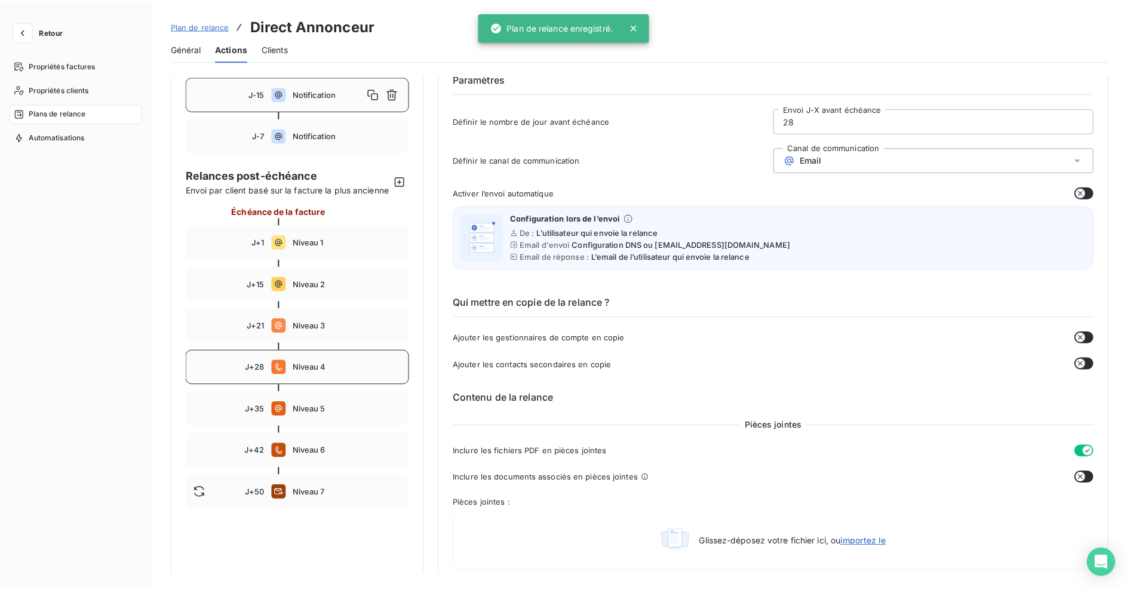
scroll to position [19, 0]
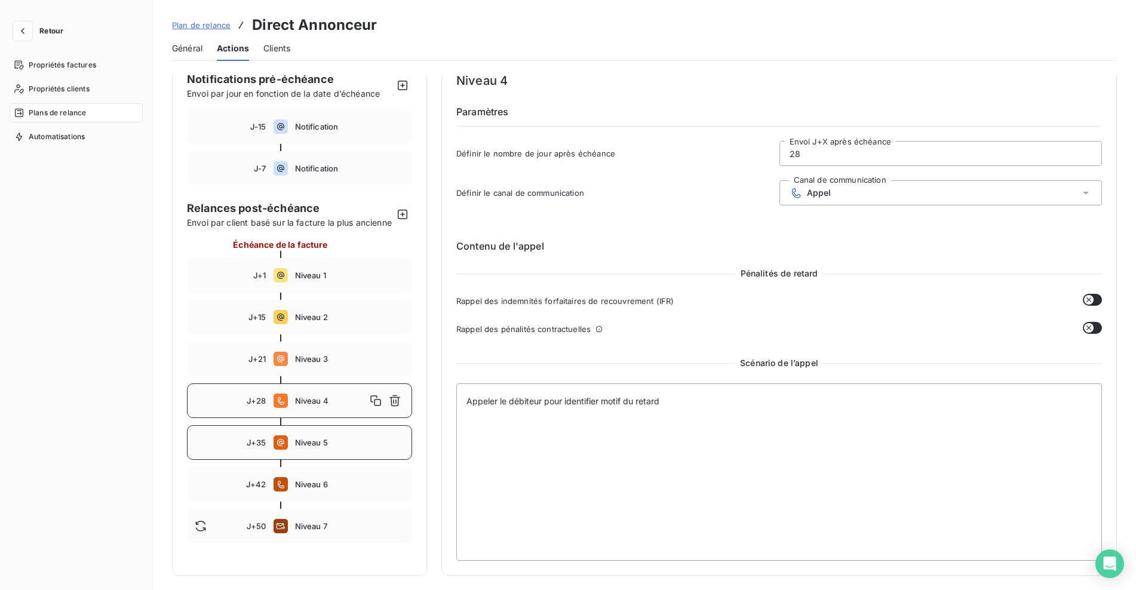
click at [314, 447] on span "Niveau 5" at bounding box center [350, 443] width 110 height 10
type input "35"
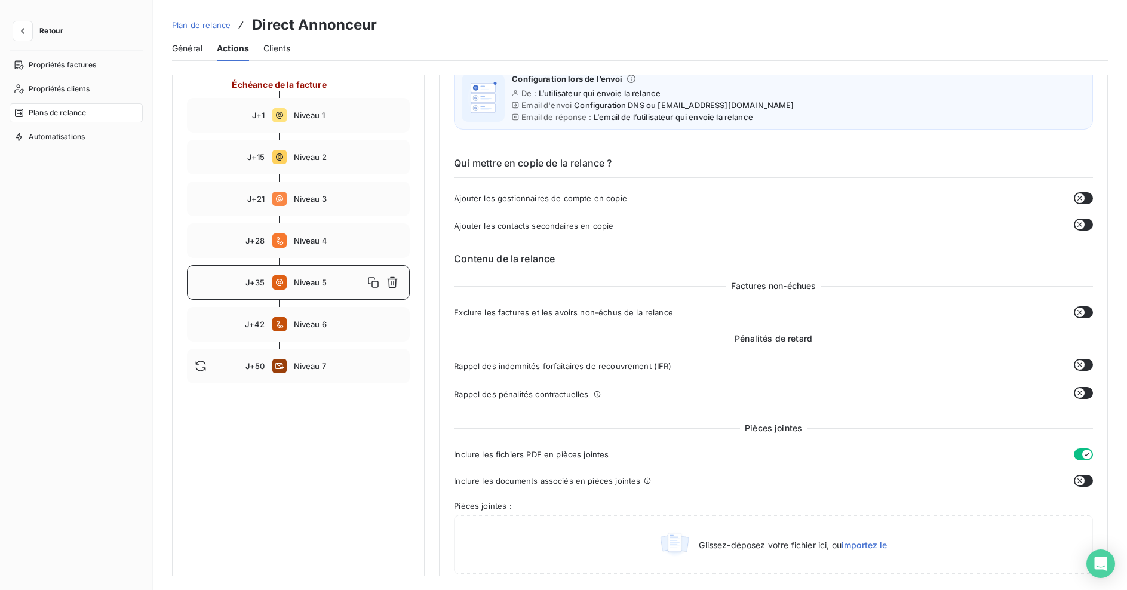
scroll to position [471, 0]
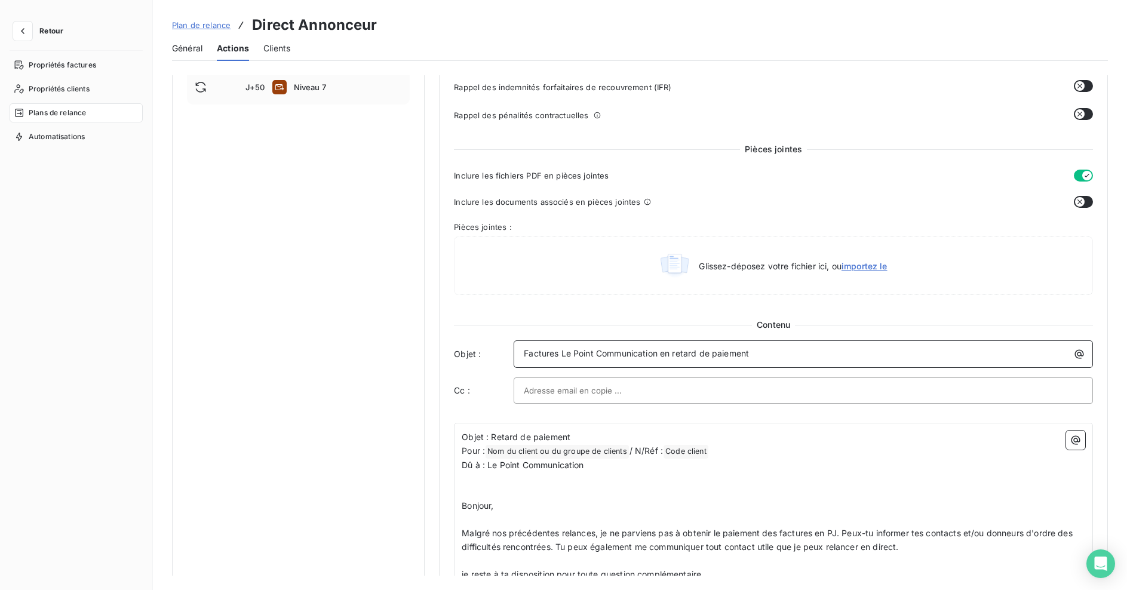
click at [770, 356] on p "Factures Le Point Communication en retard de paiement" at bounding box center [806, 354] width 565 height 14
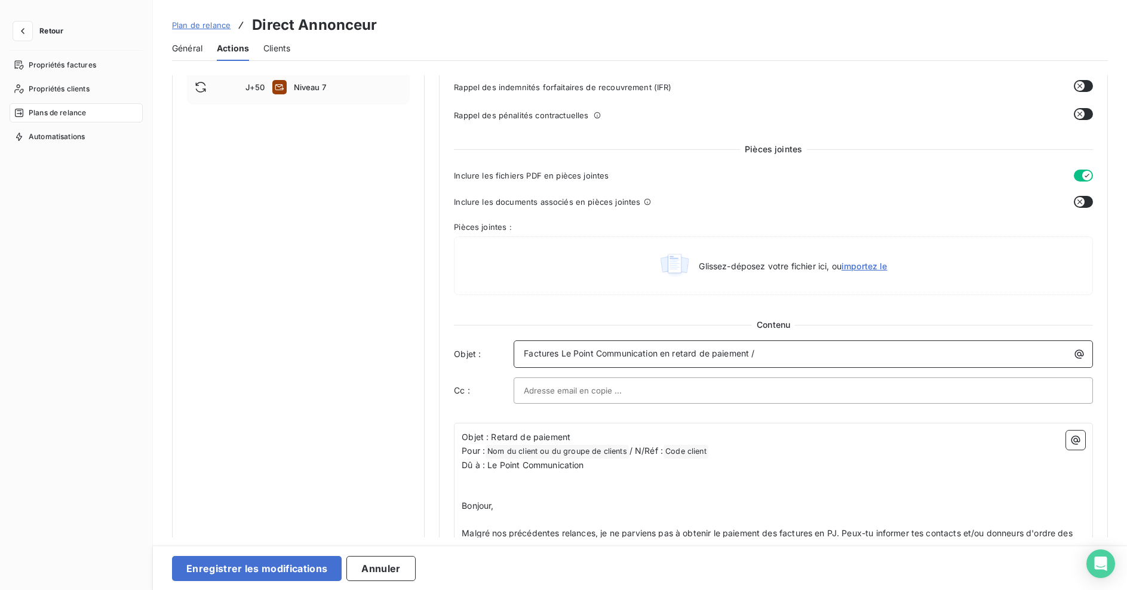
click at [1074, 354] on icon "button" at bounding box center [1080, 354] width 12 height 12
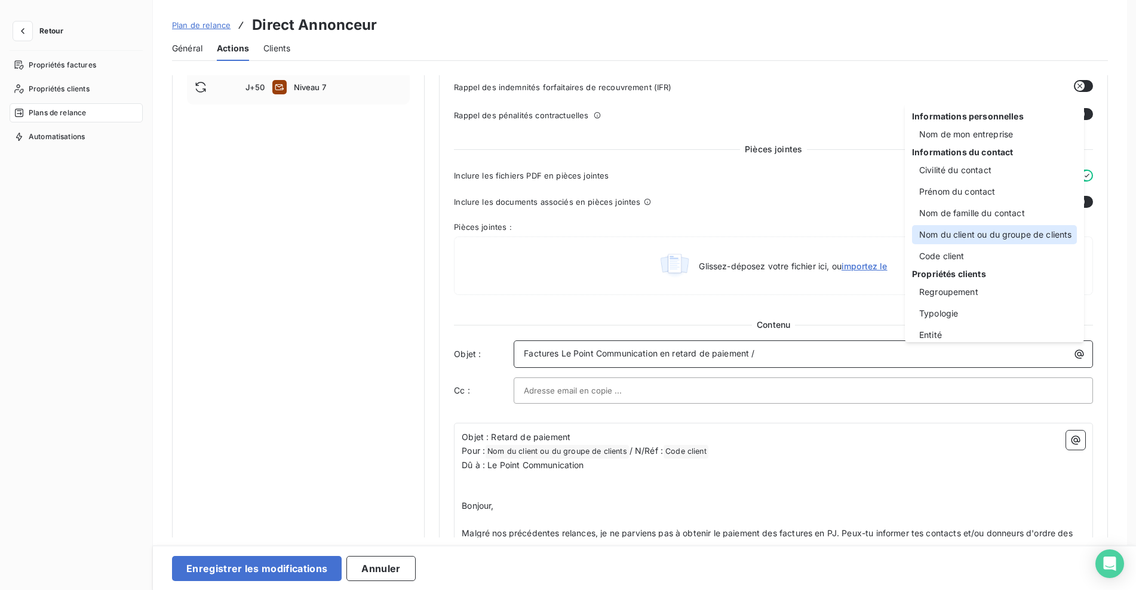
drag, startPoint x: 993, startPoint y: 229, endPoint x: 990, endPoint y: 234, distance: 6.2
click at [993, 229] on div "Nom du client ou du groupe de clients" at bounding box center [994, 234] width 165 height 19
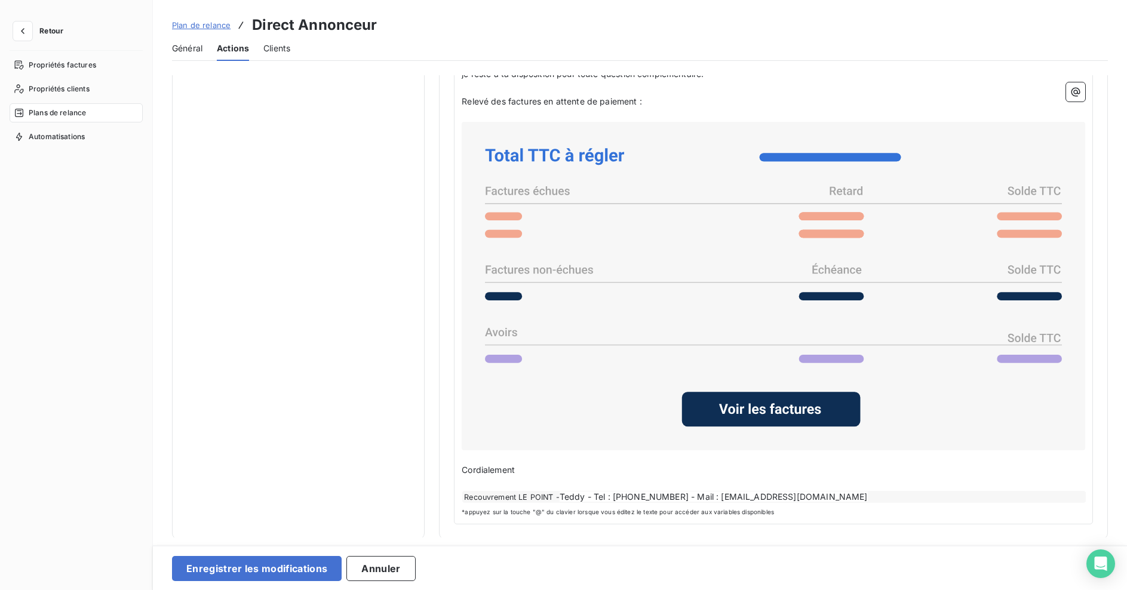
scroll to position [118, 0]
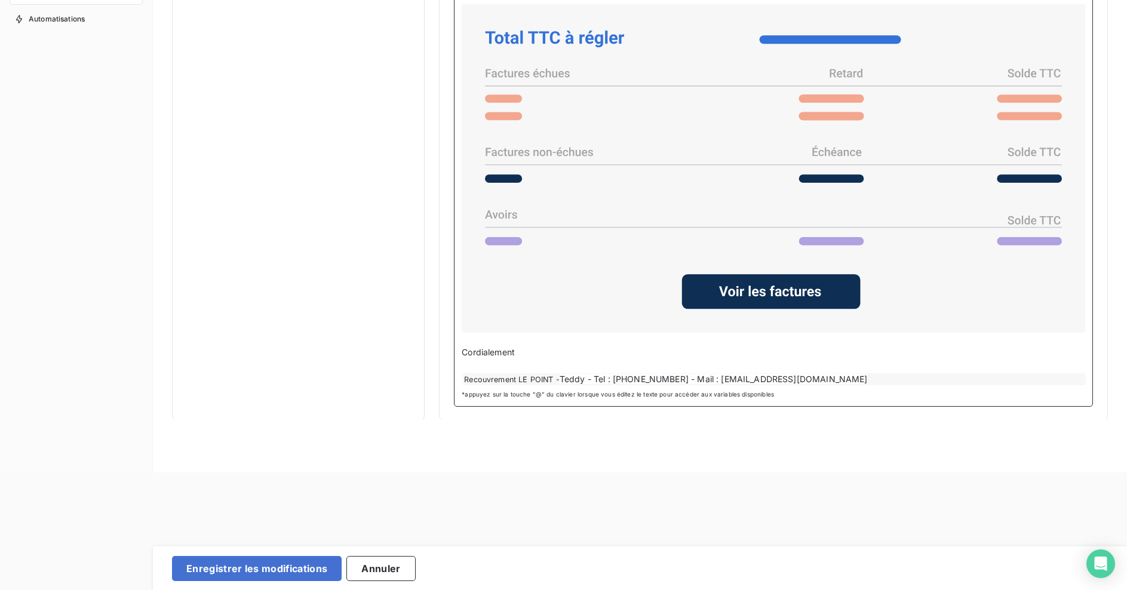
click at [552, 353] on p "Cordialement" at bounding box center [774, 353] width 624 height 14
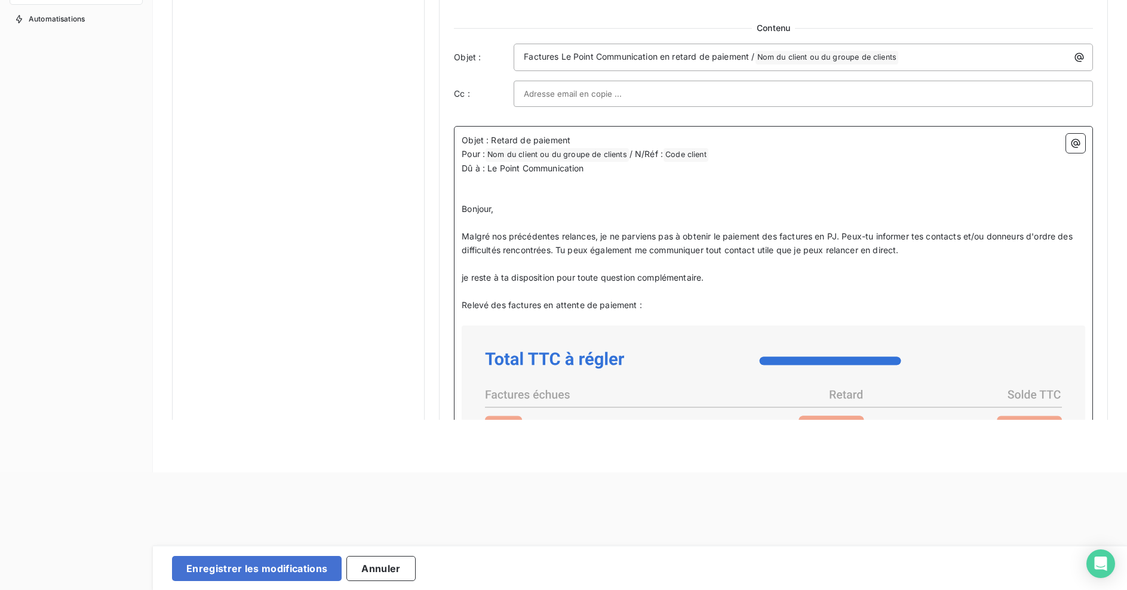
scroll to position [692, 0]
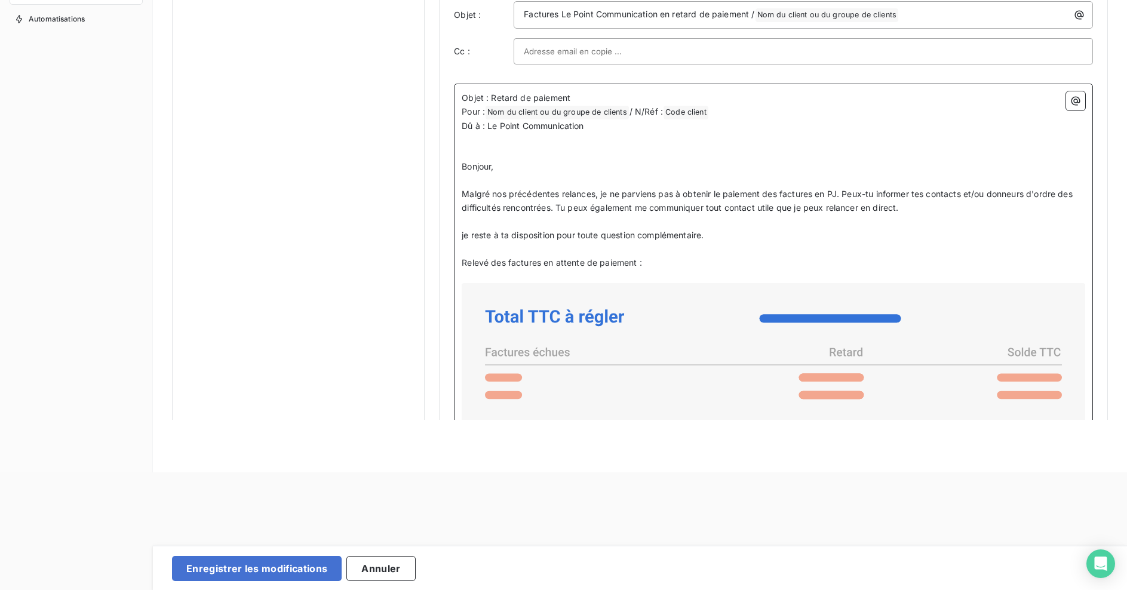
click at [713, 232] on p "je reste à ta disposition pour toute question complémentaire." at bounding box center [774, 236] width 624 height 14
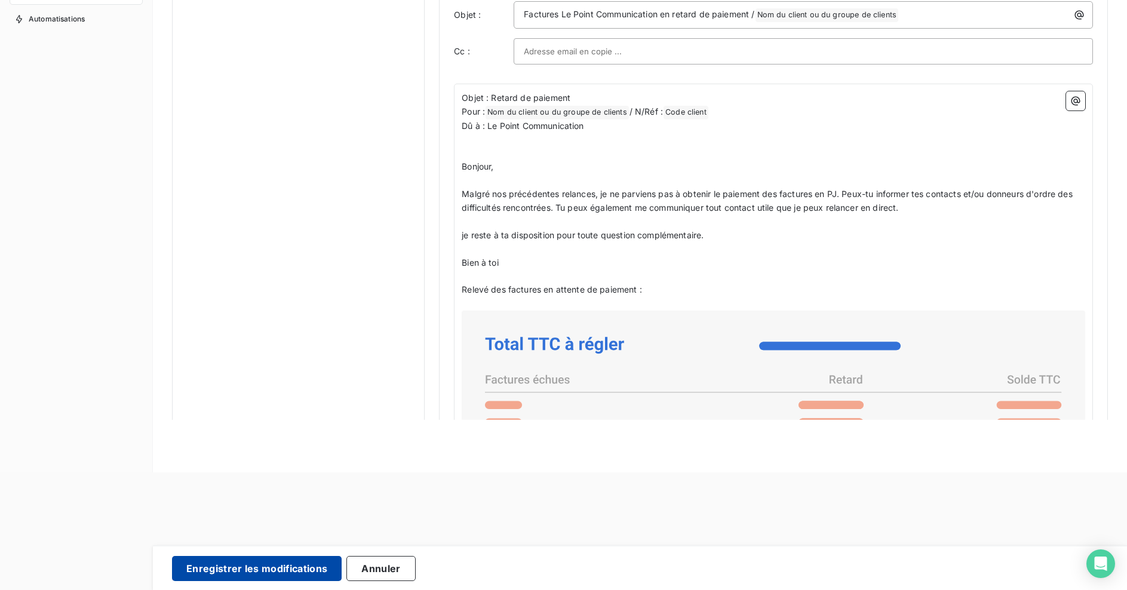
click at [259, 574] on button "Enregistrer les modifications" at bounding box center [257, 568] width 170 height 25
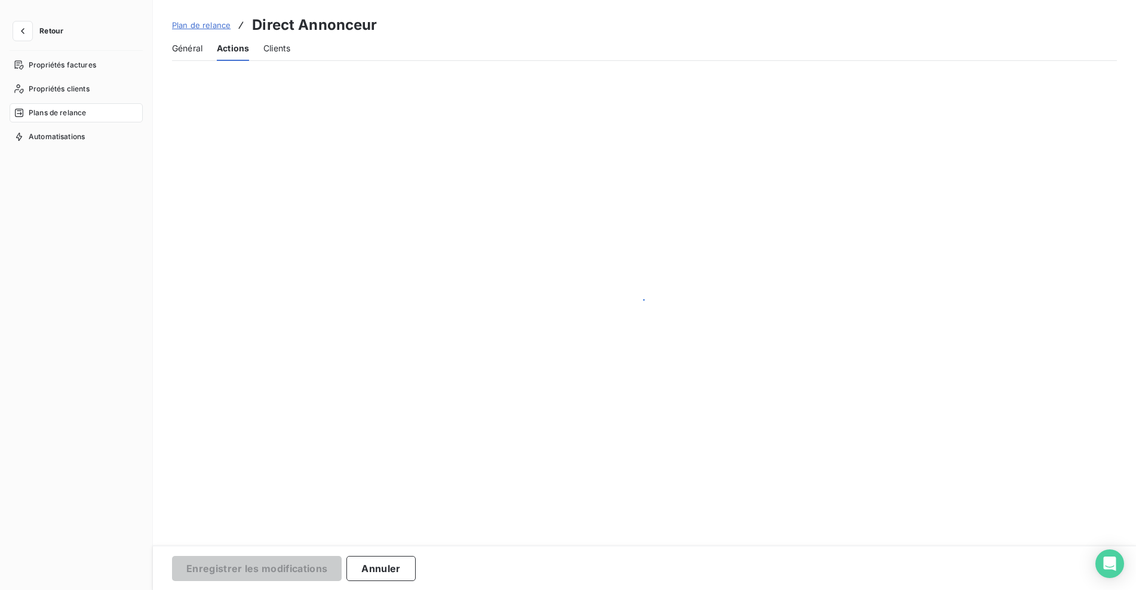
scroll to position [53, 0]
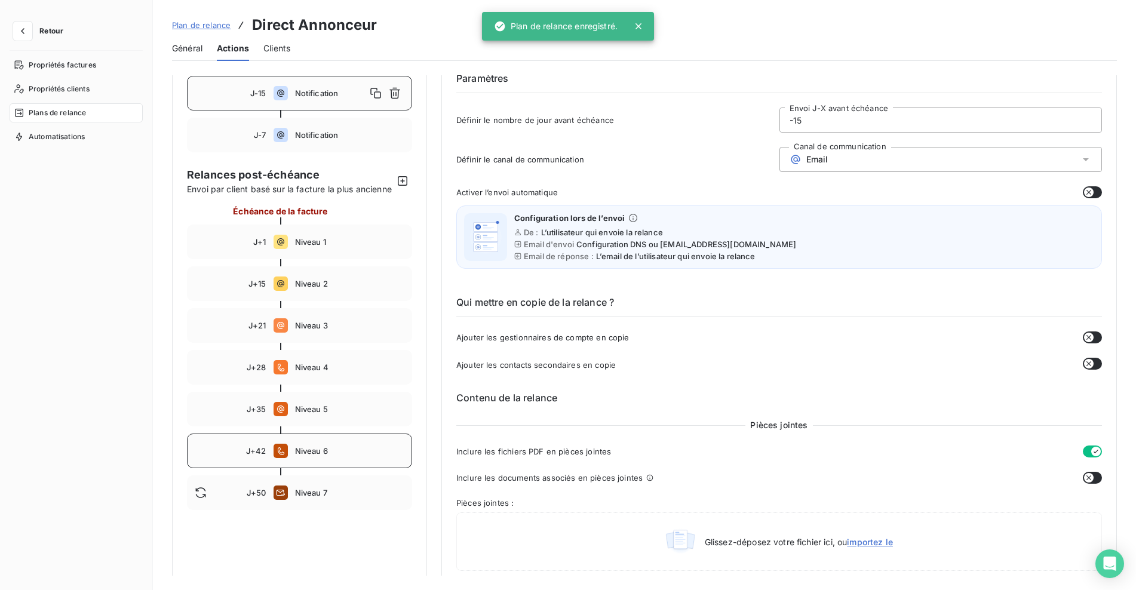
click at [318, 456] on span "Niveau 6" at bounding box center [350, 451] width 110 height 10
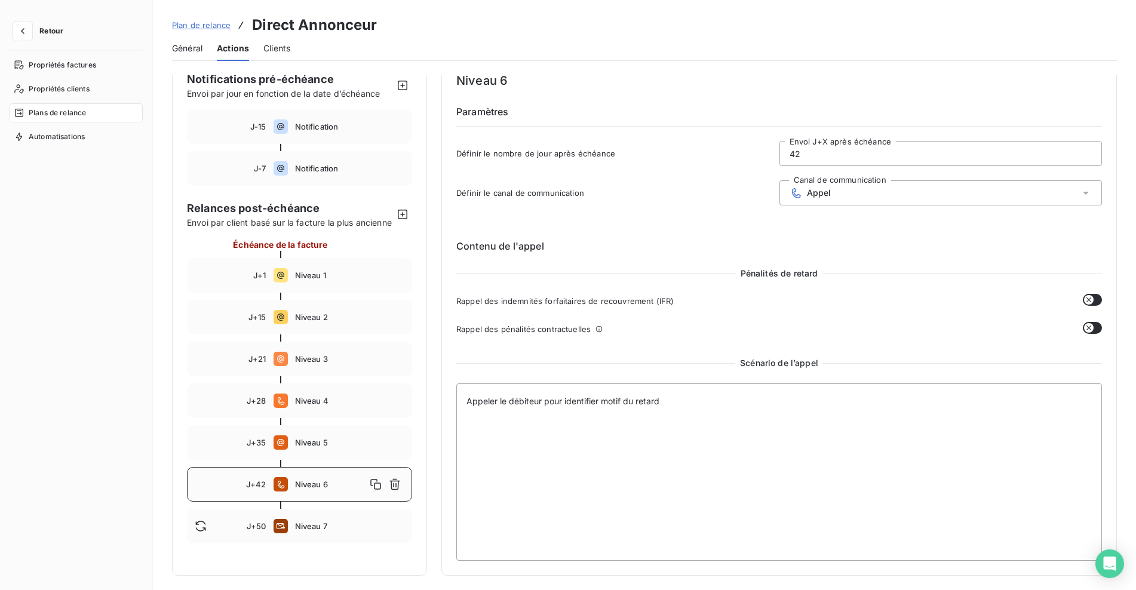
click at [327, 489] on span "Niveau 6" at bounding box center [331, 485] width 72 height 10
click at [314, 531] on span "Niveau 7" at bounding box center [350, 527] width 110 height 10
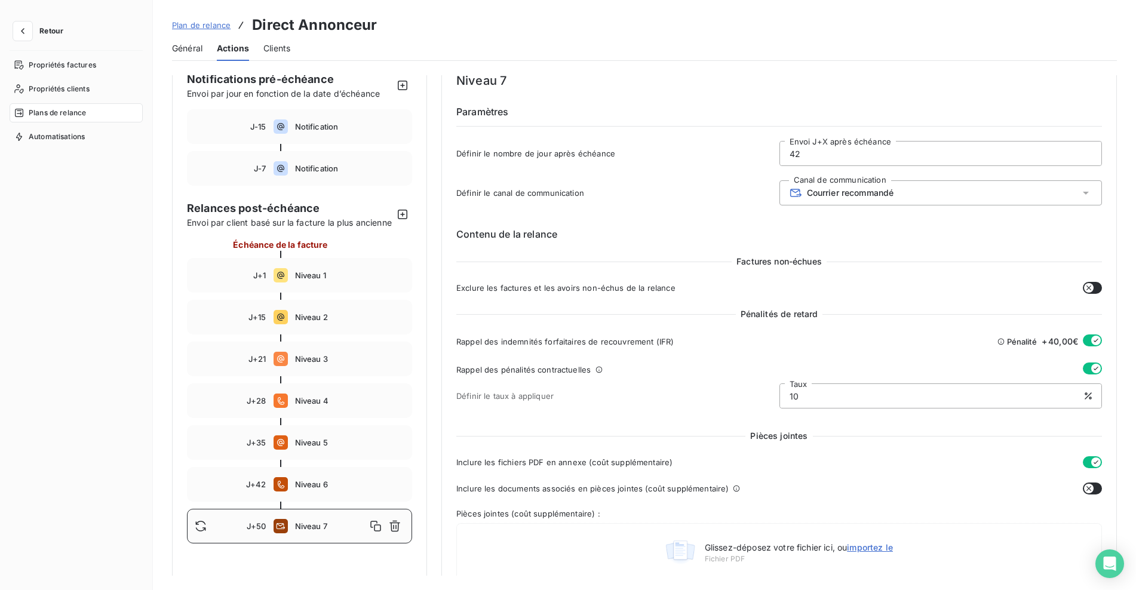
type input "50"
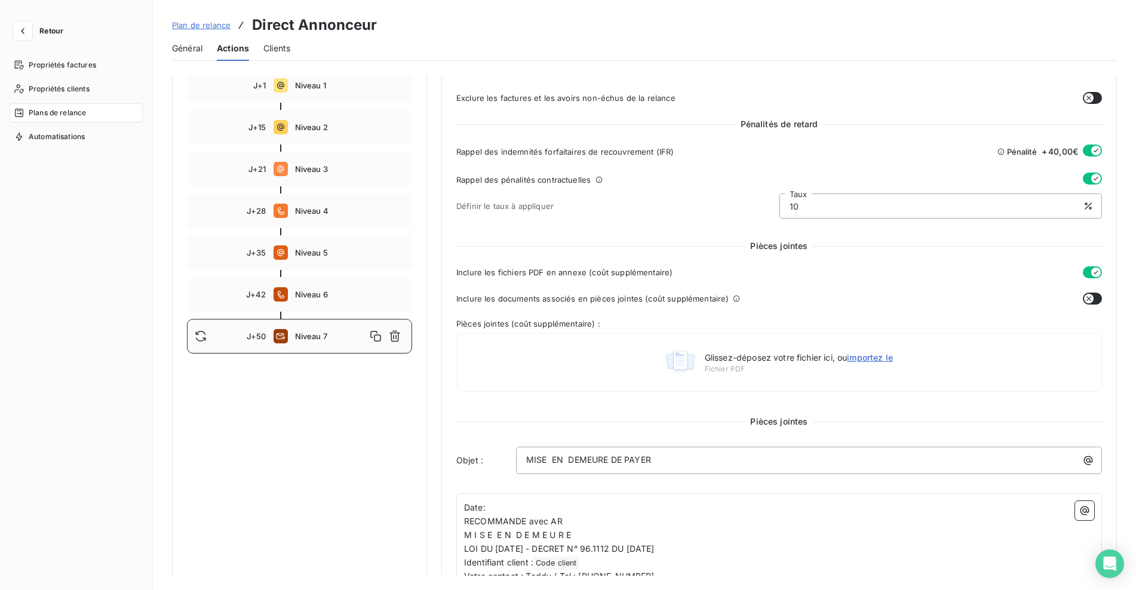
scroll to position [0, 0]
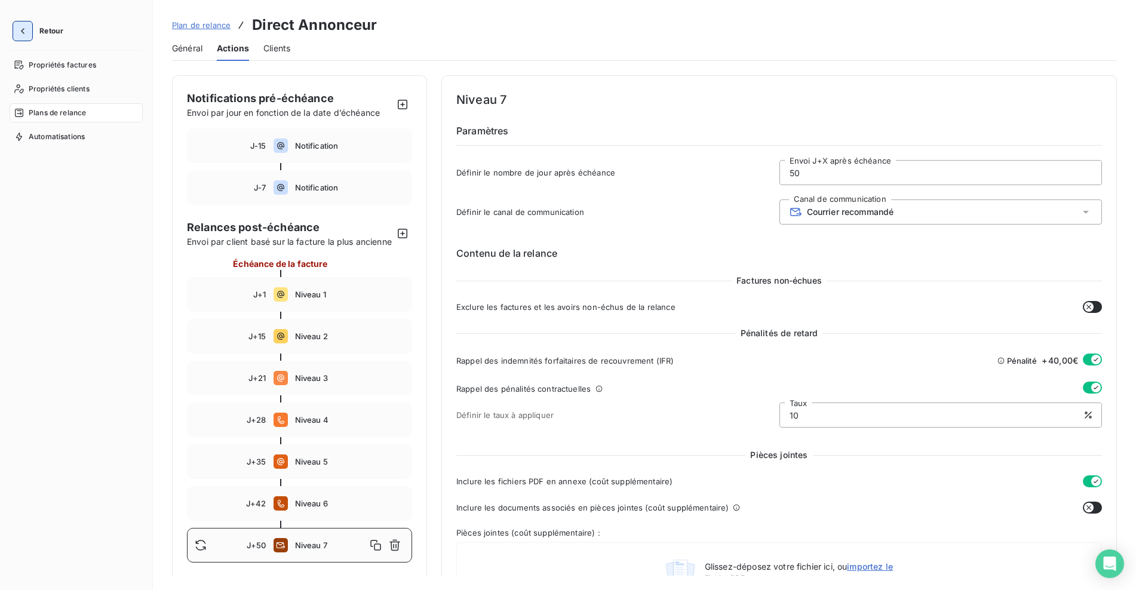
click at [25, 35] on icon "button" at bounding box center [23, 31] width 12 height 12
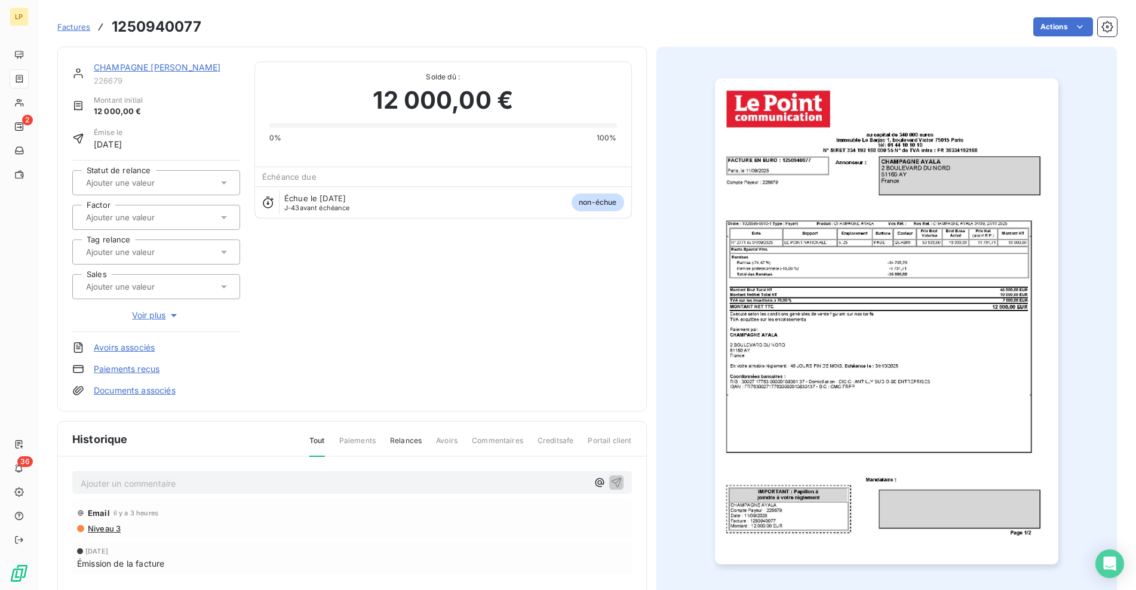
click at [155, 75] on div "CHAMPAGNE [PERSON_NAME] 226679" at bounding box center [167, 74] width 146 height 24
click at [154, 68] on link "CHAMPAGNE [PERSON_NAME]" at bounding box center [157, 67] width 127 height 10
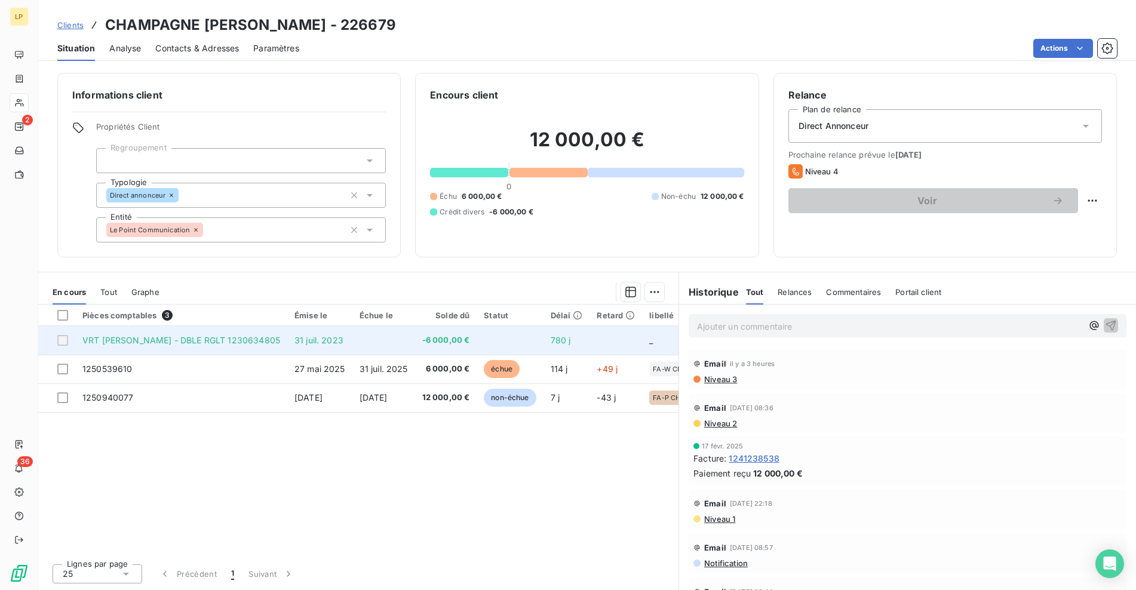
click at [352, 343] on td at bounding box center [383, 340] width 63 height 29
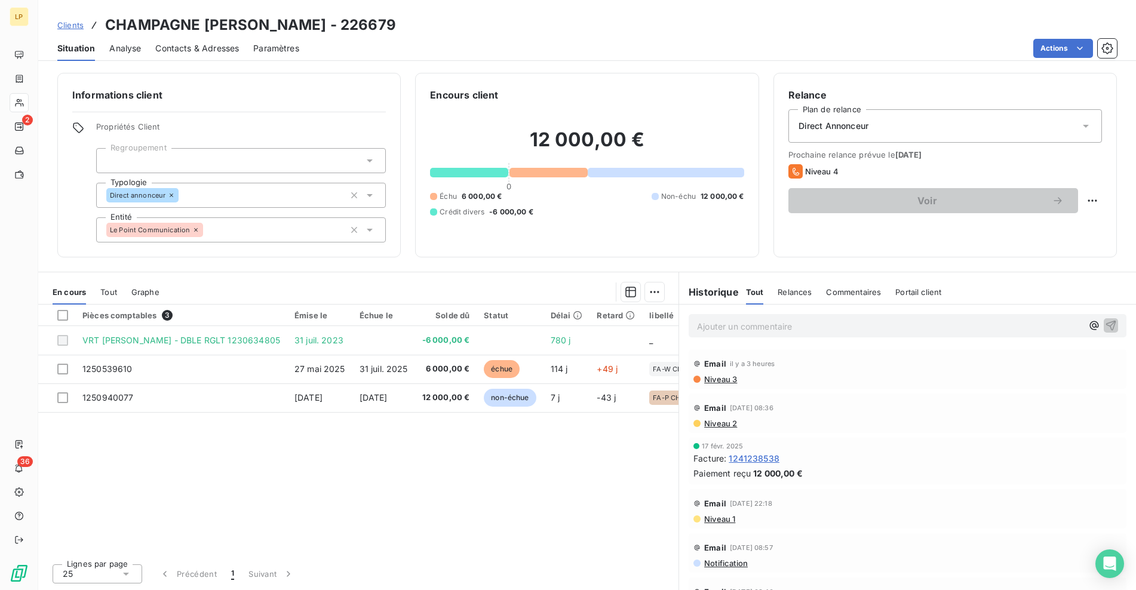
click at [721, 425] on span "Niveau 2" at bounding box center [720, 424] width 34 height 10
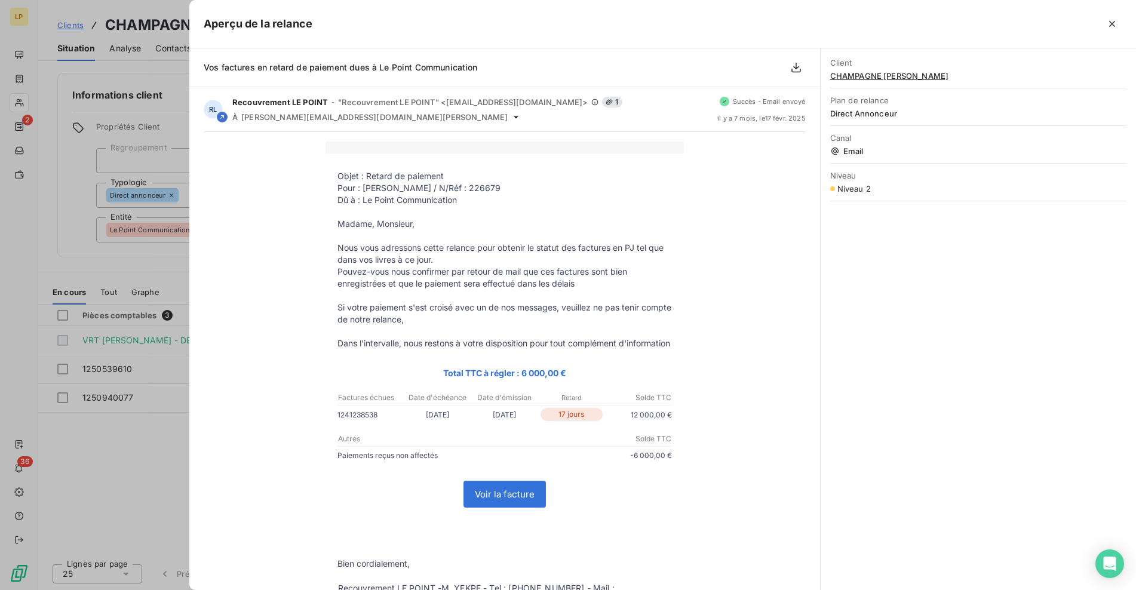
click at [105, 436] on div at bounding box center [568, 295] width 1136 height 590
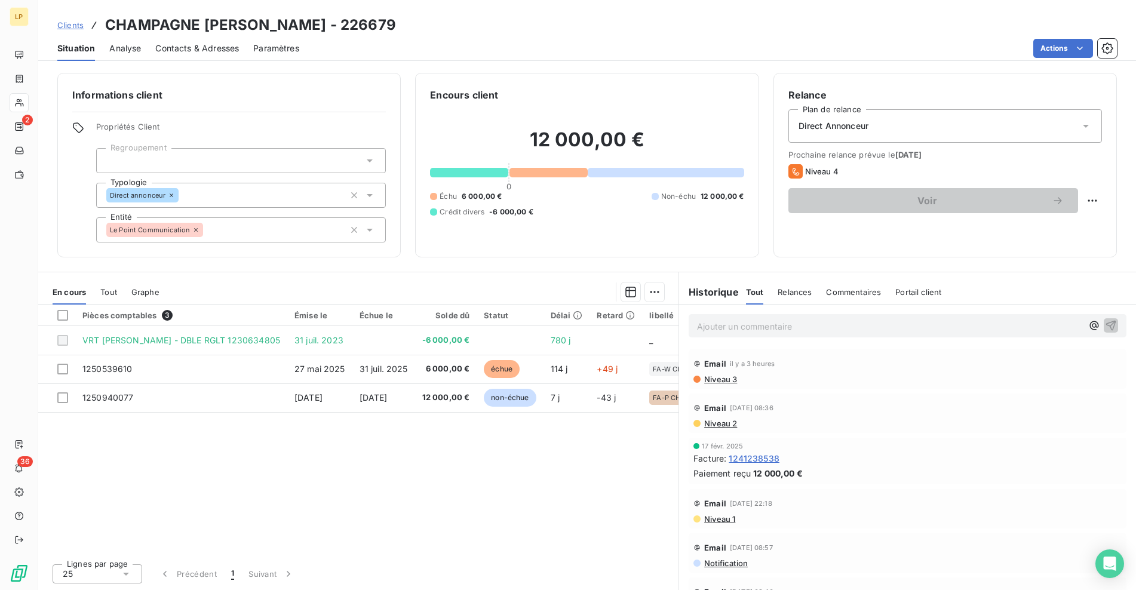
click at [798, 324] on p "Ajouter un commentaire ﻿" at bounding box center [889, 326] width 385 height 15
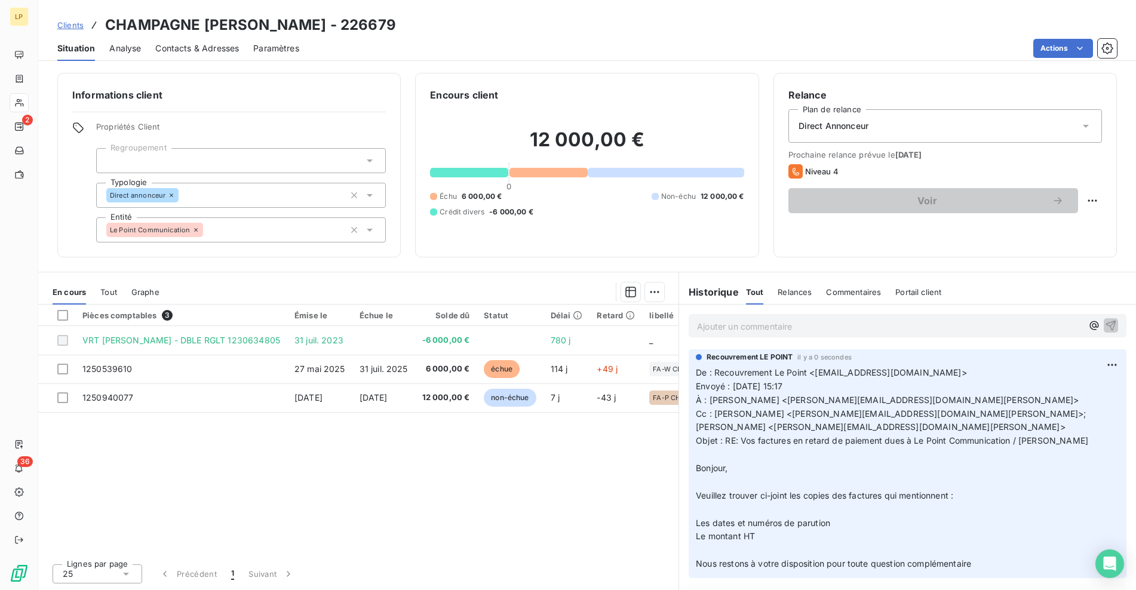
click at [747, 328] on p "Ajouter un commentaire ﻿" at bounding box center [889, 326] width 385 height 15
click at [69, 23] on span "Clients" at bounding box center [70, 25] width 26 height 10
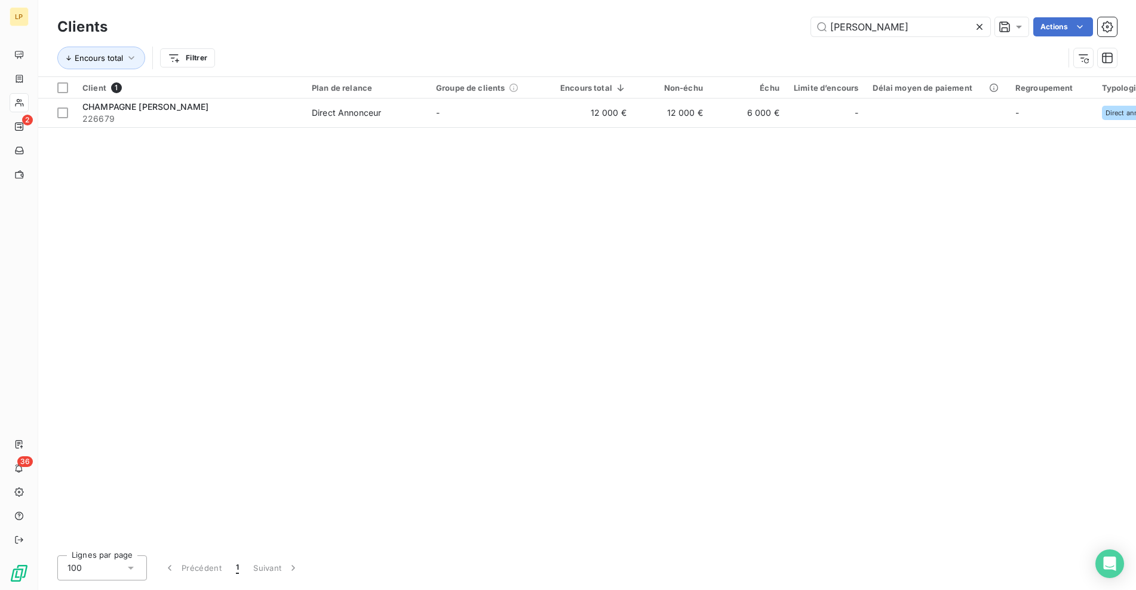
drag, startPoint x: 906, startPoint y: 32, endPoint x: 803, endPoint y: 32, distance: 102.8
click at [885, 32] on input "[PERSON_NAME]" at bounding box center [900, 26] width 179 height 19
drag, startPoint x: 803, startPoint y: 32, endPoint x: 767, endPoint y: 35, distance: 35.9
click at [767, 35] on div "[PERSON_NAME] Actions" at bounding box center [619, 26] width 995 height 19
click at [979, 24] on icon at bounding box center [980, 27] width 12 height 12
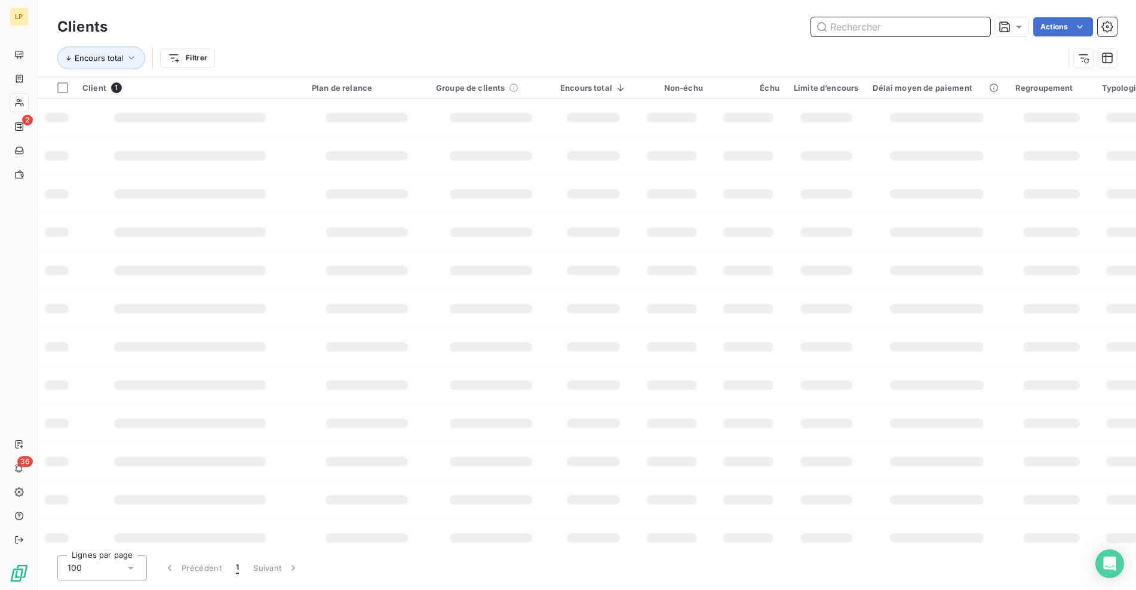
click at [932, 24] on input "text" at bounding box center [900, 26] width 179 height 19
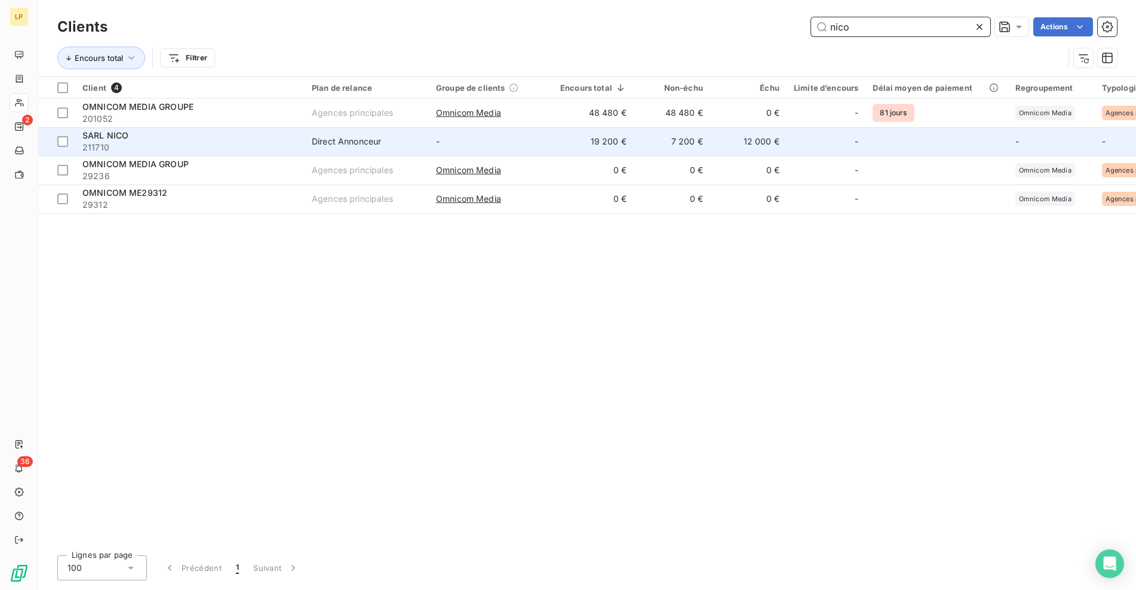
type input "nico"
click at [386, 135] on td "Direct Annonceur" at bounding box center [367, 141] width 124 height 29
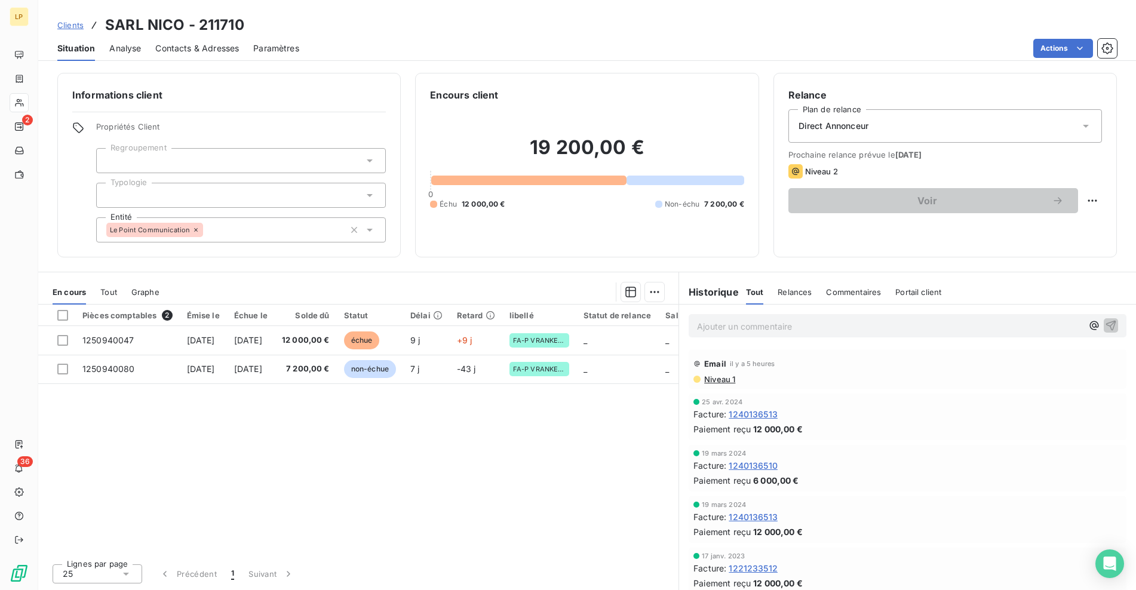
click at [725, 333] on p "Ajouter un commentaire ﻿" at bounding box center [889, 326] width 385 height 15
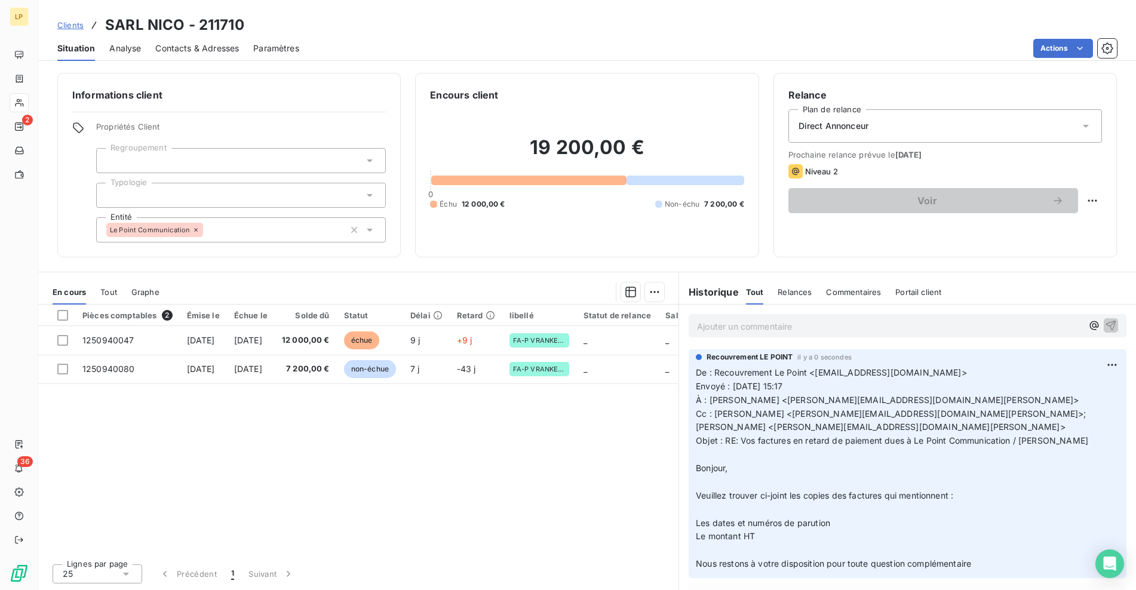
click at [65, 30] on link "Clients" at bounding box center [70, 25] width 26 height 12
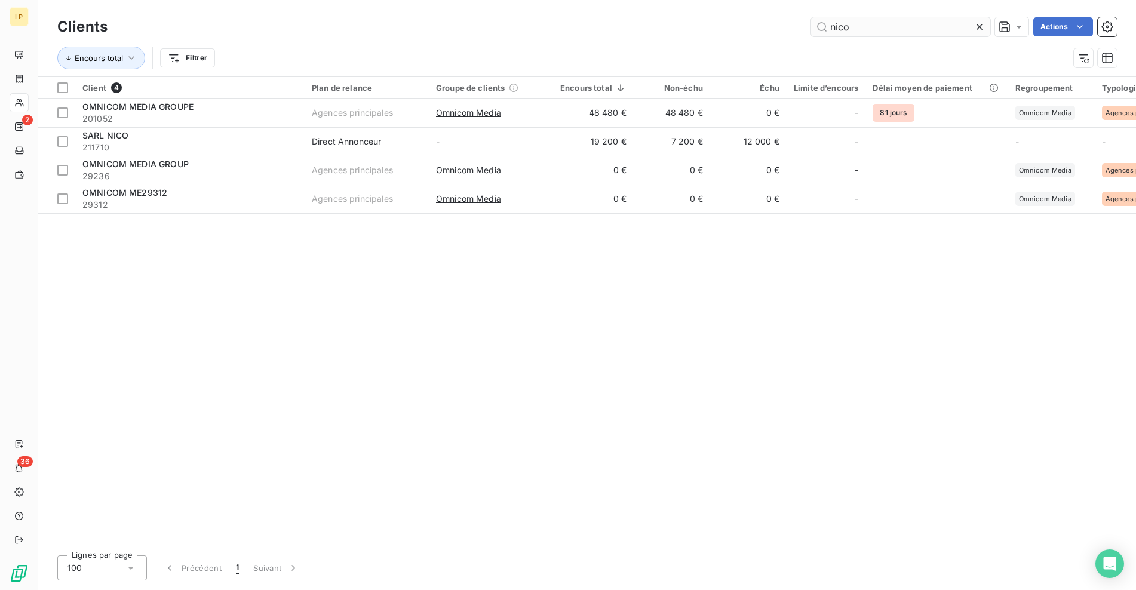
click at [886, 26] on input "nico" at bounding box center [900, 26] width 179 height 19
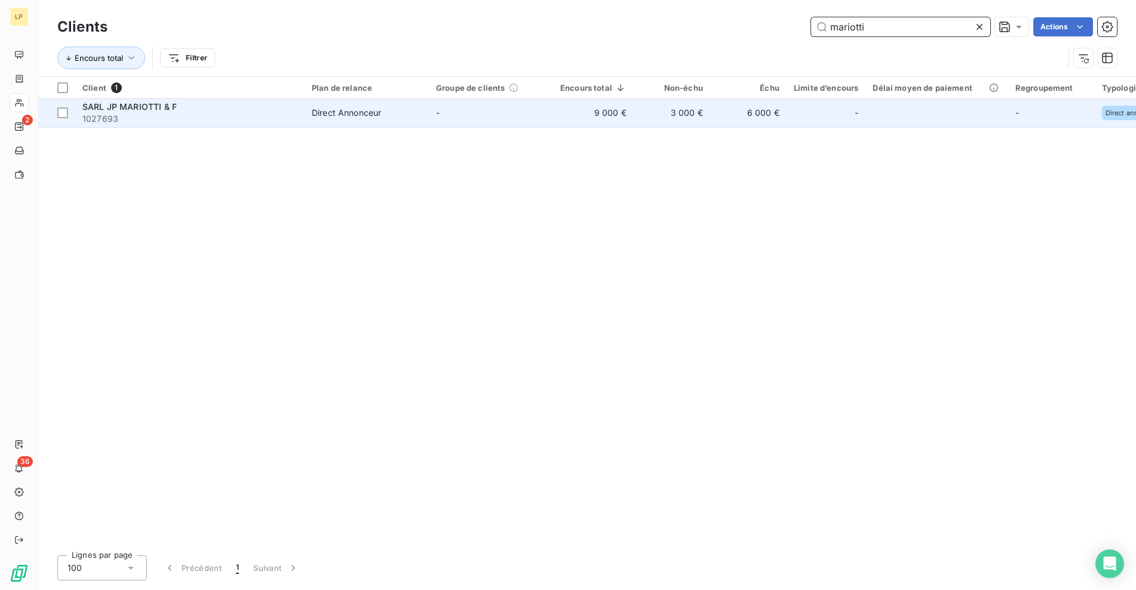
type input "mariotti"
click at [240, 122] on span "1027693" at bounding box center [189, 119] width 215 height 12
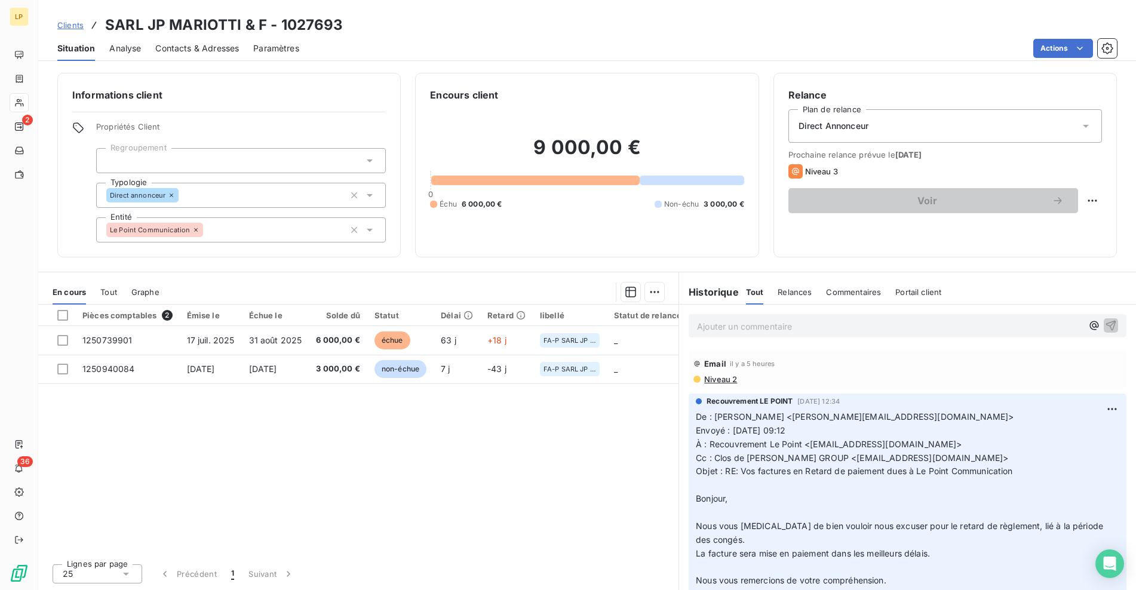
click at [785, 324] on p "Ajouter un commentaire ﻿" at bounding box center [889, 326] width 385 height 15
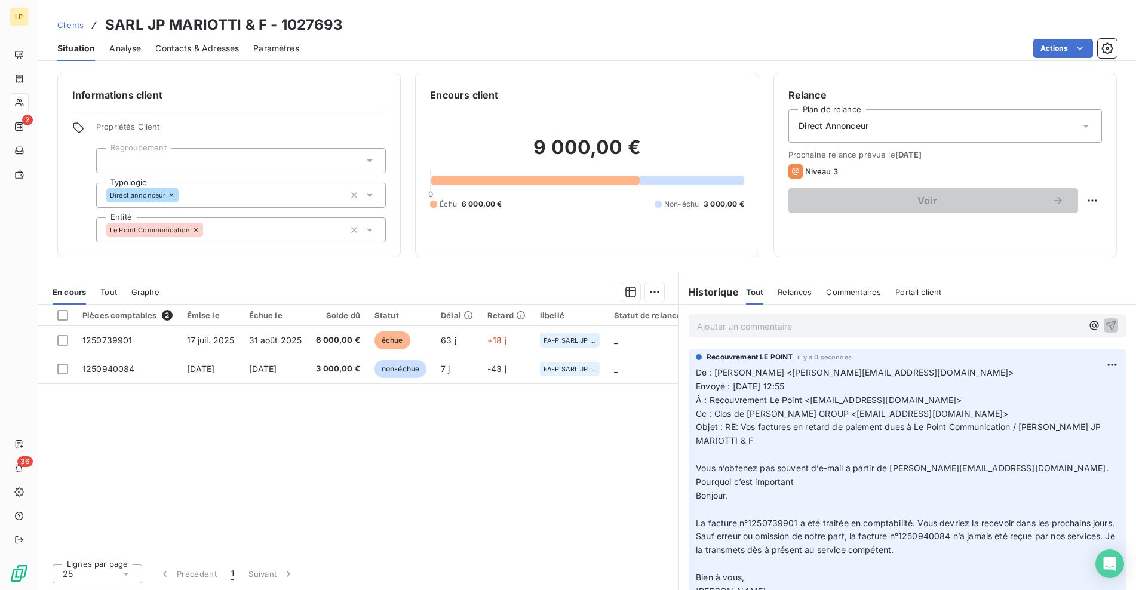
click at [69, 27] on span "Clients" at bounding box center [70, 25] width 26 height 10
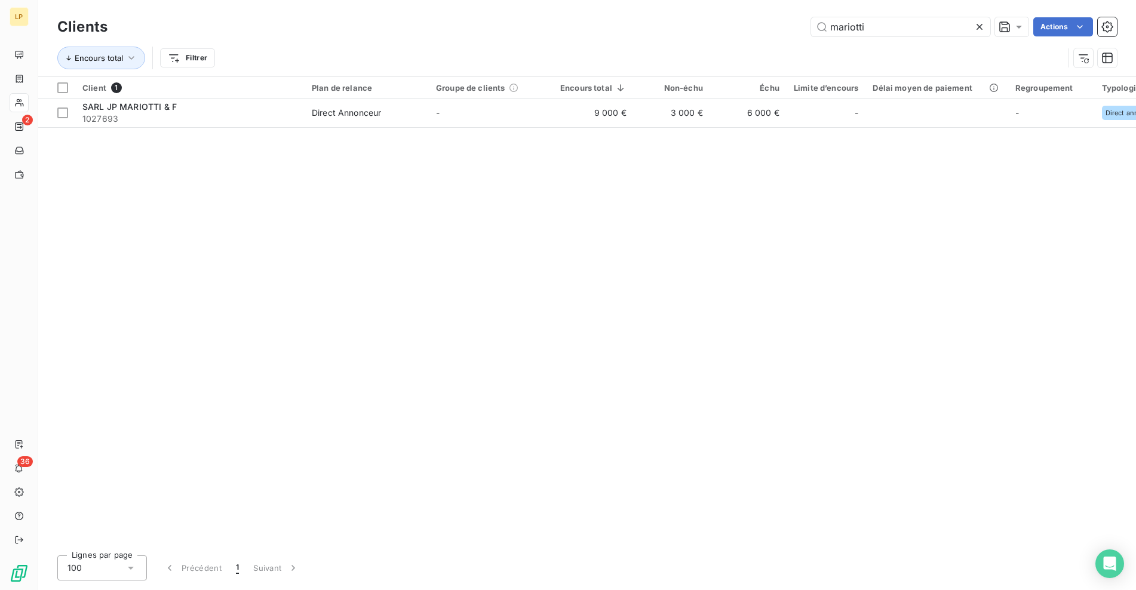
drag, startPoint x: 913, startPoint y: 29, endPoint x: 770, endPoint y: 44, distance: 143.6
click at [770, 44] on div "Clients mariotti Actions Encours total Filtrer" at bounding box center [587, 45] width 1060 height 62
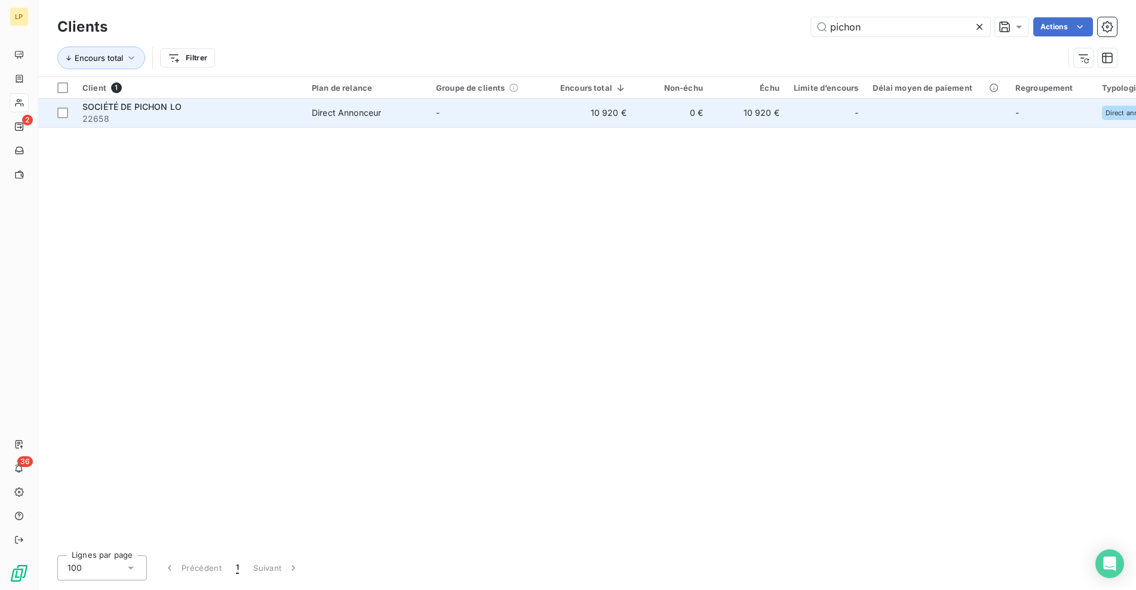
type input "pichon"
click at [587, 116] on td "10 920 €" at bounding box center [593, 113] width 81 height 29
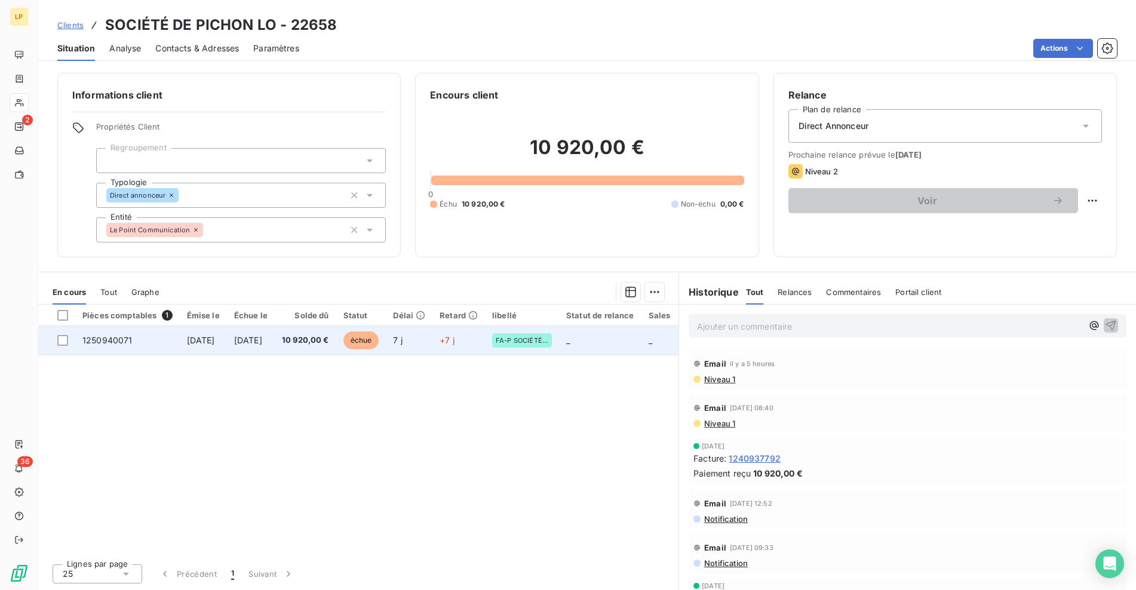
click at [275, 349] on td "[DATE]" at bounding box center [251, 340] width 48 height 29
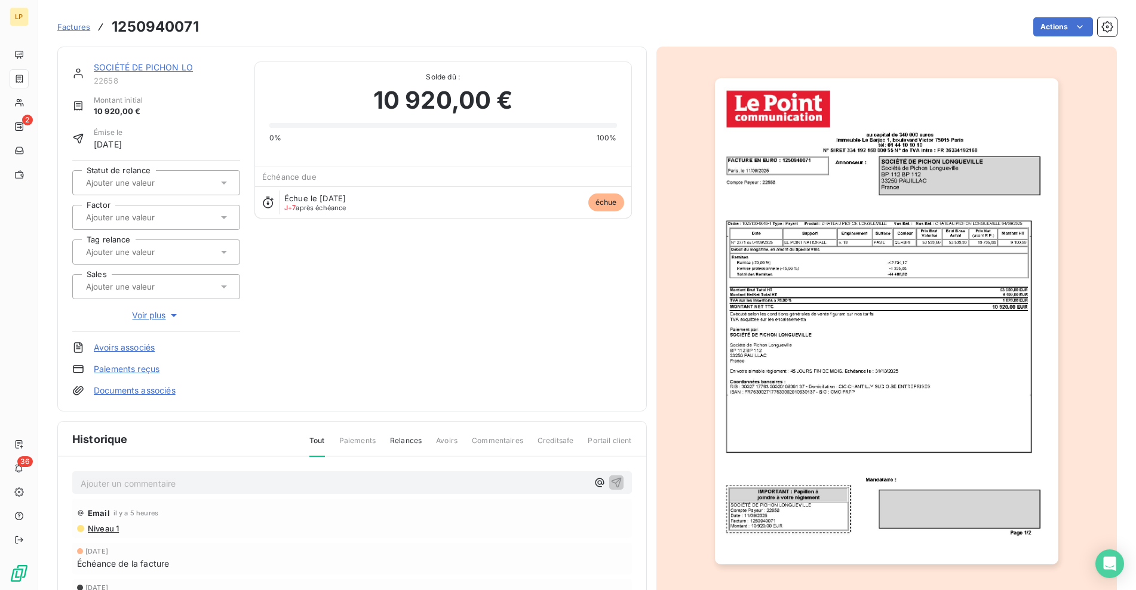
click at [174, 28] on h3 "1250940071" at bounding box center [155, 27] width 87 height 22
click at [159, 314] on span "Voir plus" at bounding box center [156, 315] width 48 height 12
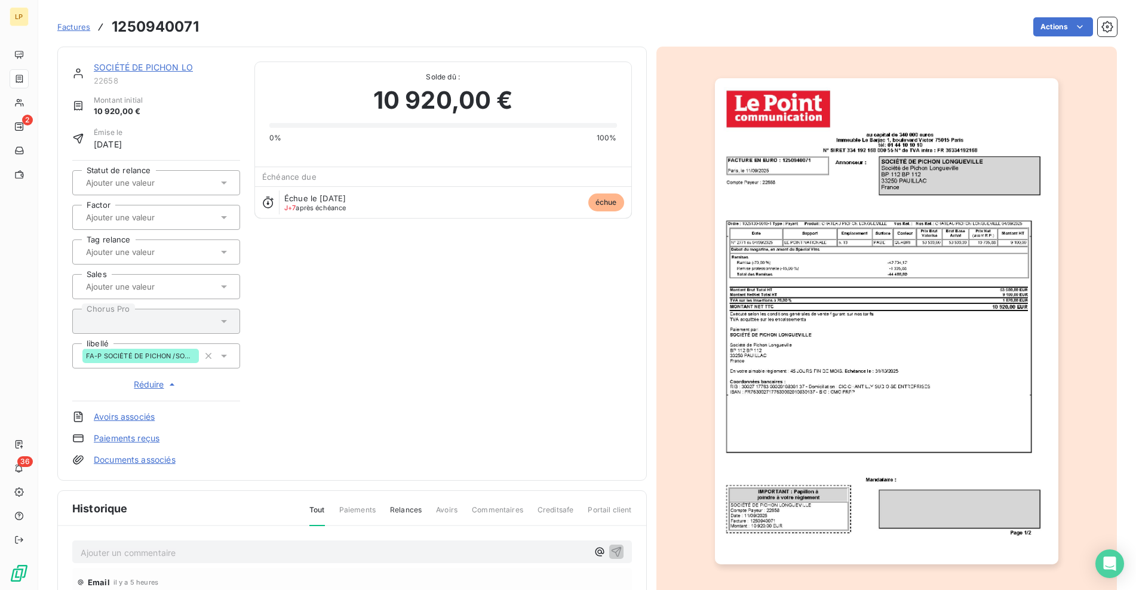
click at [122, 140] on span "[DATE]" at bounding box center [108, 144] width 29 height 13
click at [122, 146] on span "[DATE]" at bounding box center [108, 144] width 29 height 13
click at [336, 209] on span "J+7 après échéance" at bounding box center [315, 207] width 62 height 7
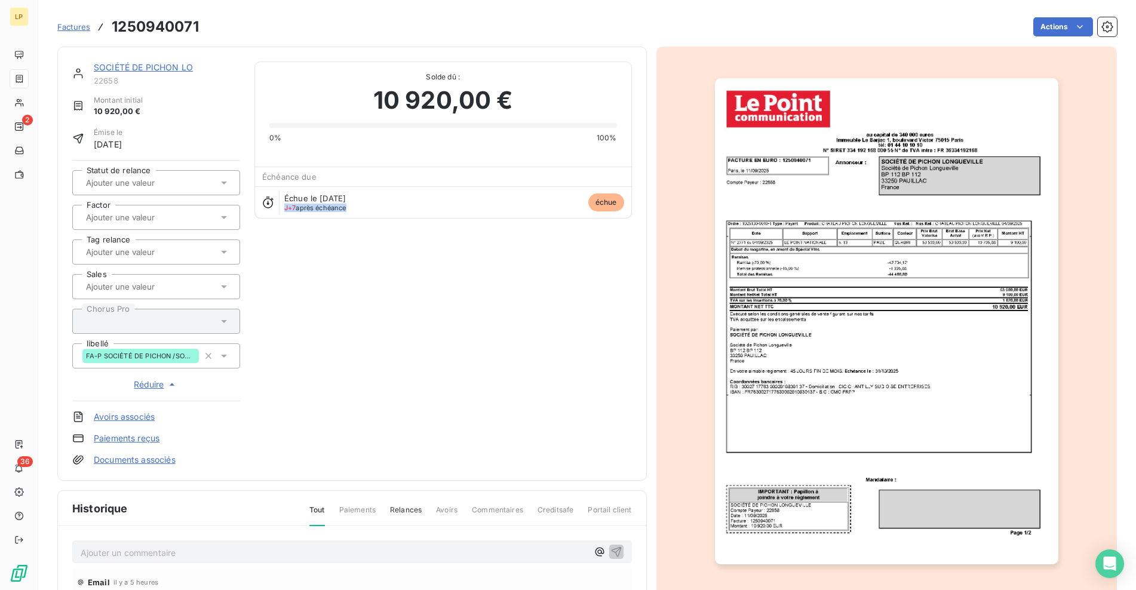
click at [335, 209] on span "J+7 après échéance" at bounding box center [315, 207] width 62 height 7
click at [330, 201] on span "Échue le [DATE]" at bounding box center [315, 199] width 62 height 10
click at [269, 203] on icon at bounding box center [268, 203] width 12 height 12
drag, startPoint x: 298, startPoint y: 197, endPoint x: 387, endPoint y: 216, distance: 90.9
click at [387, 216] on div "Échue le [DATE] J+7 après échéance échue" at bounding box center [443, 202] width 376 height 32
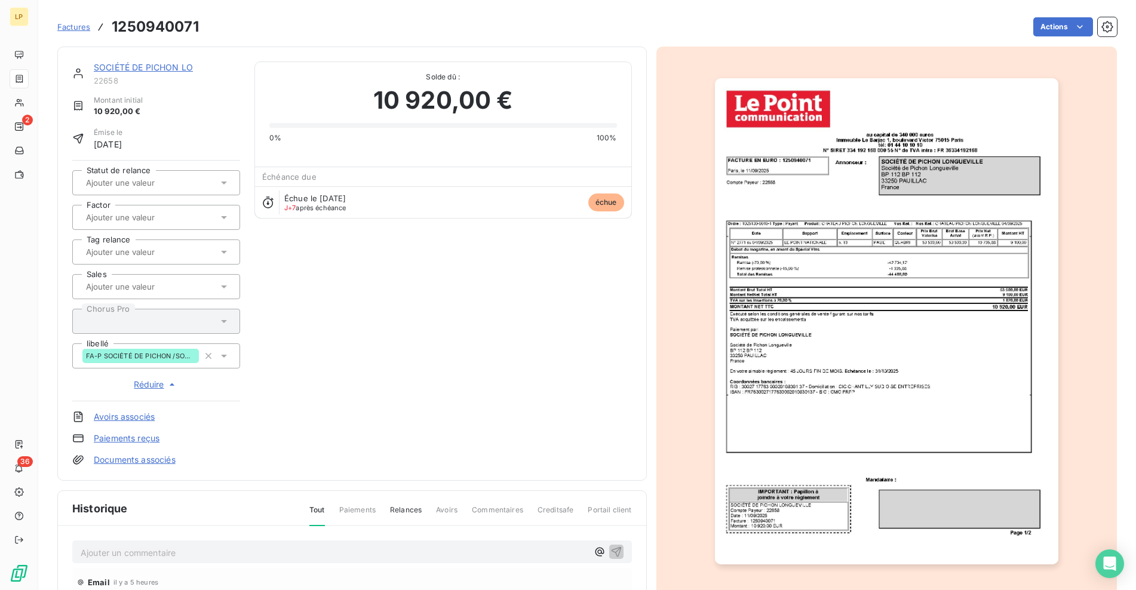
click at [338, 206] on span "J+7 après échéance" at bounding box center [315, 207] width 62 height 7
click at [326, 206] on span "J+7 après échéance" at bounding box center [315, 207] width 62 height 7
click at [606, 201] on span "échue" at bounding box center [606, 203] width 36 height 18
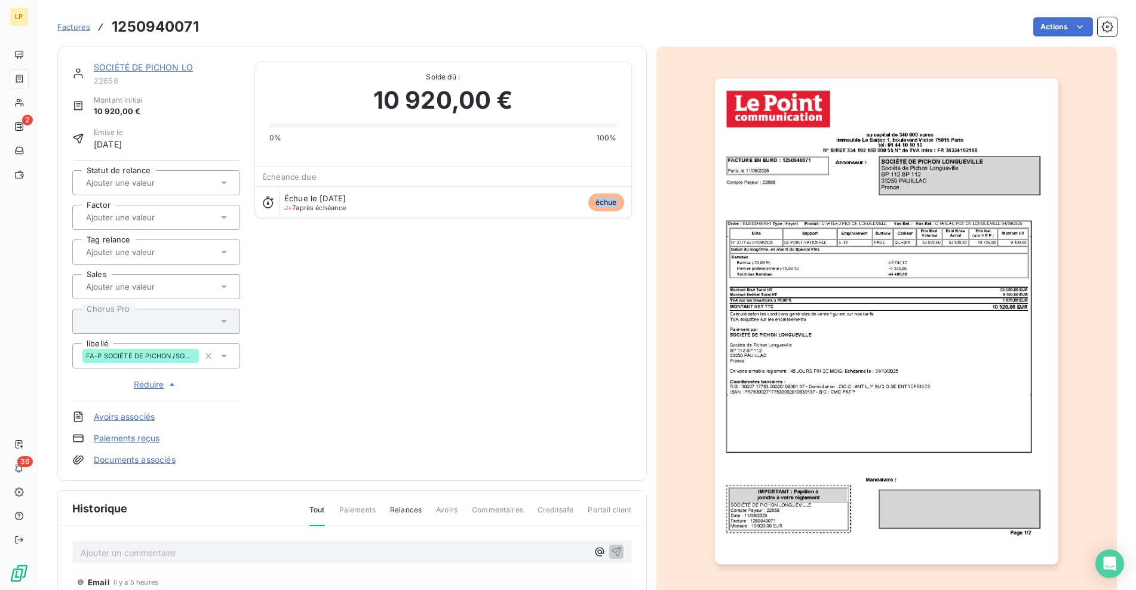
click at [606, 201] on span "échue" at bounding box center [606, 203] width 36 height 18
click at [1050, 23] on html "LP 2 36 Factures 1250940071 Actions SOCIÉTÉ DE PICHON LO 22658 Montant initial …" at bounding box center [568, 295] width 1136 height 590
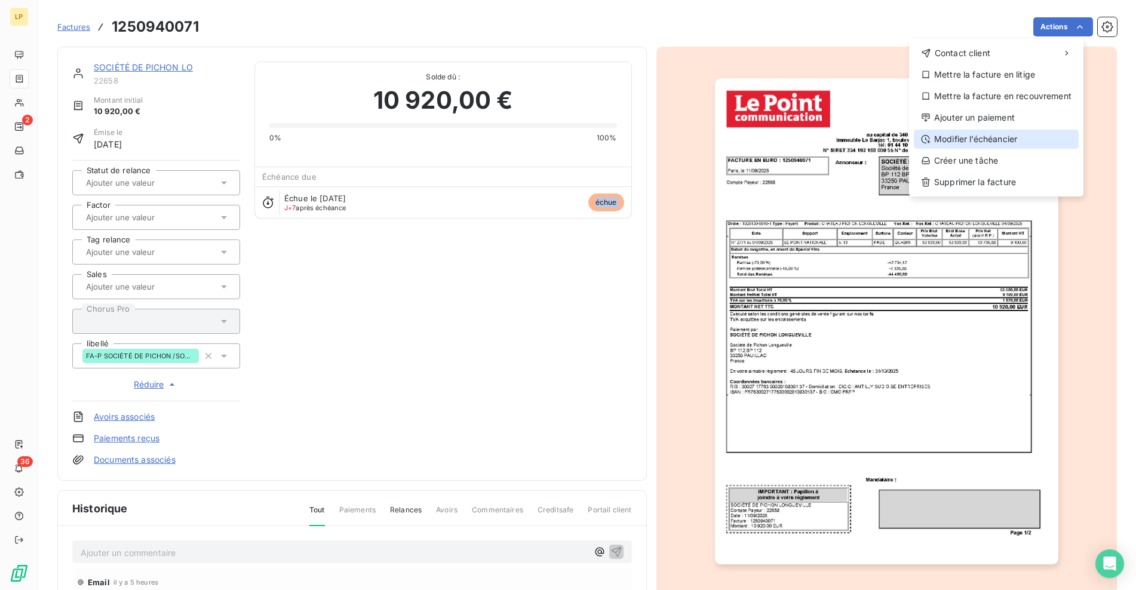
click at [971, 139] on div "Modifier l’échéancier" at bounding box center [996, 139] width 165 height 19
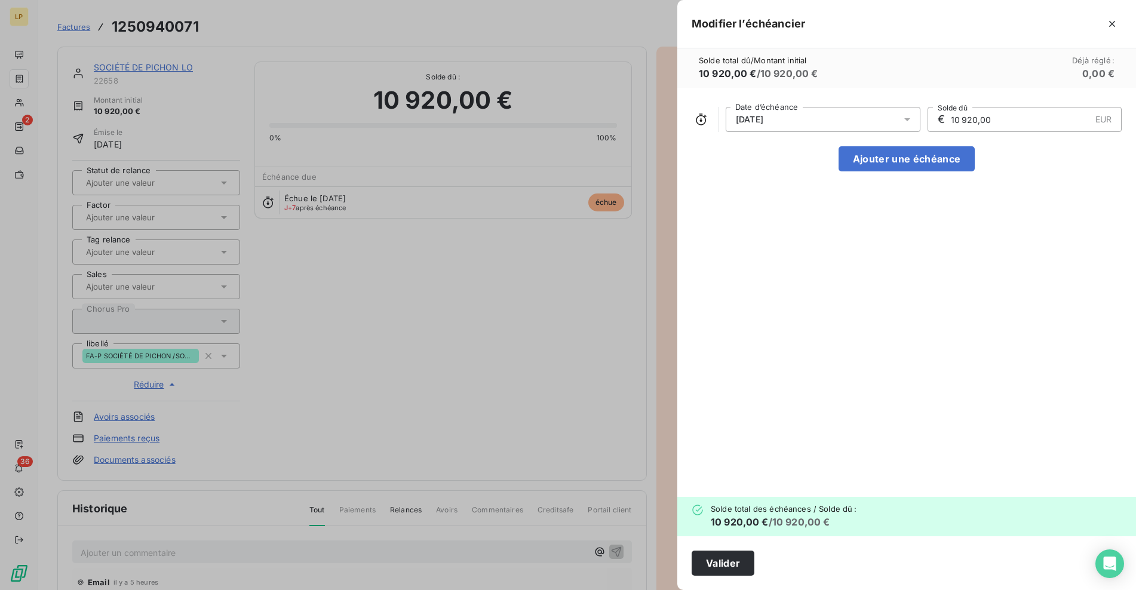
click at [894, 123] on div "[DATE]" at bounding box center [823, 119] width 195 height 25
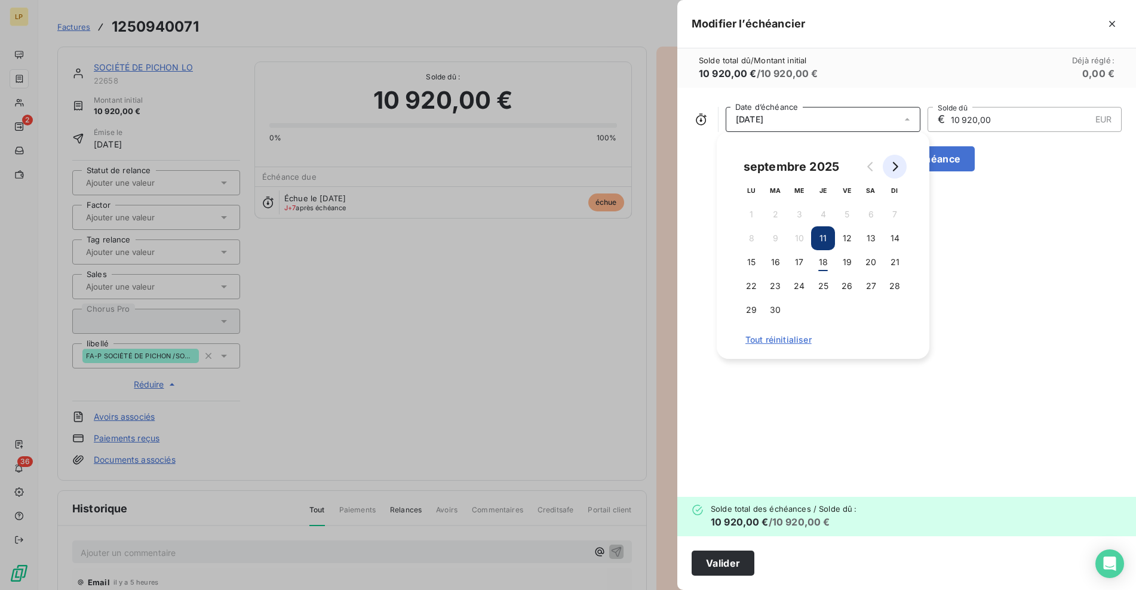
click at [894, 168] on icon "Go to next month" at bounding box center [895, 167] width 10 height 10
click at [998, 220] on div "[DATE] Date d’échéance € 10 920,00 EUR Solde dû Ajouter une échéance" at bounding box center [906, 292] width 459 height 409
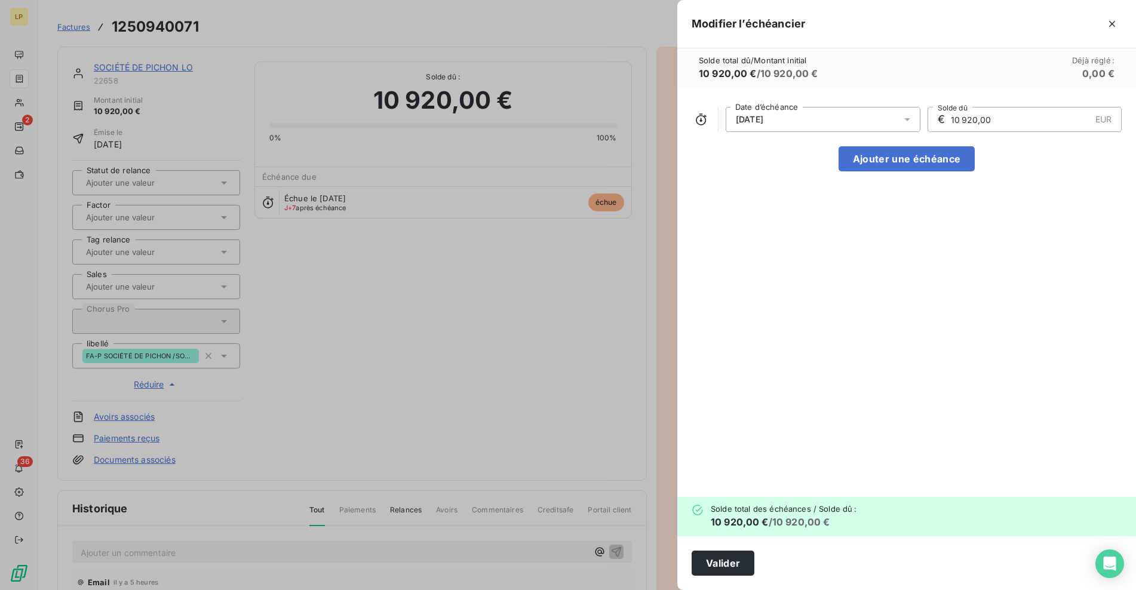
click at [630, 360] on div at bounding box center [568, 295] width 1136 height 590
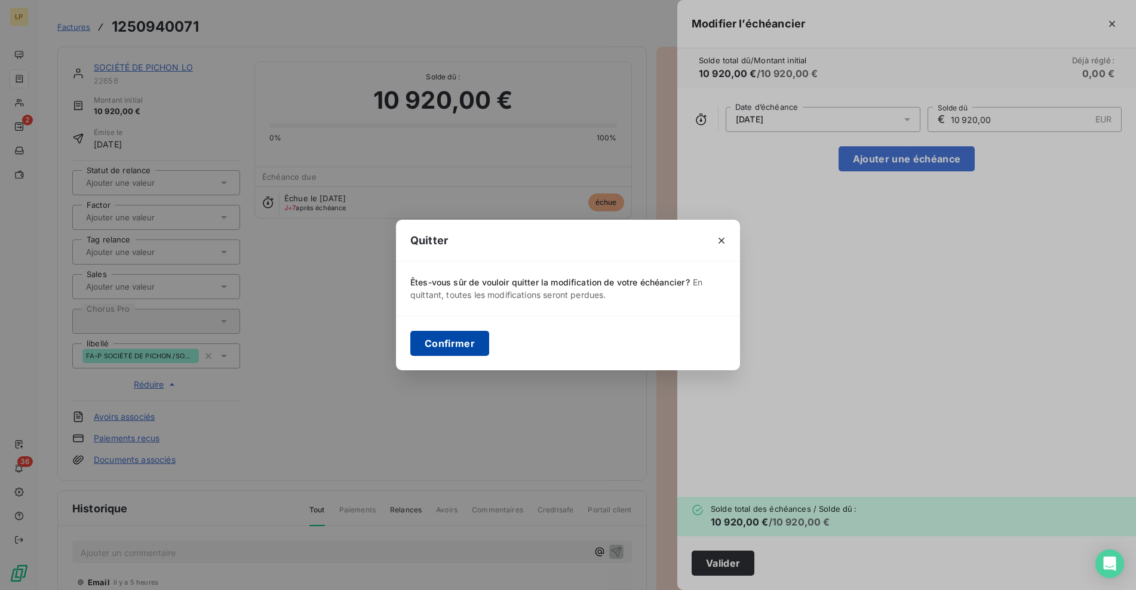
click at [467, 351] on button "Confirmer" at bounding box center [449, 343] width 79 height 25
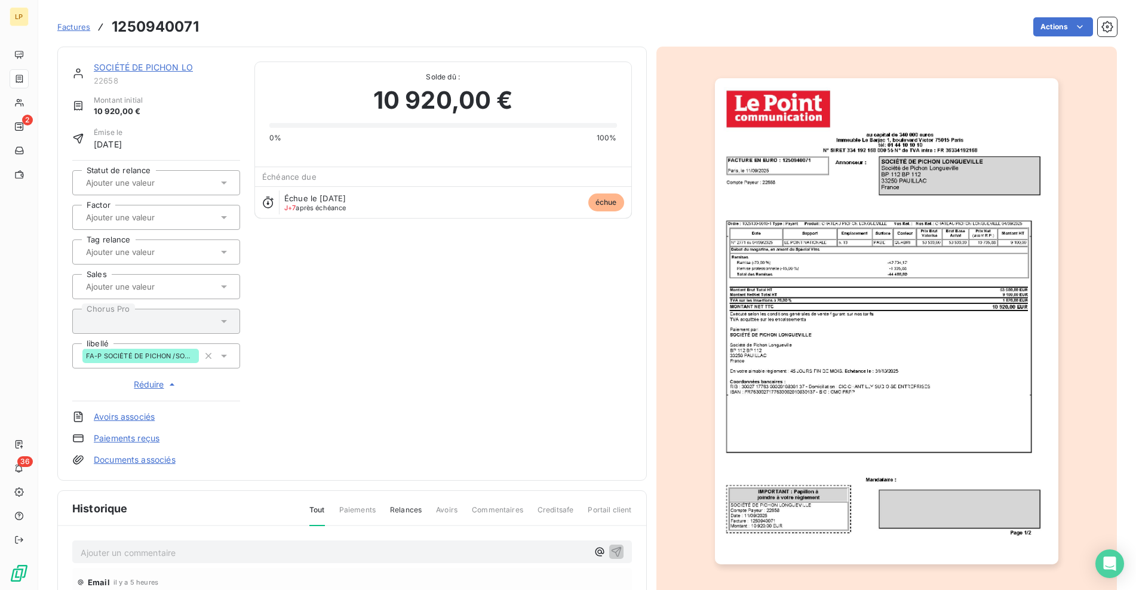
click at [456, 269] on div "SOCIÉTÉ DE PICHON LO 22658 Montant initial 10 920,00 € Émise le [DATE] Statut d…" at bounding box center [352, 264] width 560 height 404
click at [171, 30] on h3 "1250940071" at bounding box center [155, 27] width 87 height 22
copy h3 "1250940071"
click at [168, 65] on link "SOCIÉTÉ DE PICHON LO" at bounding box center [143, 67] width 99 height 10
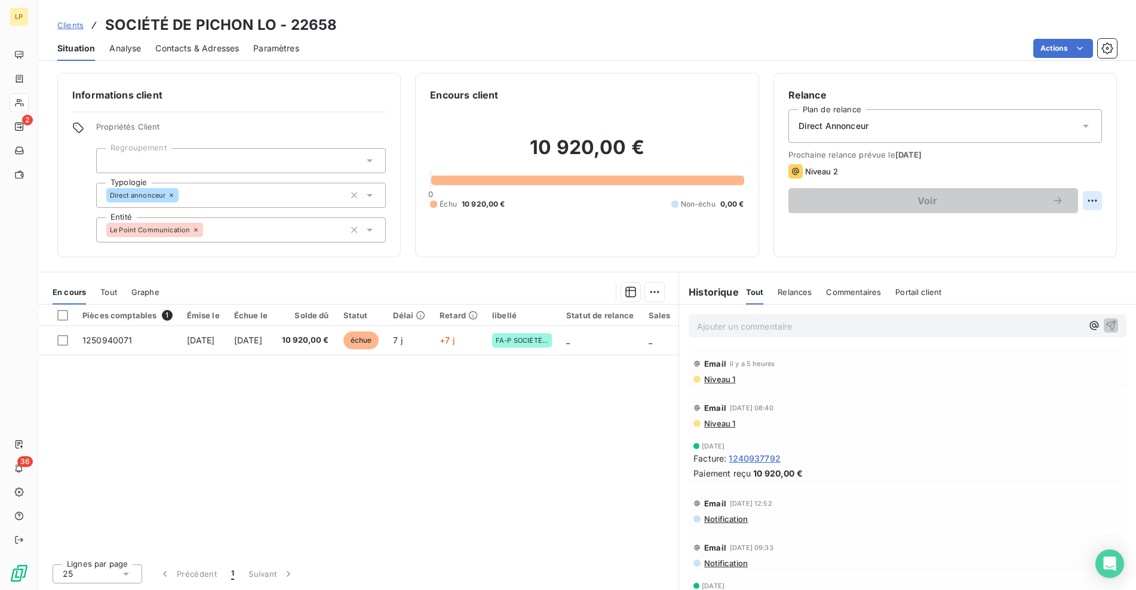
click at [1091, 203] on html "LP 2 36 Clients SOCIÉTÉ DE PICHON LO - 22658 Situation Analyse Contacts & Adres…" at bounding box center [568, 295] width 1136 height 590
click at [1056, 229] on div "Replanifier cette action" at bounding box center [1043, 226] width 107 height 19
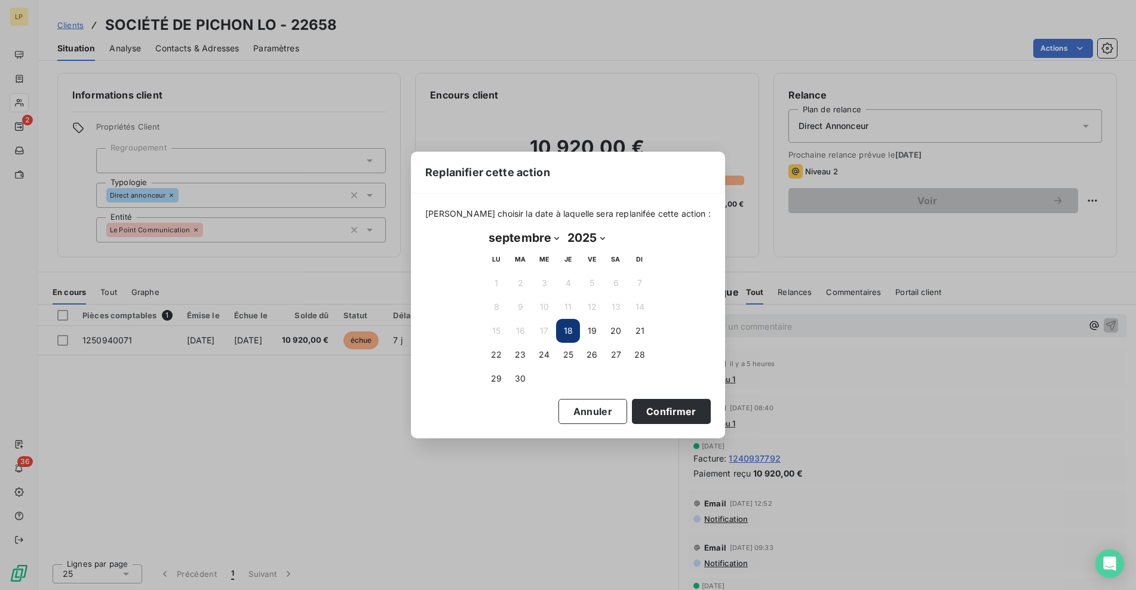
click at [554, 238] on select "janvier février mars avril mai juin juillet août septembre octobre novembre déc…" at bounding box center [523, 237] width 79 height 19
click at [484, 228] on select "janvier février mars avril mai juin juillet août septembre octobre novembre déc…" at bounding box center [523, 237] width 79 height 19
click at [540, 240] on select "janvier février mars avril mai juin juillet août septembre octobre novembre déc…" at bounding box center [515, 237] width 62 height 19
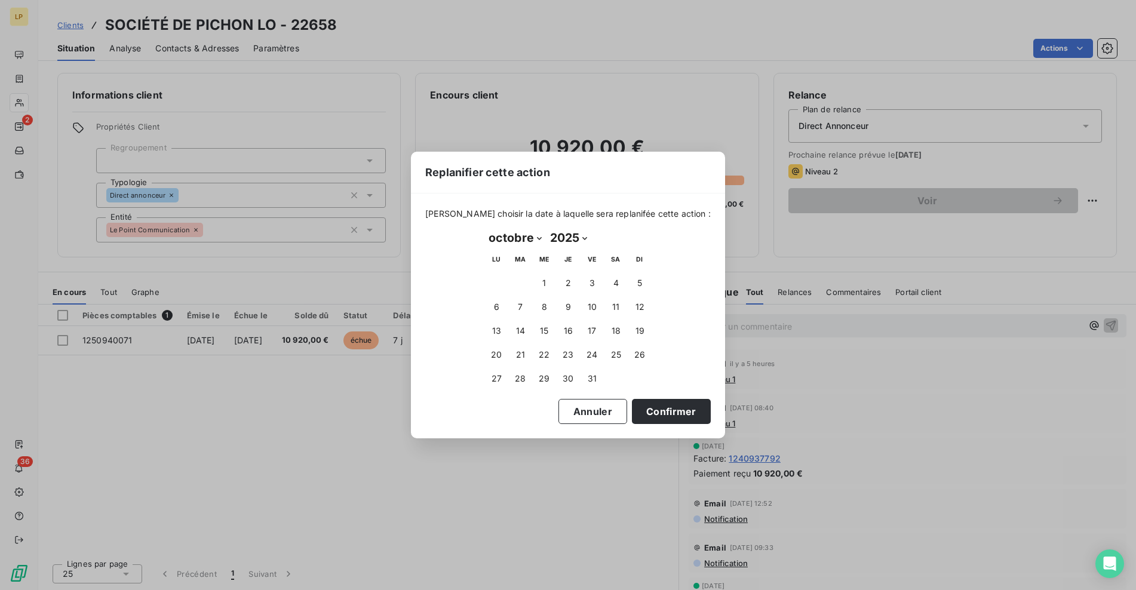
select select "10"
click at [484, 228] on select "janvier février mars avril mai juin juillet août septembre octobre novembre déc…" at bounding box center [515, 237] width 62 height 19
click at [498, 308] on button "3" at bounding box center [496, 307] width 24 height 24
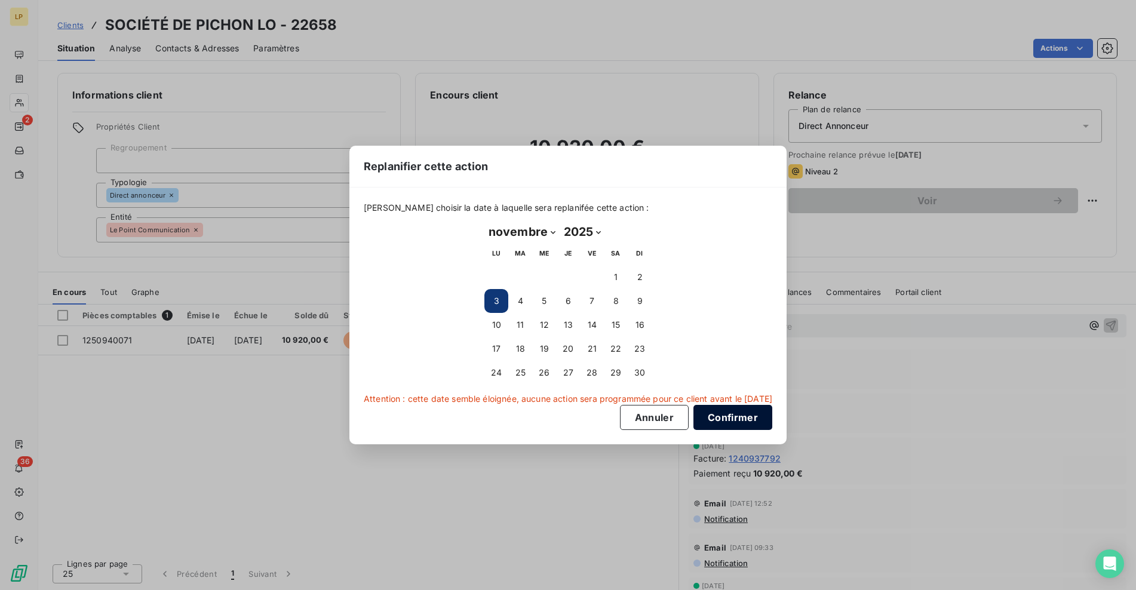
click at [752, 418] on button "Confirmer" at bounding box center [733, 417] width 79 height 25
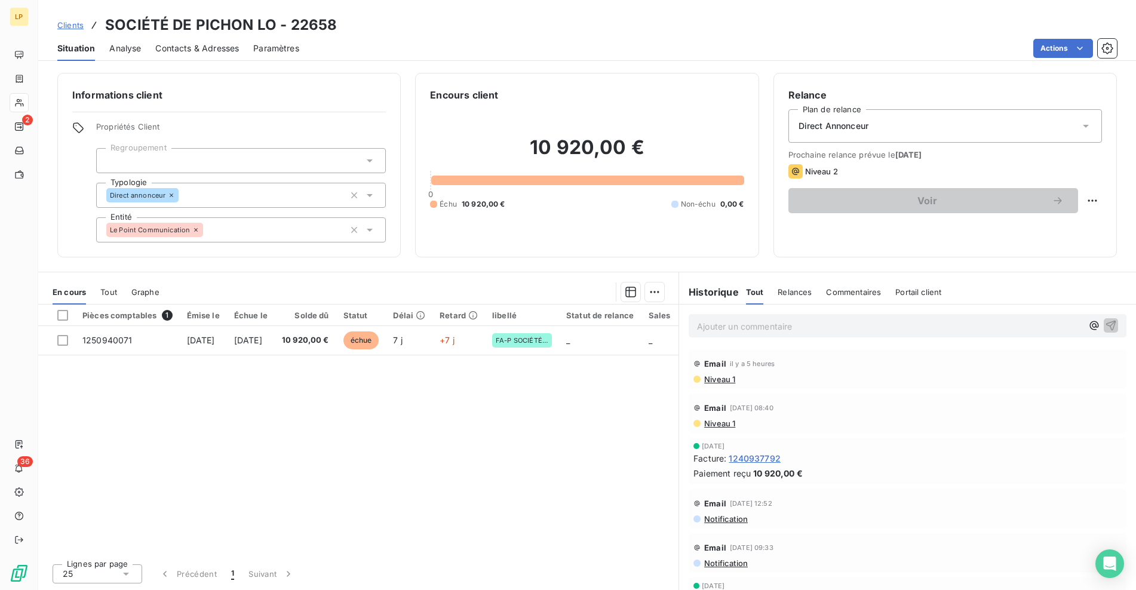
click at [752, 324] on p "Ajouter un commentaire ﻿" at bounding box center [889, 326] width 385 height 15
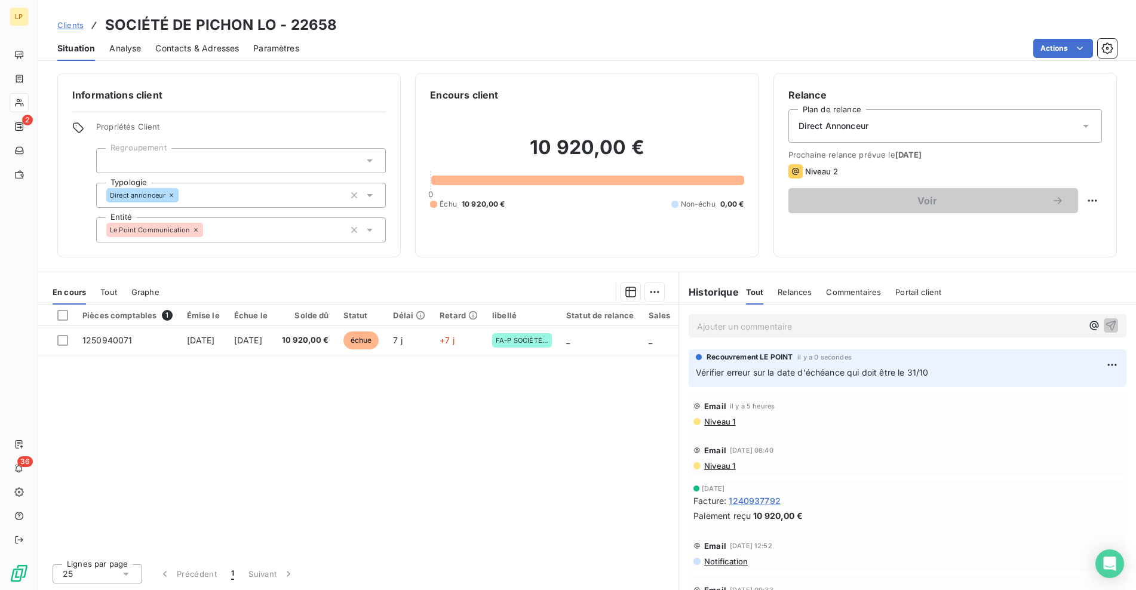
click at [759, 325] on p "Ajouter un commentaire ﻿" at bounding box center [889, 326] width 385 height 15
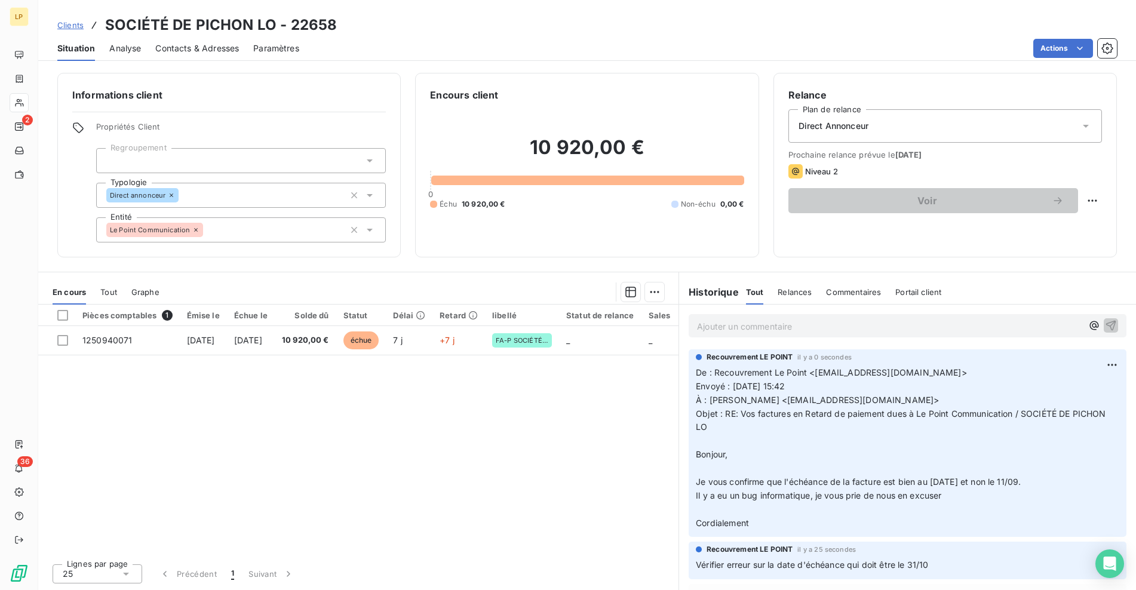
click at [75, 22] on span "Clients" at bounding box center [70, 25] width 26 height 10
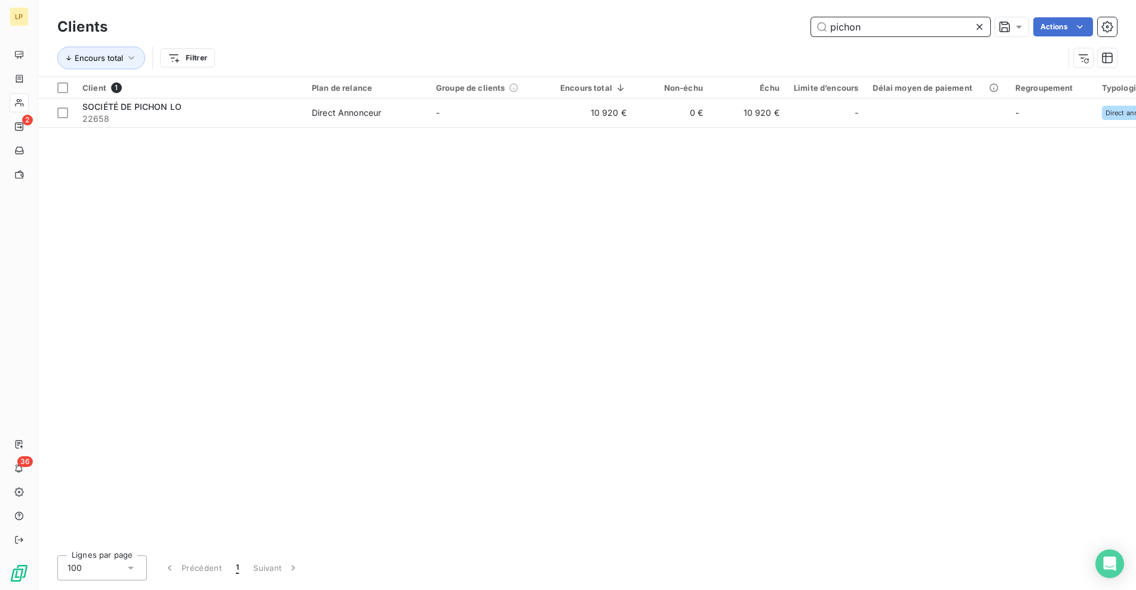
click at [876, 31] on input "pichon" at bounding box center [900, 26] width 179 height 19
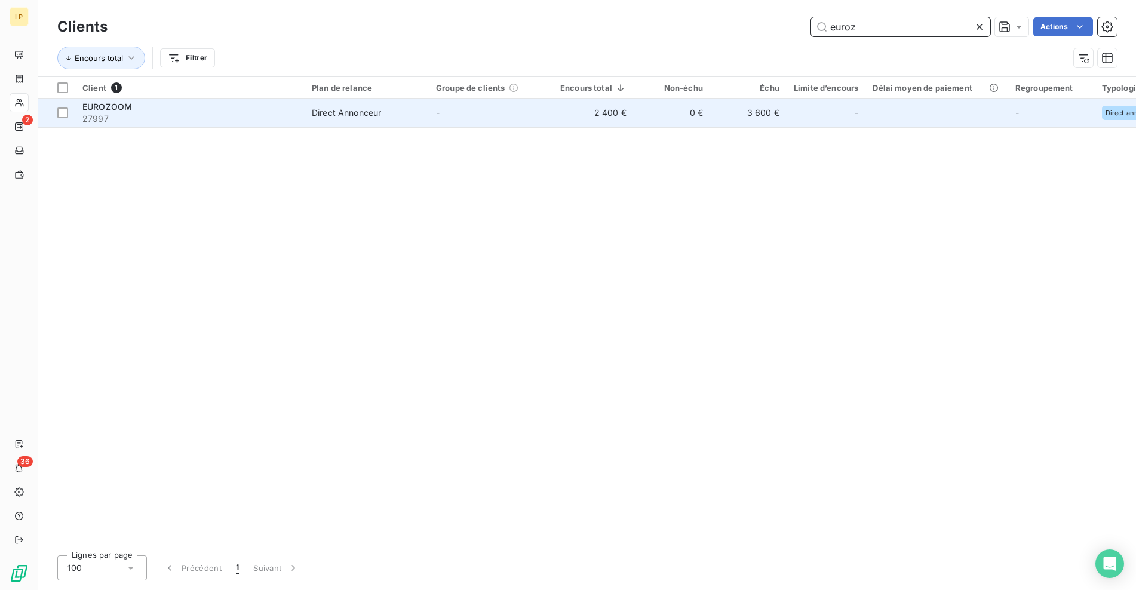
type input "euroz"
click at [729, 114] on td "3 600 €" at bounding box center [748, 113] width 76 height 29
